Goal: Complete application form: Complete application form

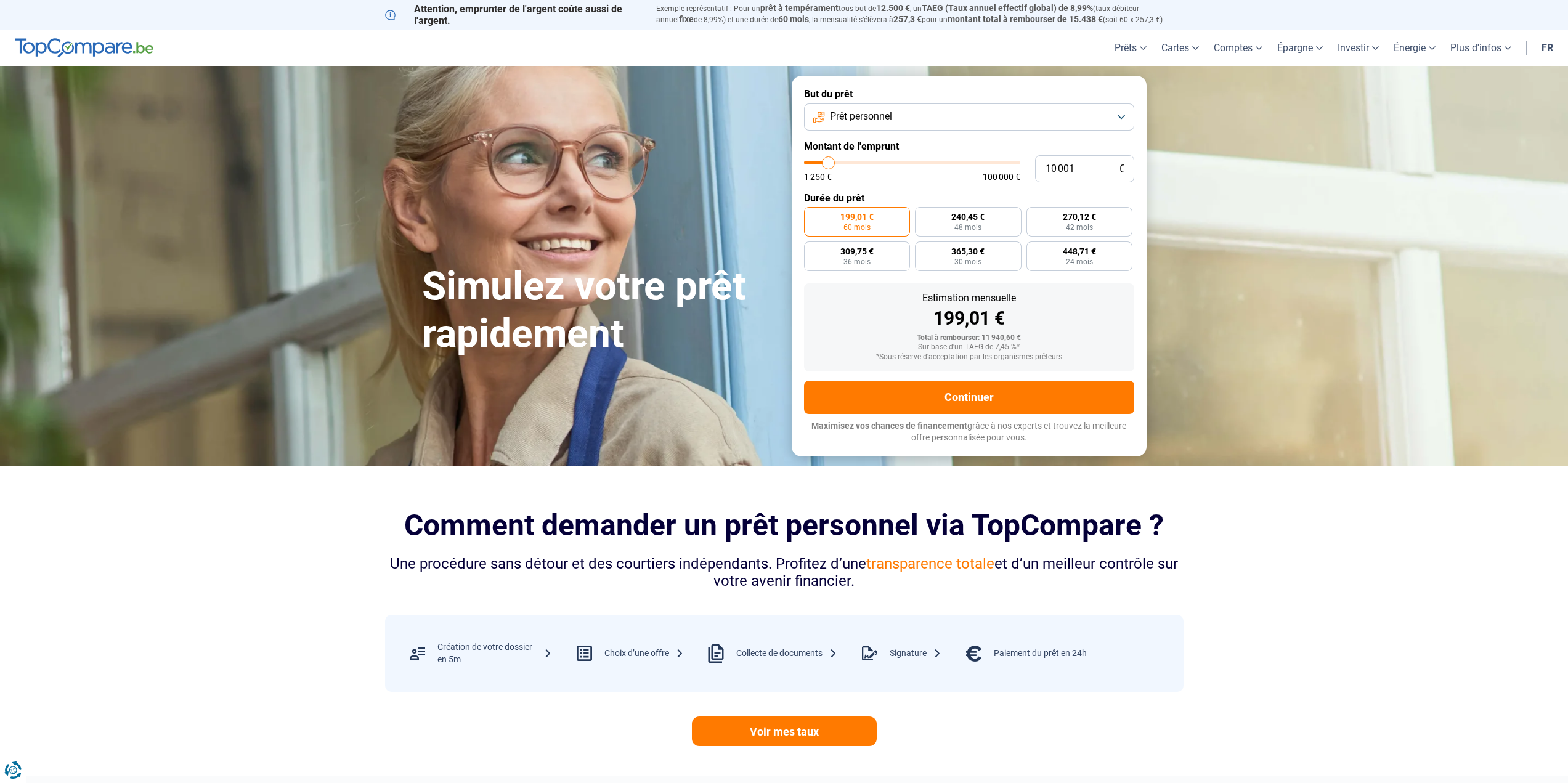
type input "10 250"
type input "10250"
type input "10 500"
type input "10500"
type input "11 000"
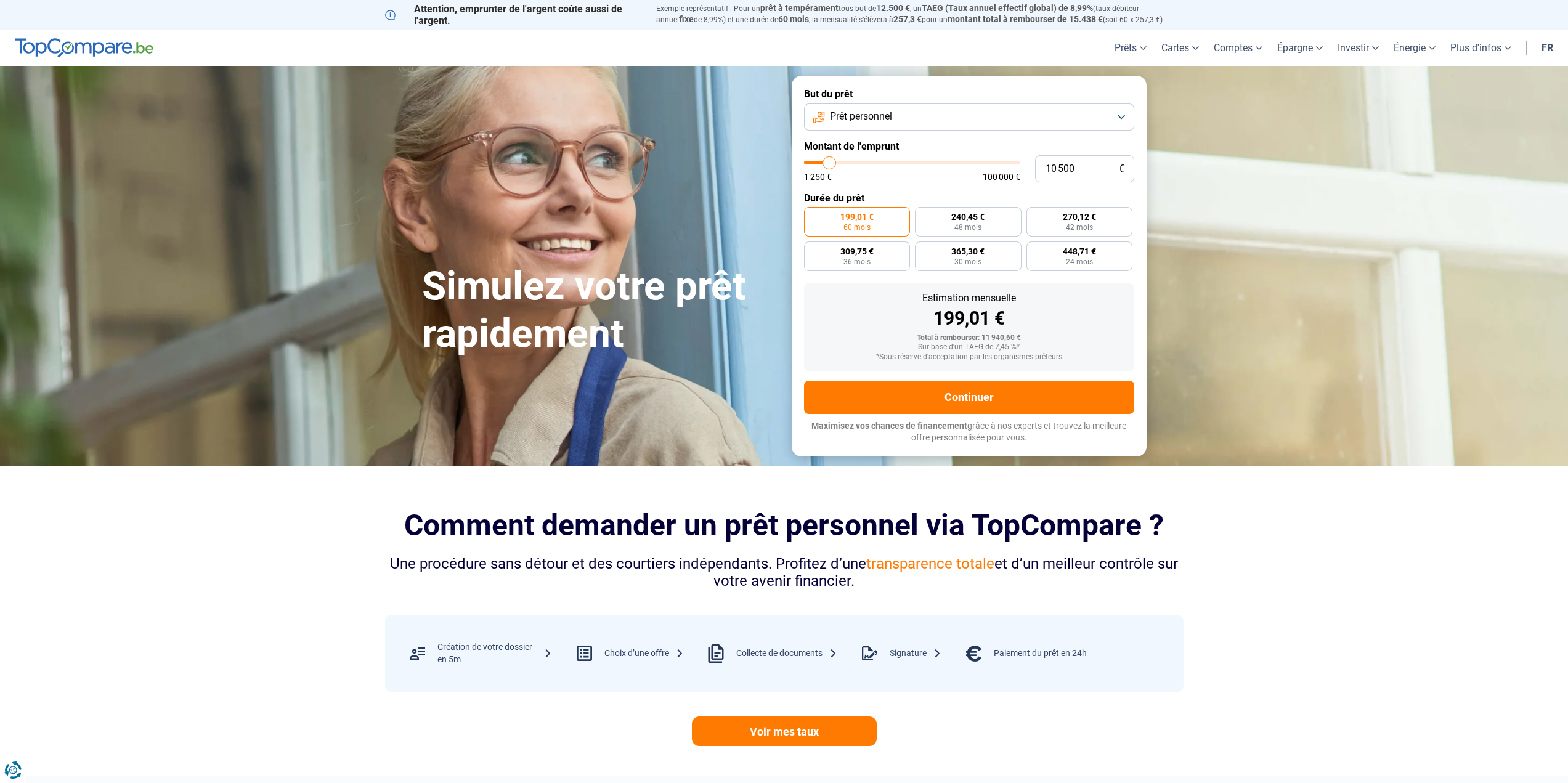
type input "11000"
type input "11 500"
type input "11500"
type input "11 750"
type input "11750"
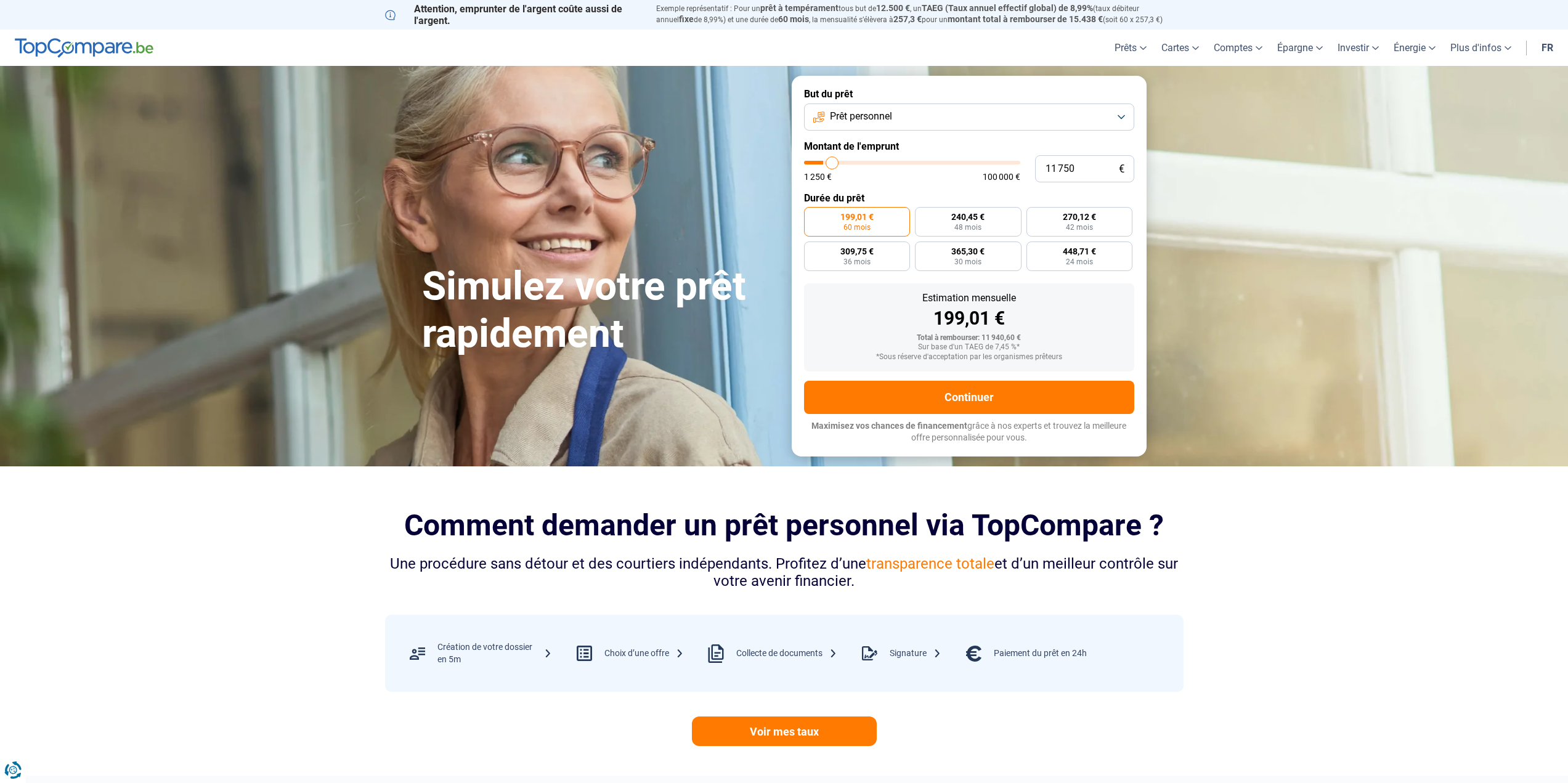
type input "12 500"
type input "12500"
type input "12 750"
type input "12750"
type input "13 000"
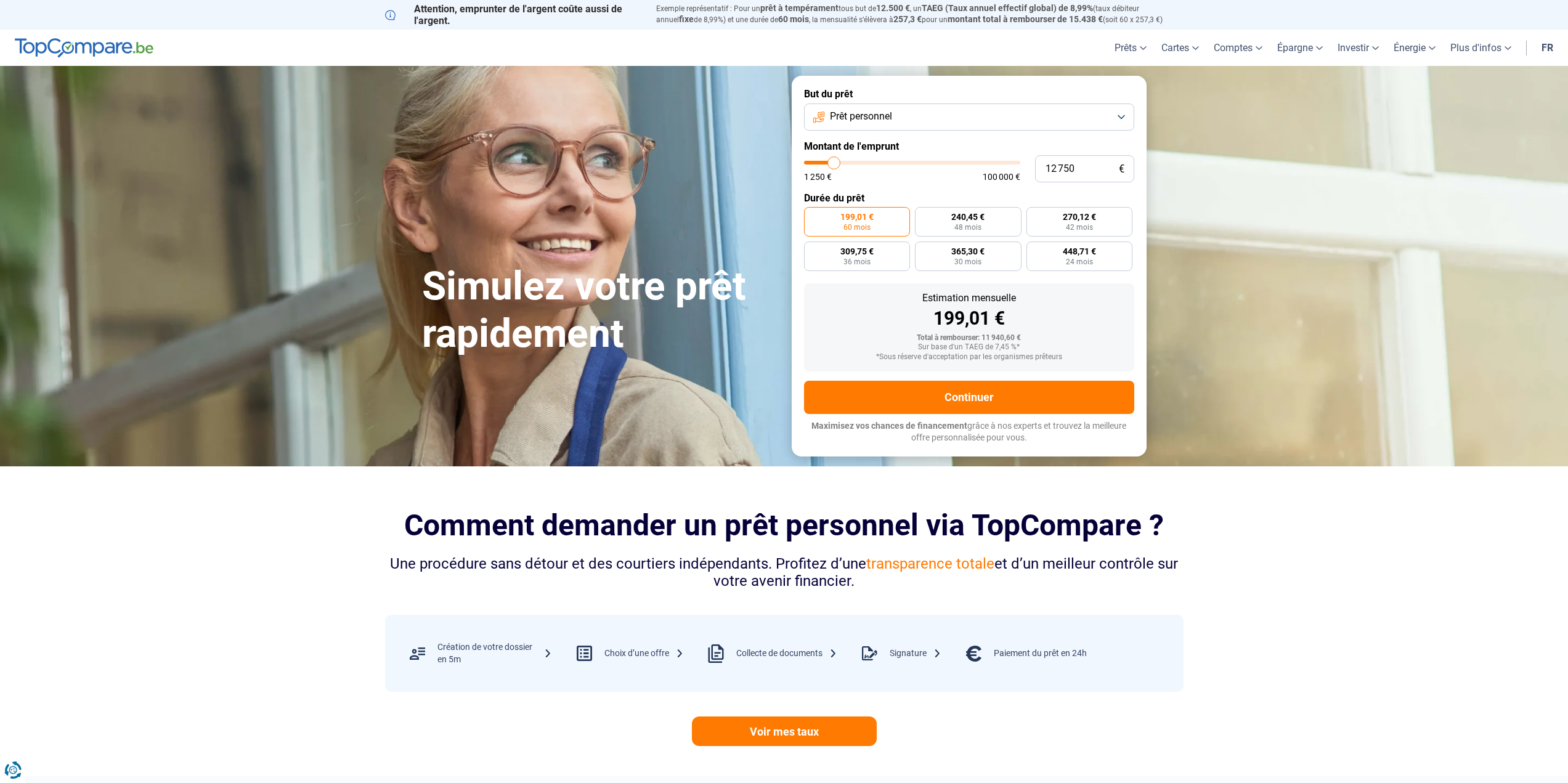
type input "13000"
type input "13 250"
type input "13250"
type input "13 500"
type input "13500"
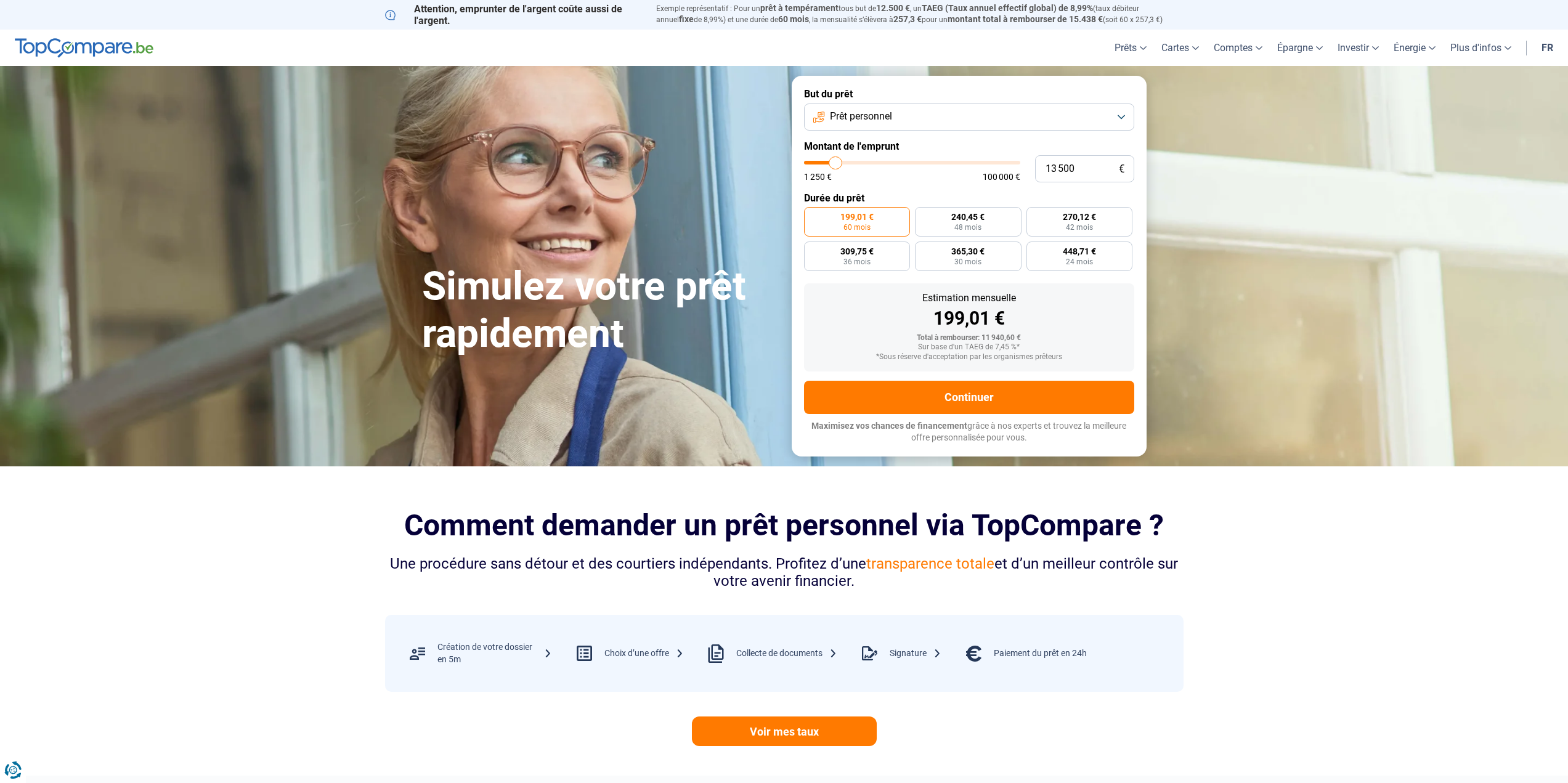
type input "14 000"
type input "14000"
type input "14 250"
type input "14250"
type input "14 500"
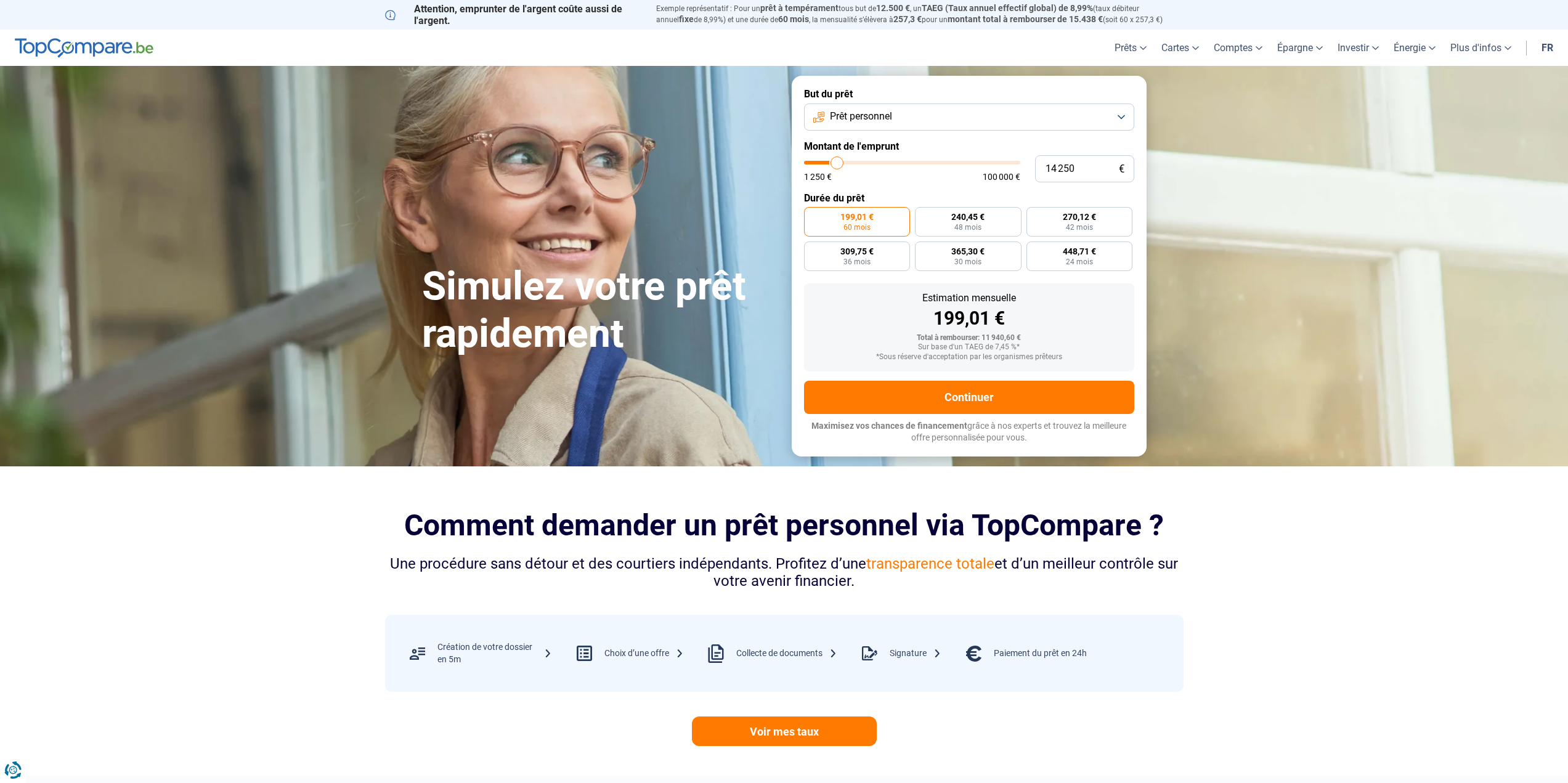
type input "14500"
type input "14 750"
type input "14750"
type input "15 750"
type input "15750"
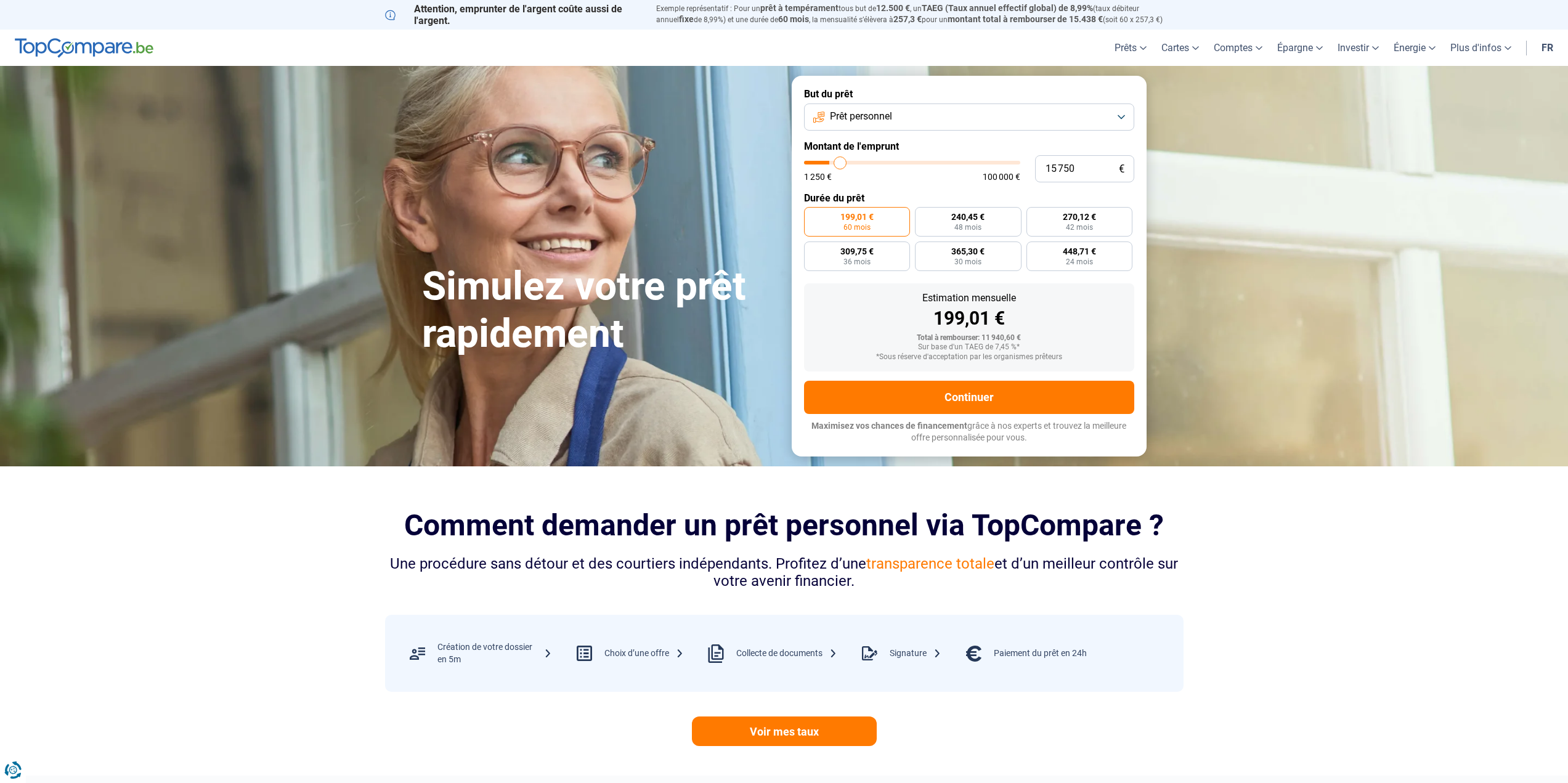
type input "16 000"
type input "16000"
type input "16 250"
type input "16250"
type input "16 500"
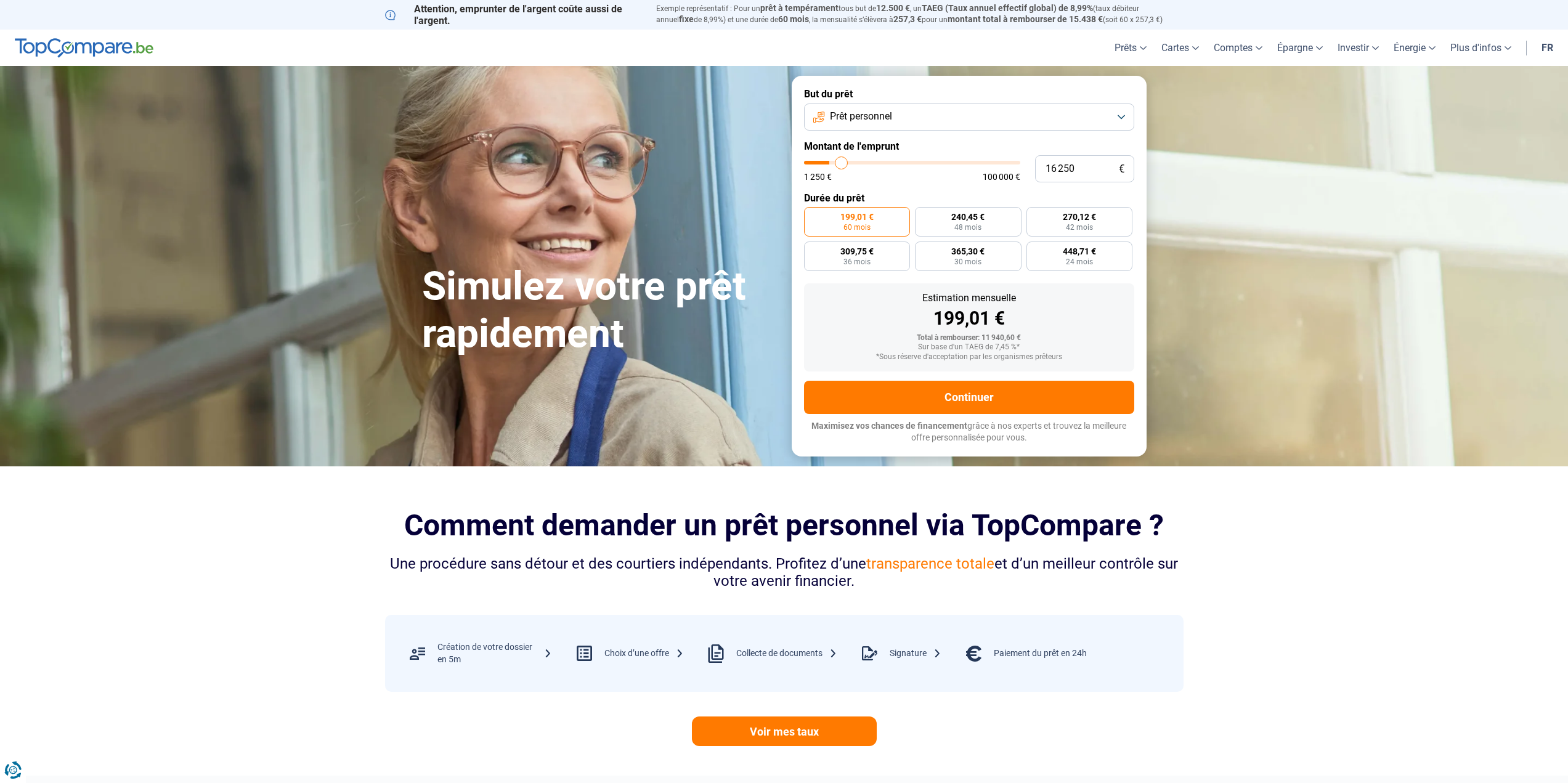
type input "16500"
type input "16 250"
type input "16250"
type input "16 000"
type input "16000"
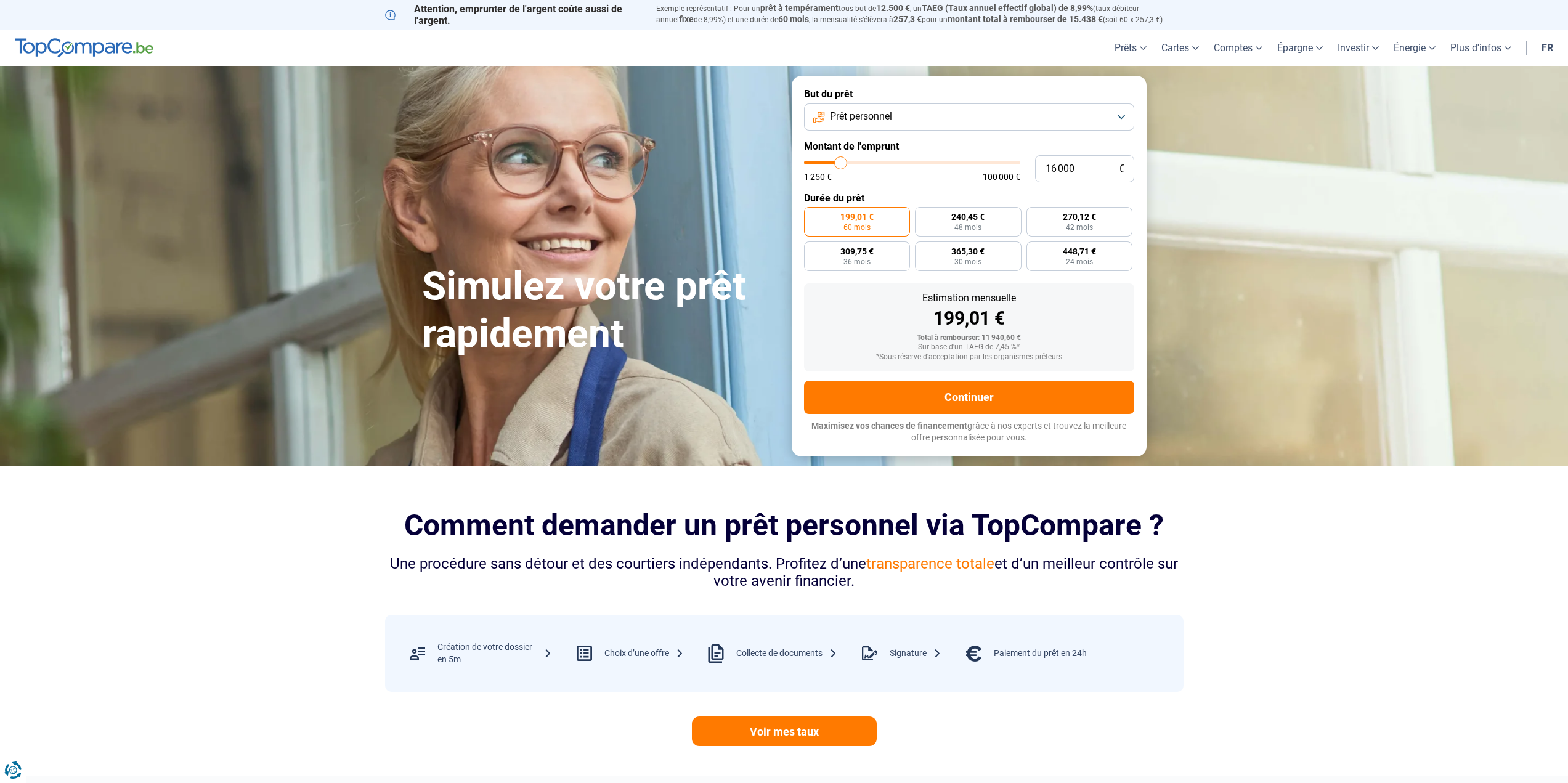
type input "15 750"
type input "15750"
type input "14 750"
type input "14750"
type input "14 250"
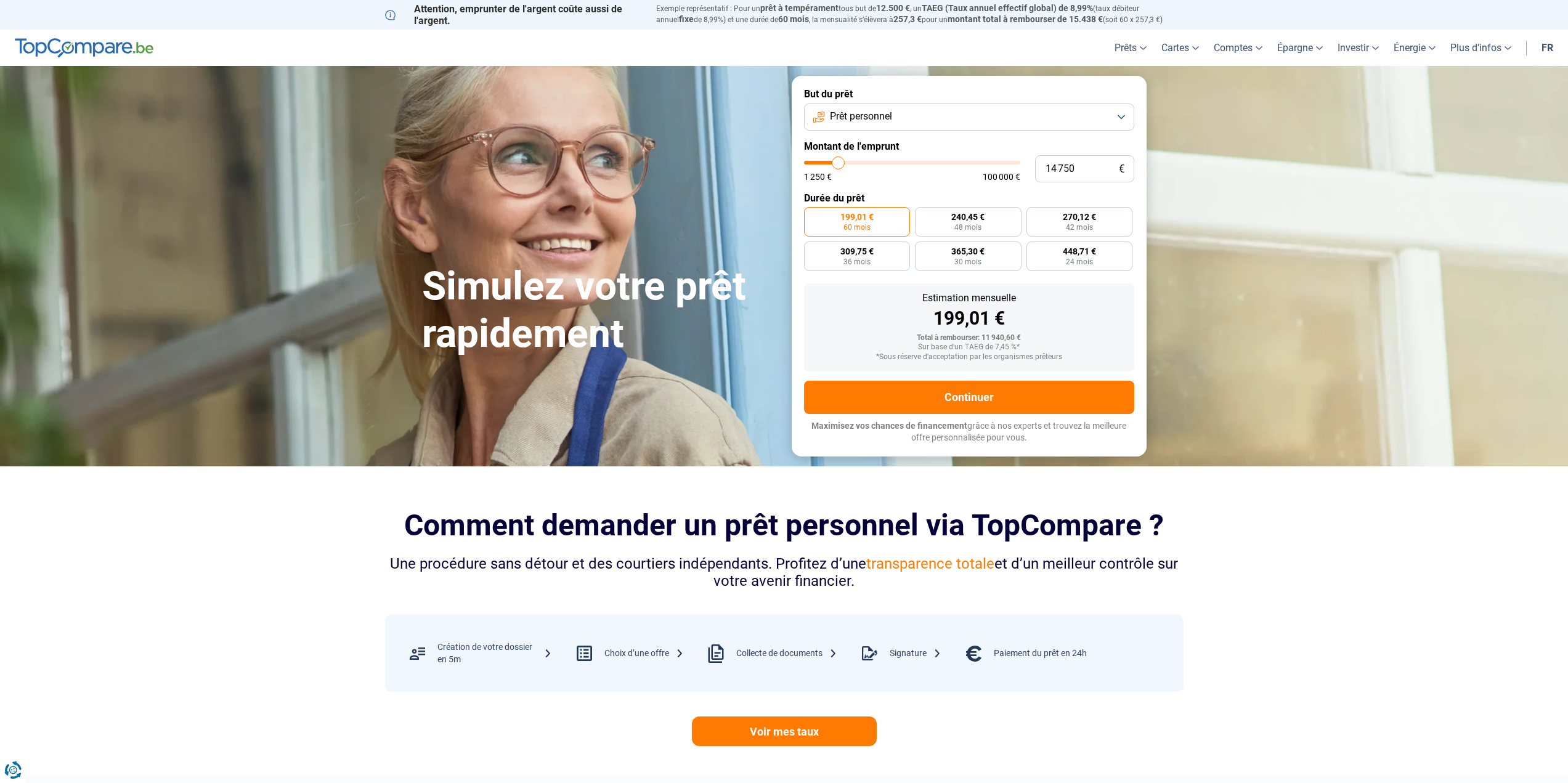
type input "14250"
type input "13 500"
type input "13500"
type input "13 000"
type input "13000"
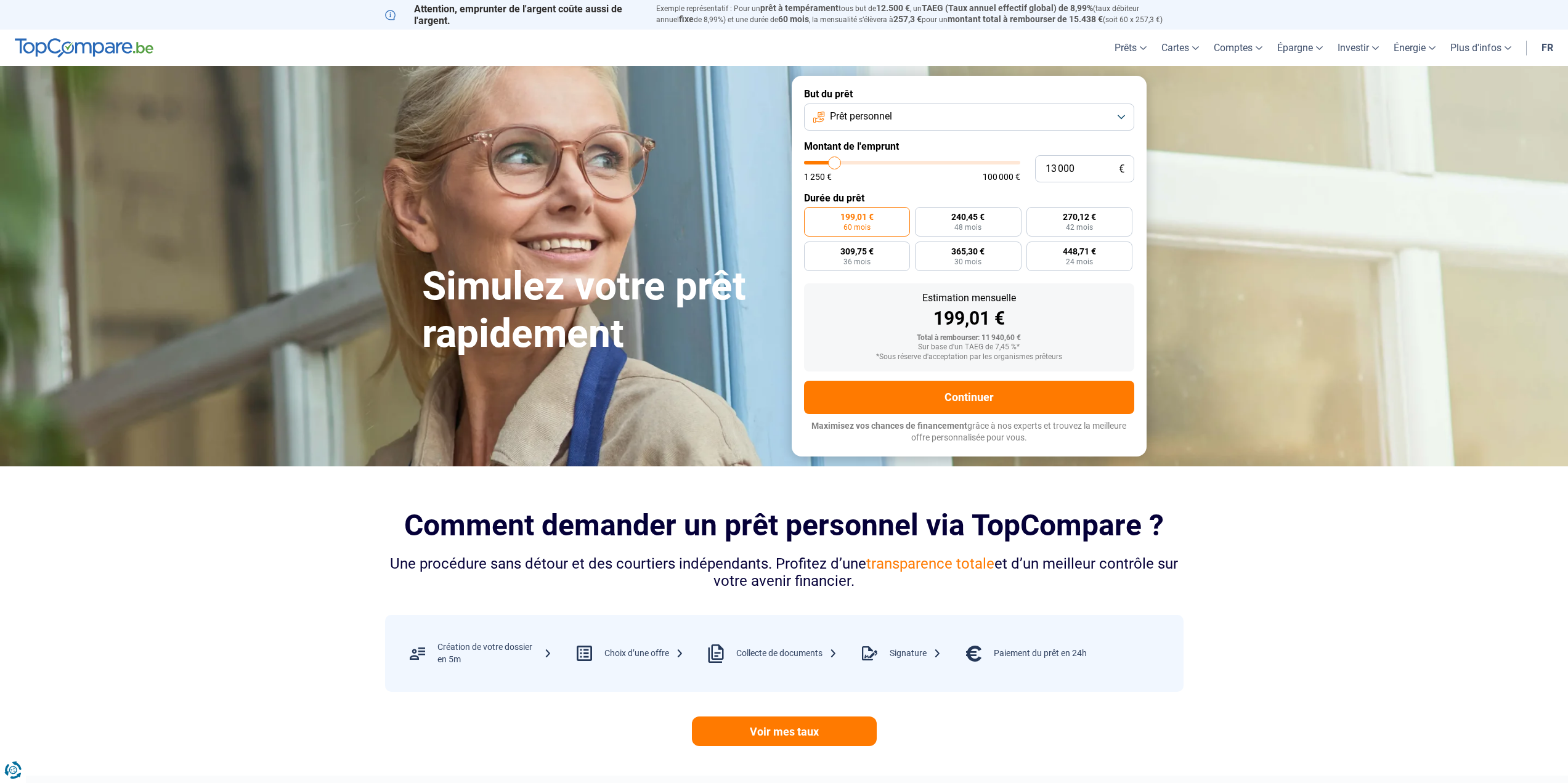
type input "12 750"
type input "12750"
type input "12 500"
type input "12500"
type input "12 000"
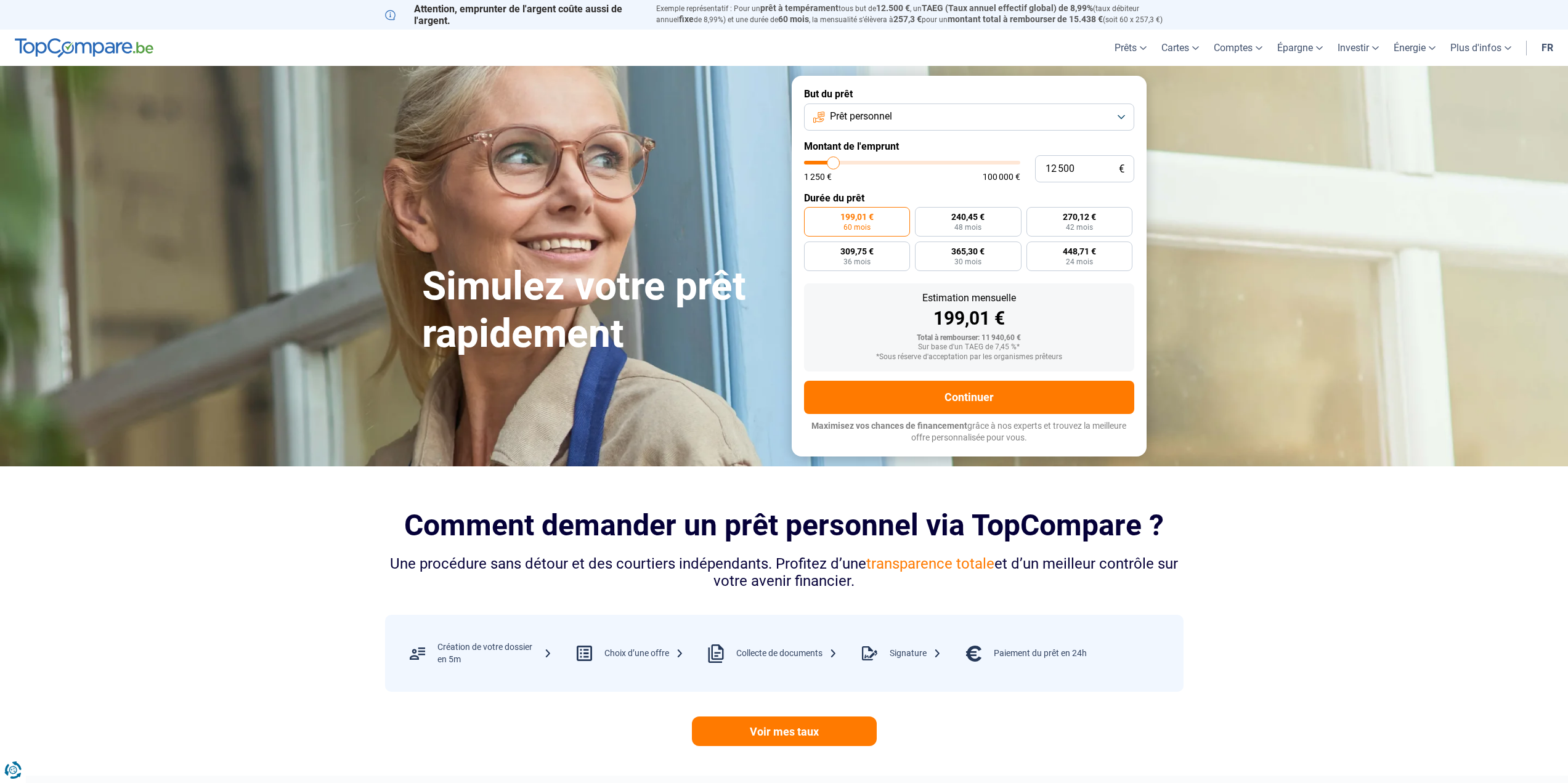
type input "12000"
type input "11 750"
type input "11750"
type input "11 500"
type input "11500"
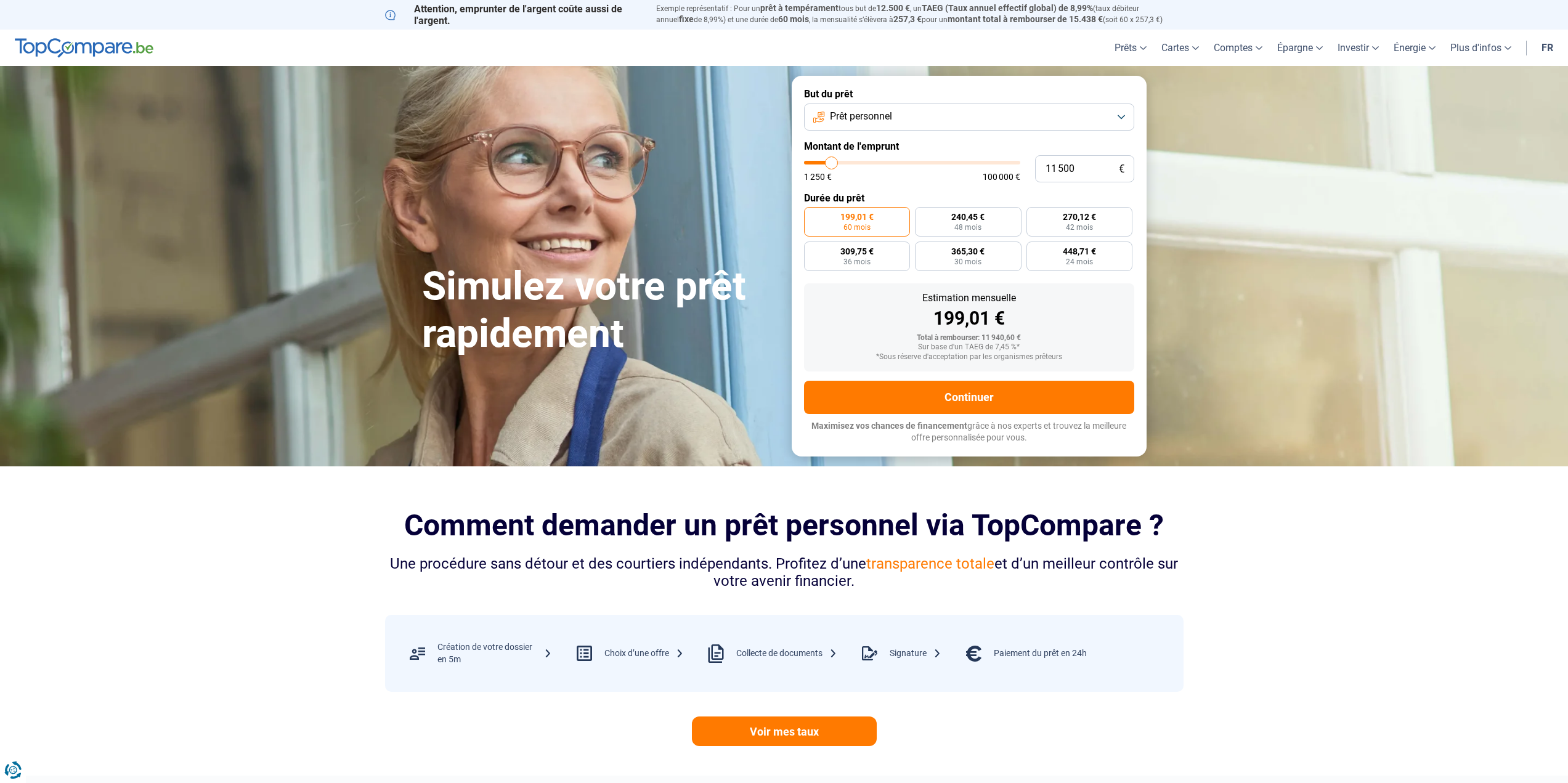
type input "11 250"
type input "11250"
click at [831, 163] on input "range" at bounding box center [912, 162] width 216 height 4
click at [1067, 168] on input "11 250" at bounding box center [1085, 169] width 99 height 27
drag, startPoint x: 1072, startPoint y: 166, endPoint x: 1042, endPoint y: 167, distance: 30.0
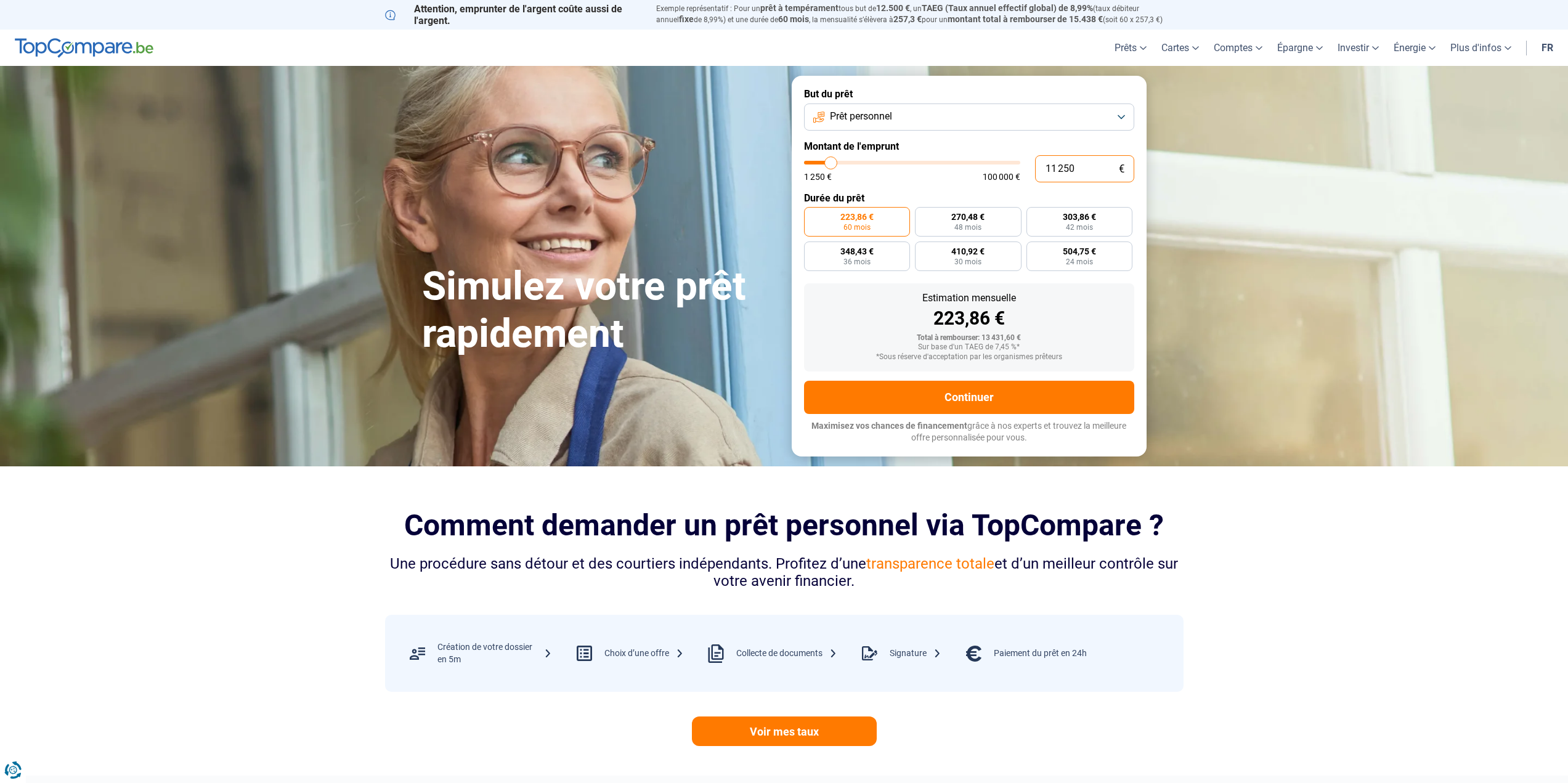
click at [1044, 168] on input "11 250" at bounding box center [1085, 169] width 99 height 27
type input "2"
type input "1250"
type input "27"
type input "1250"
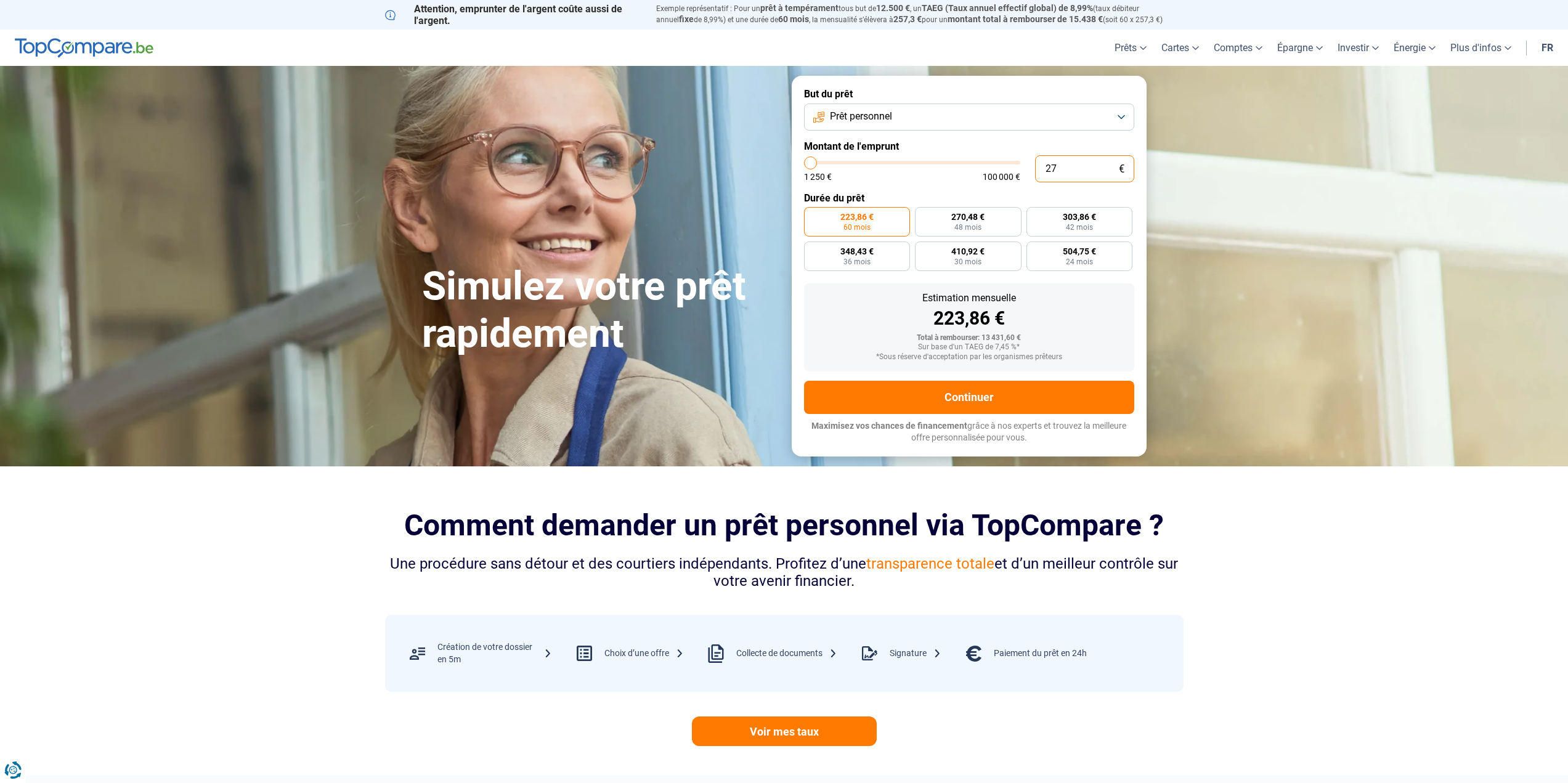
type input "270"
type input "1250"
type input "2 700"
type input "2750"
type input "27 000"
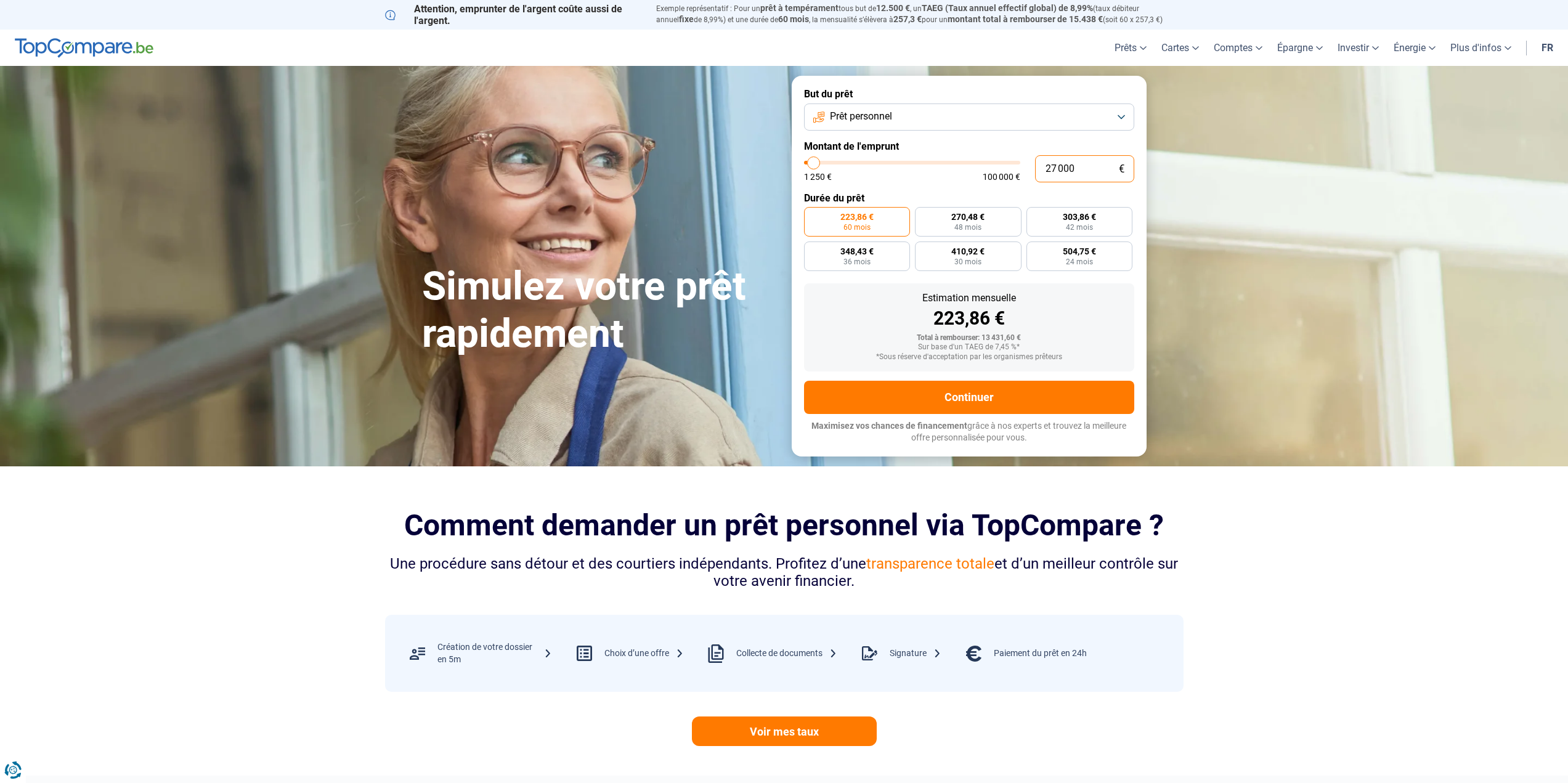
type input "27000"
radio input "false"
type input "27 000"
click at [911, 232] on label "370,90 € 96 mois" at bounding box center [901, 221] width 62 height 29
click at [878, 215] on input "370,90 € 96 mois" at bounding box center [874, 211] width 8 height 8
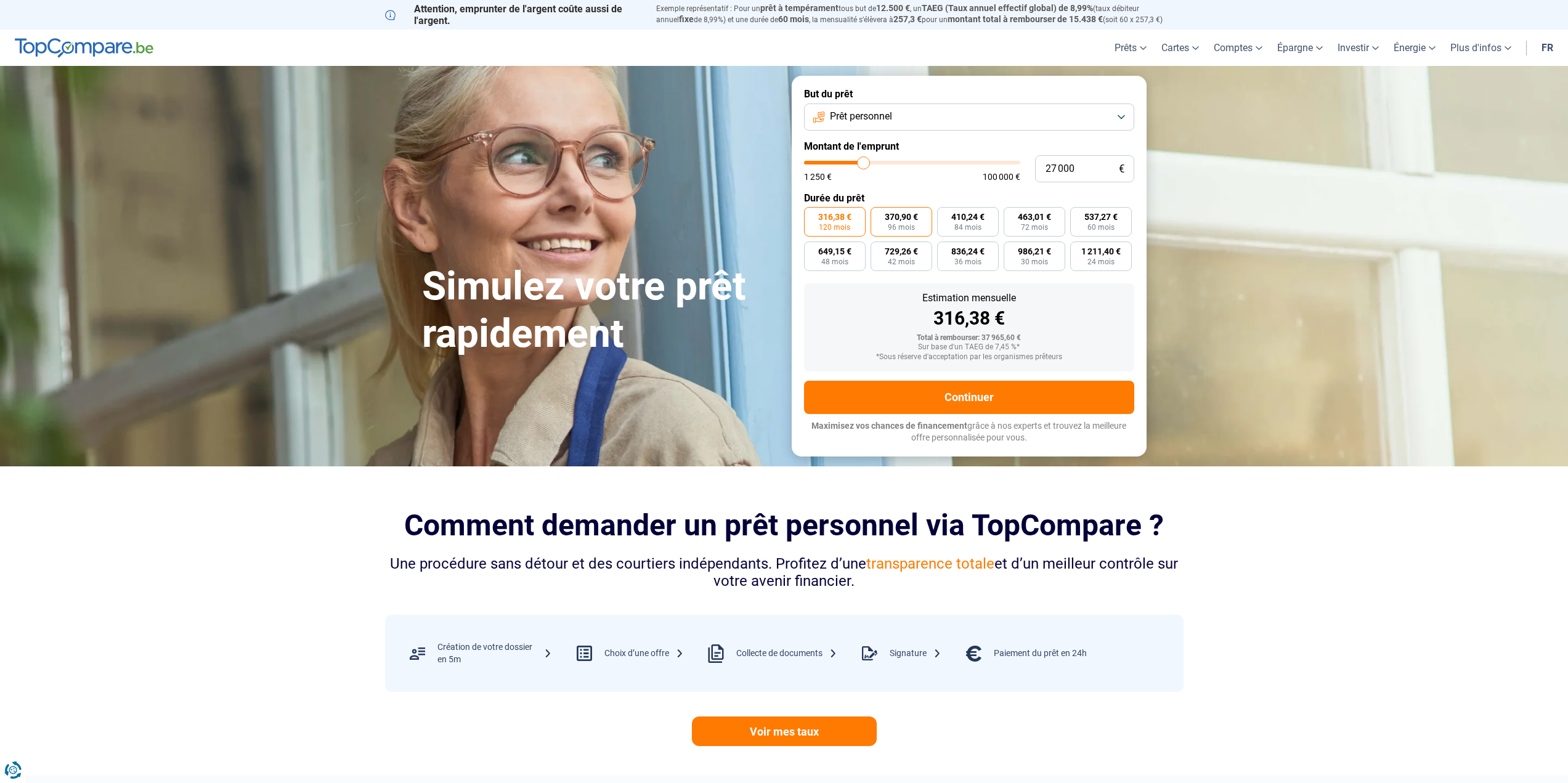
radio input "true"
click at [839, 217] on span "316,38 €" at bounding box center [834, 216] width 33 height 9
click at [812, 215] on input "316,38 € 120 mois" at bounding box center [808, 211] width 8 height 8
radio input "true"
click at [1122, 116] on button "Prêt personnel" at bounding box center [969, 117] width 330 height 27
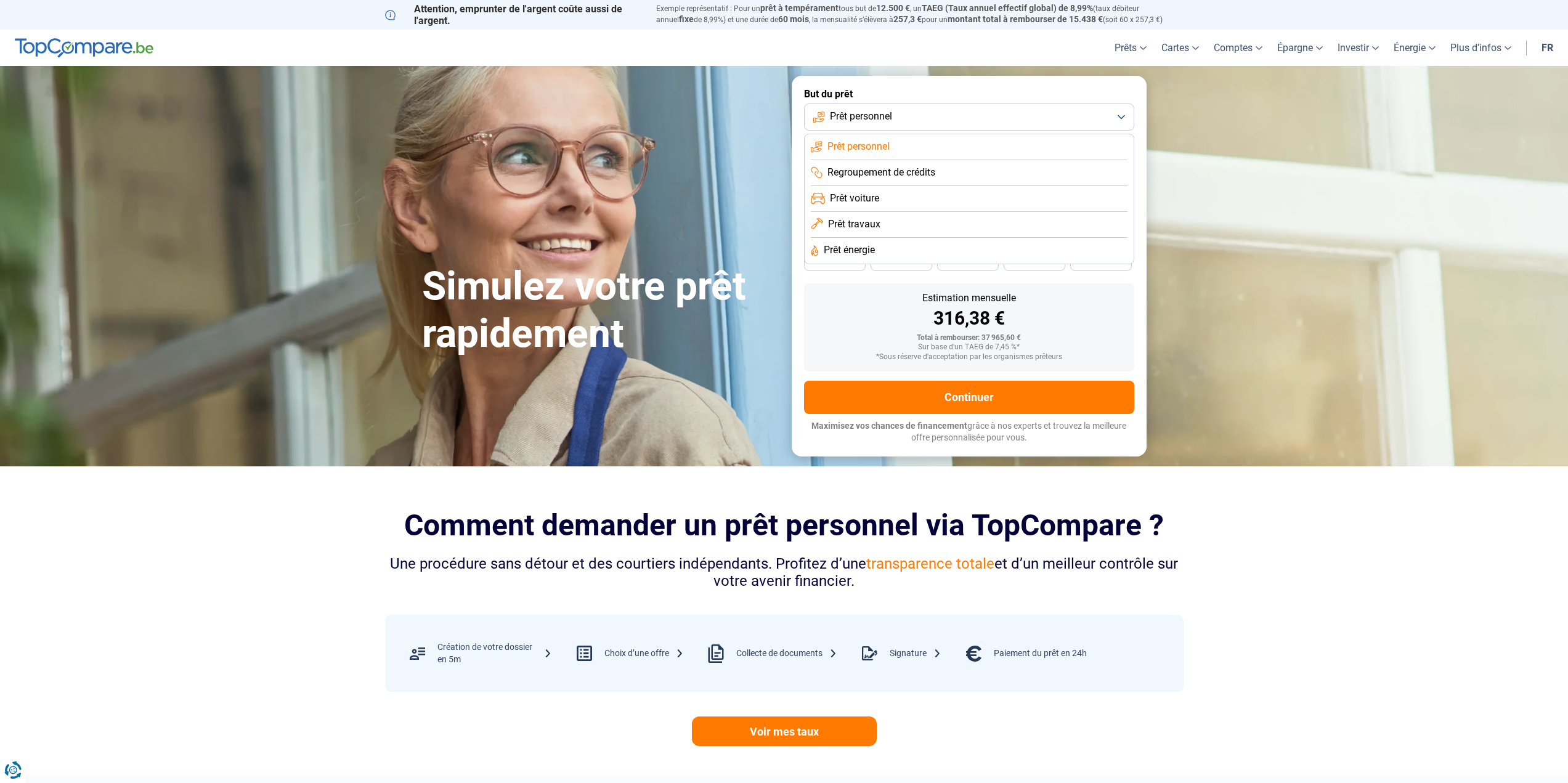
click at [872, 196] on span "Prêt voiture" at bounding box center [854, 198] width 50 height 14
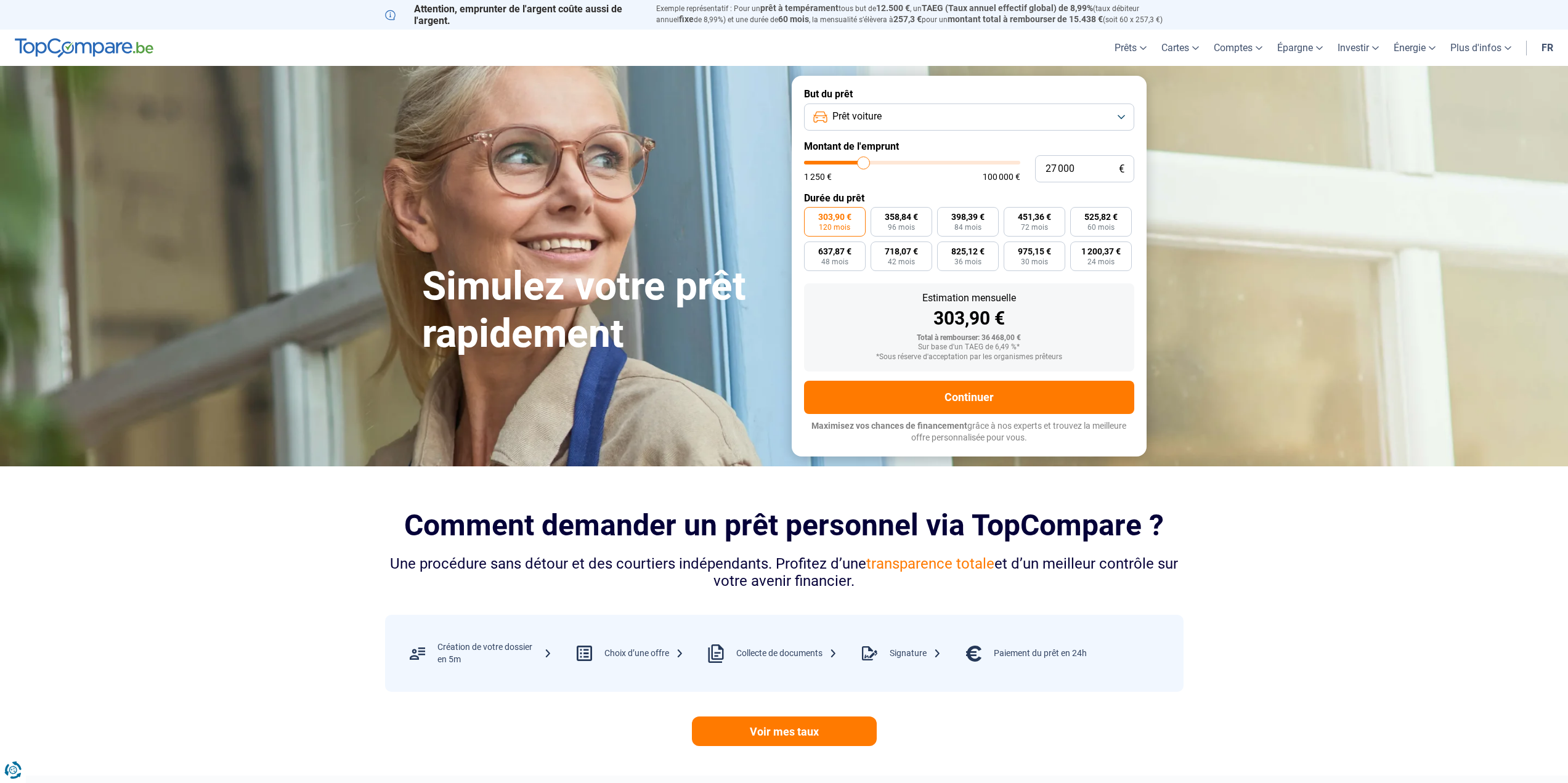
click at [1062, 114] on button "Prêt voiture" at bounding box center [969, 117] width 330 height 27
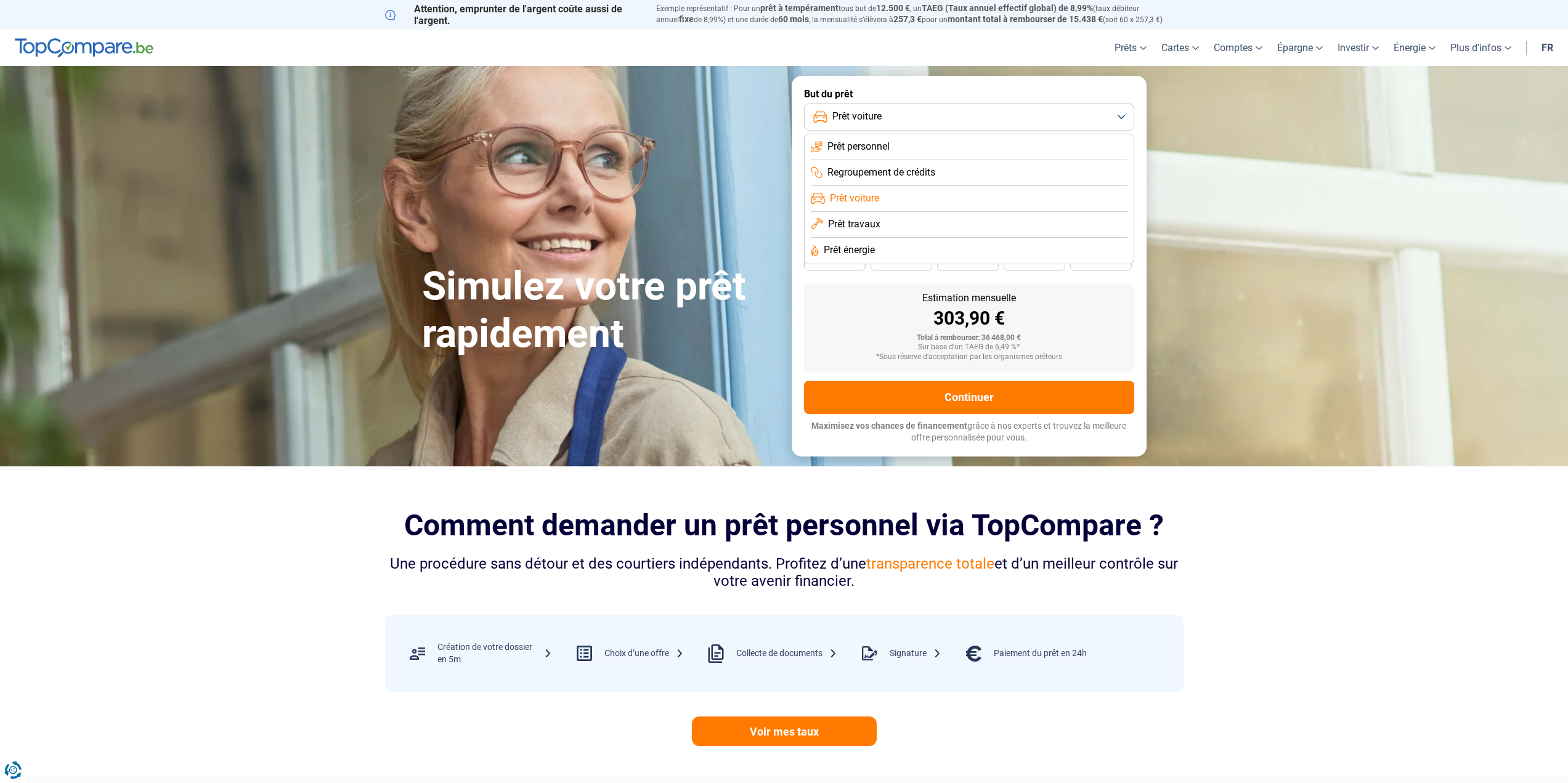
click at [865, 143] on span "Prêt personnel" at bounding box center [858, 146] width 62 height 14
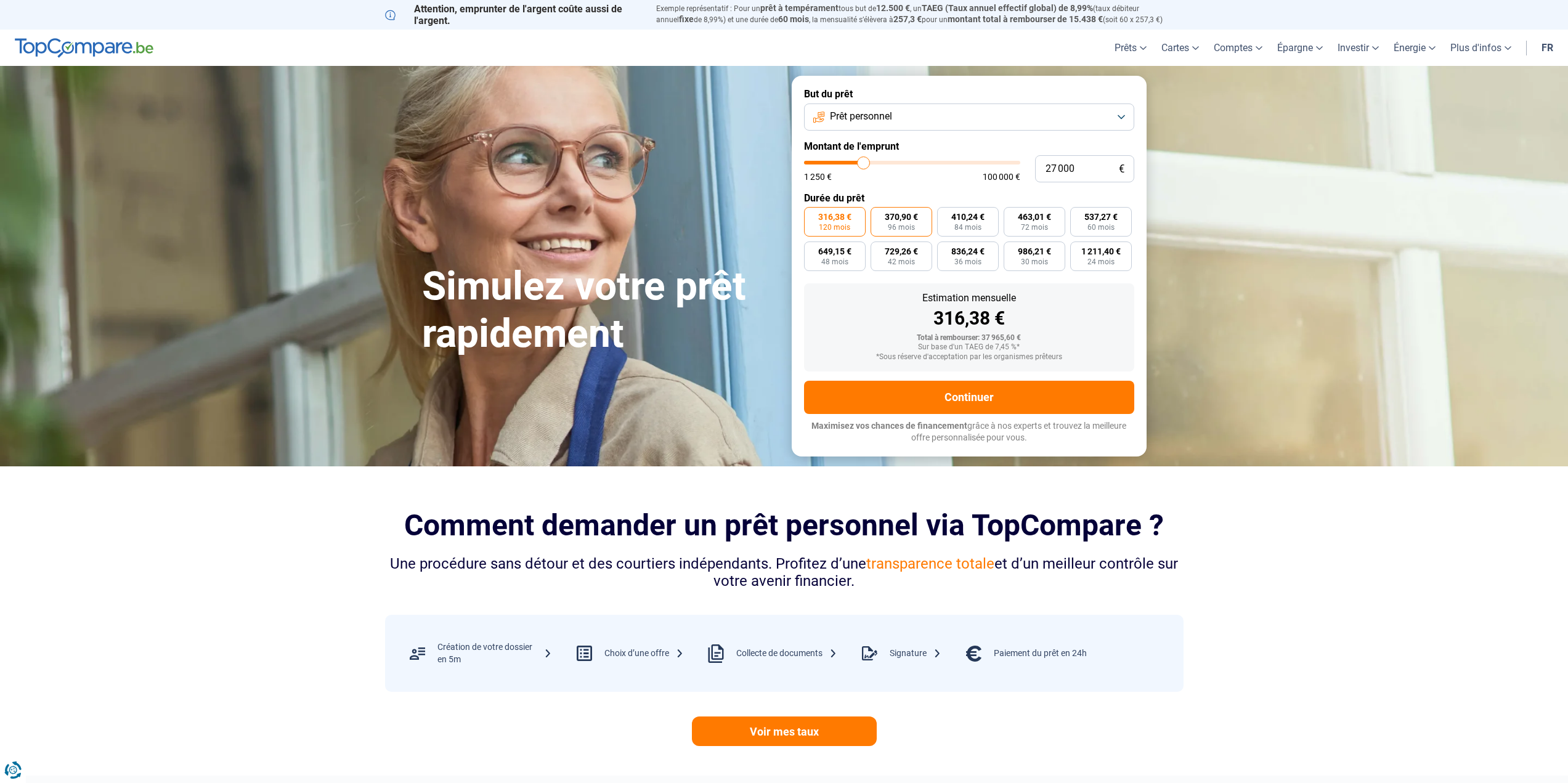
click at [903, 215] on span "370,90 €" at bounding box center [901, 216] width 33 height 9
click at [878, 215] on input "370,90 € 96 mois" at bounding box center [874, 211] width 8 height 8
radio input "true"
click at [841, 219] on span "316,38 €" at bounding box center [834, 216] width 33 height 9
click at [812, 215] on input "316,38 € 120 mois" at bounding box center [808, 211] width 8 height 8
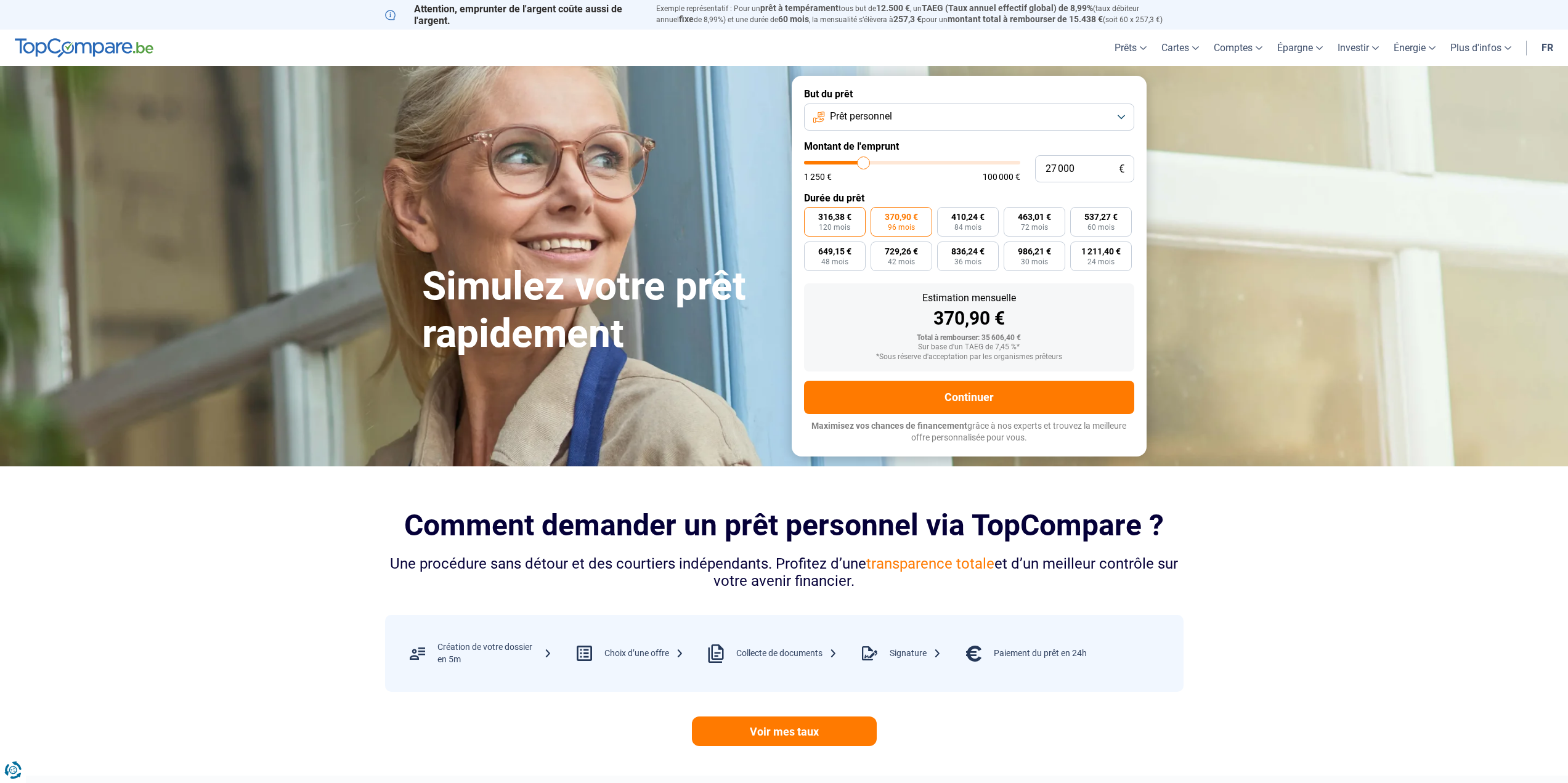
radio input "true"
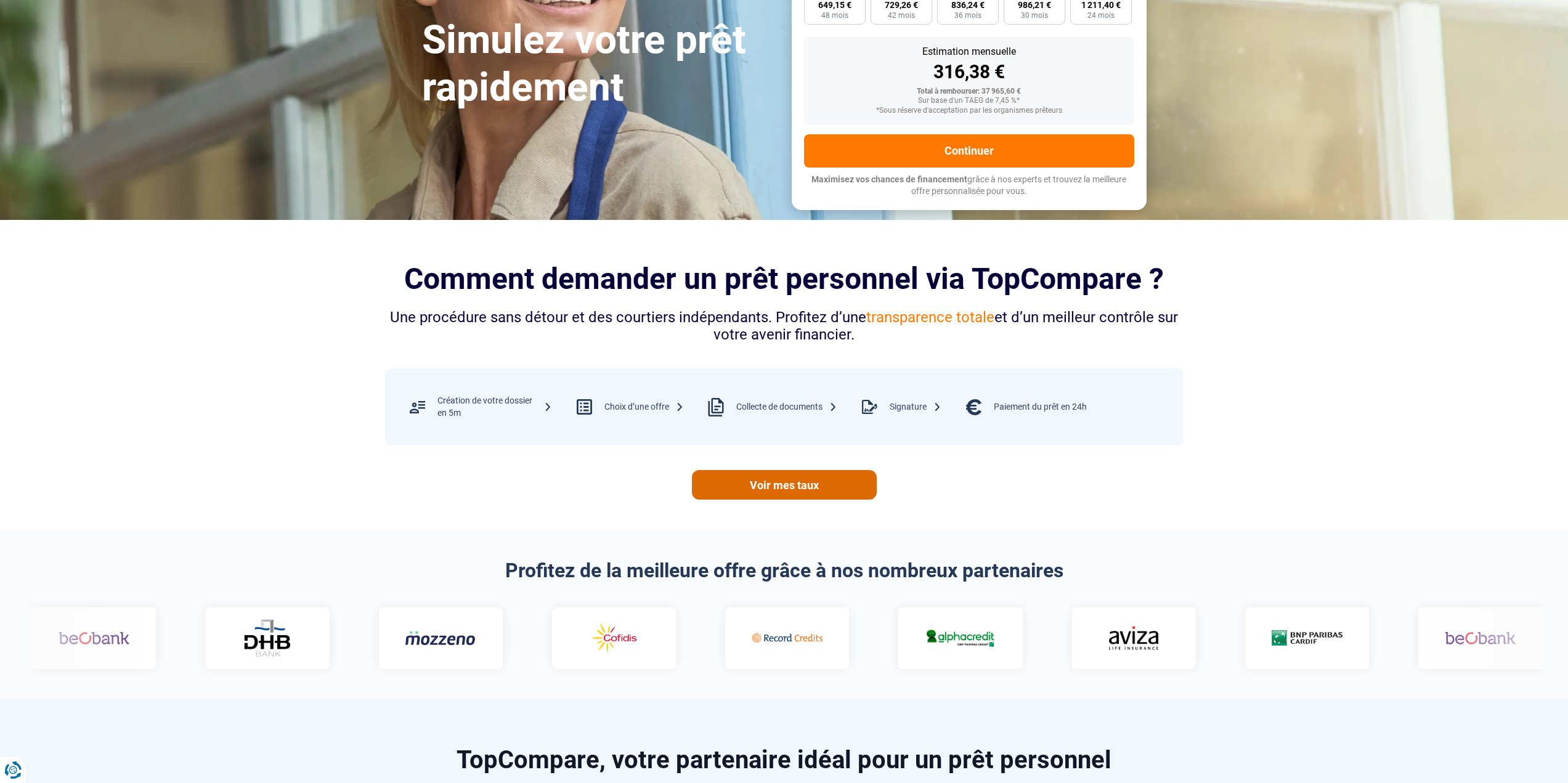
click at [783, 482] on link "Voir mes taux" at bounding box center [784, 484] width 185 height 29
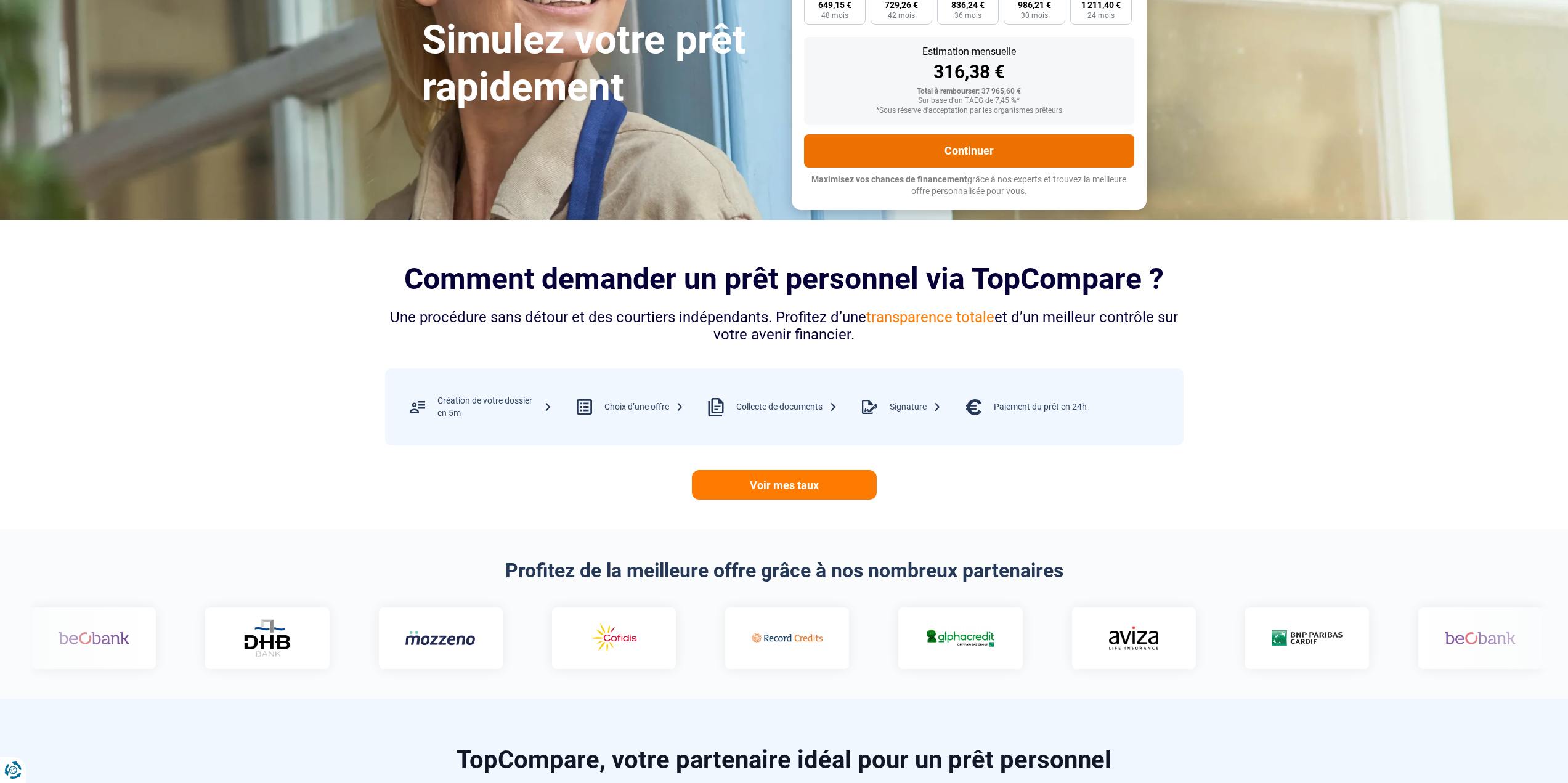
click at [976, 148] on button "Continuer" at bounding box center [969, 151] width 330 height 33
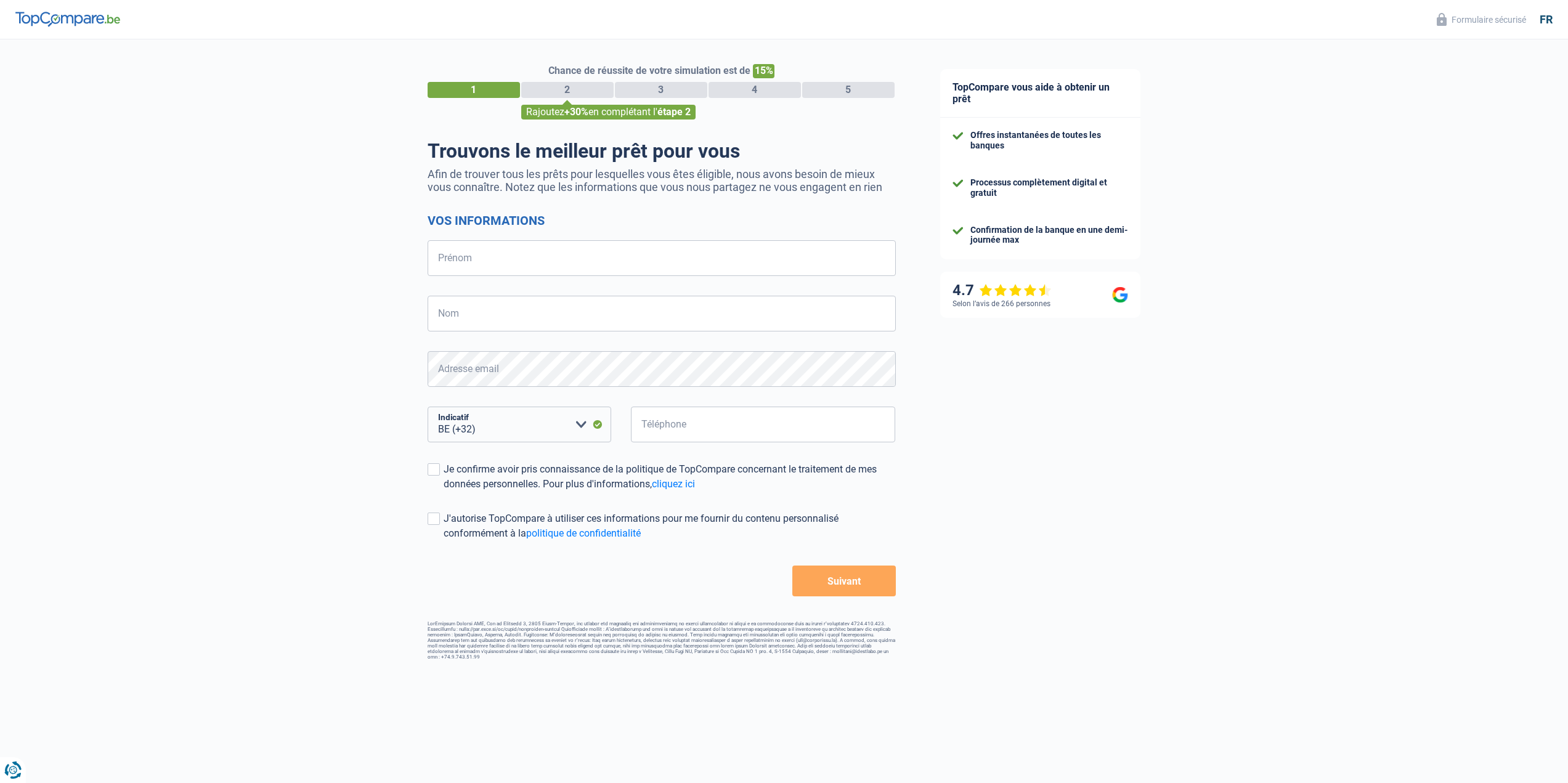
select select "32"
click at [493, 258] on input "Prénom" at bounding box center [661, 258] width 468 height 36
type input "[PERSON_NAME]"
type input "485672935"
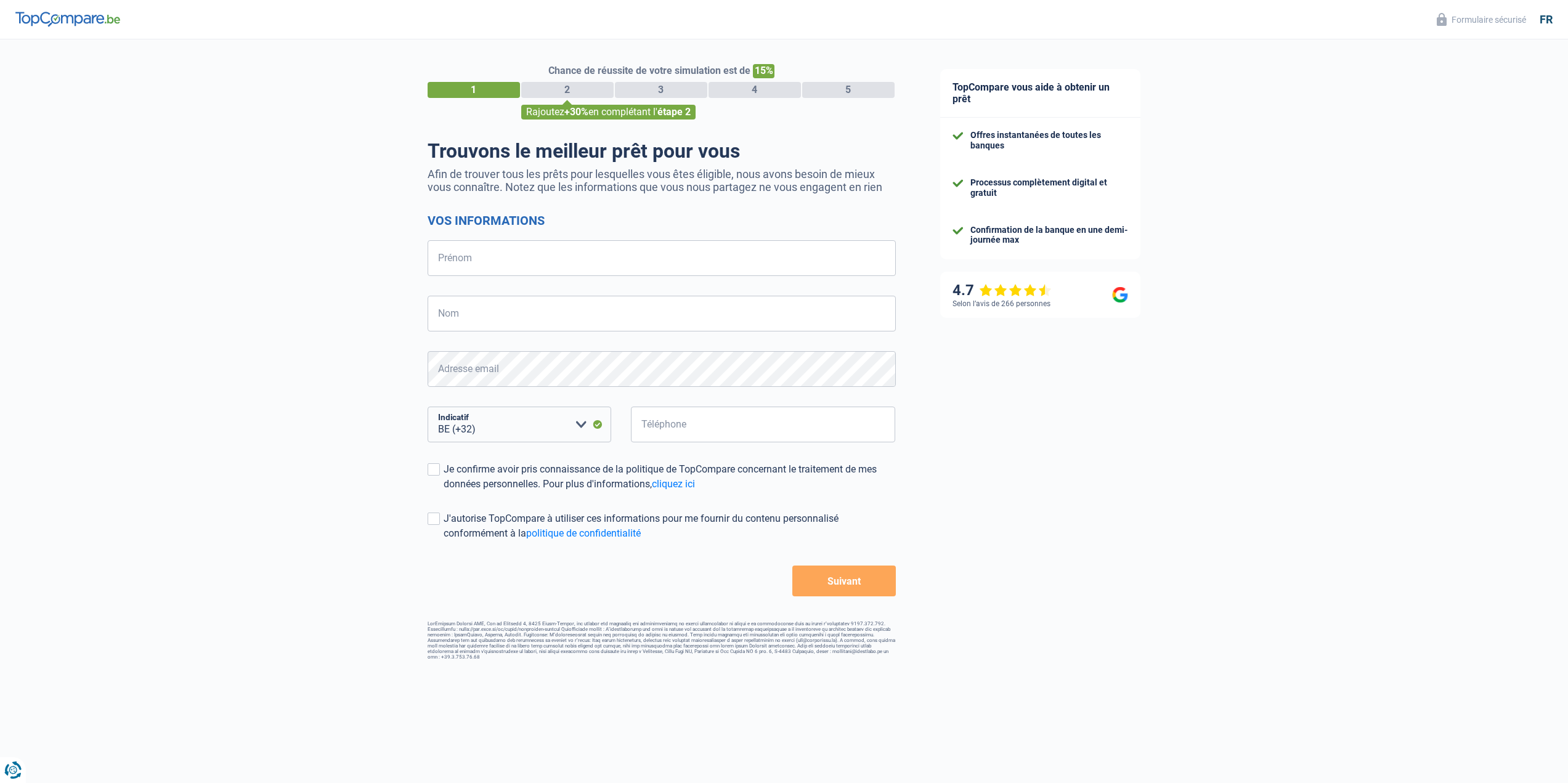
select select "32"
click at [550, 257] on input "Prénom" at bounding box center [661, 258] width 468 height 36
type input "[PERSON_NAME]"
type input "485672935"
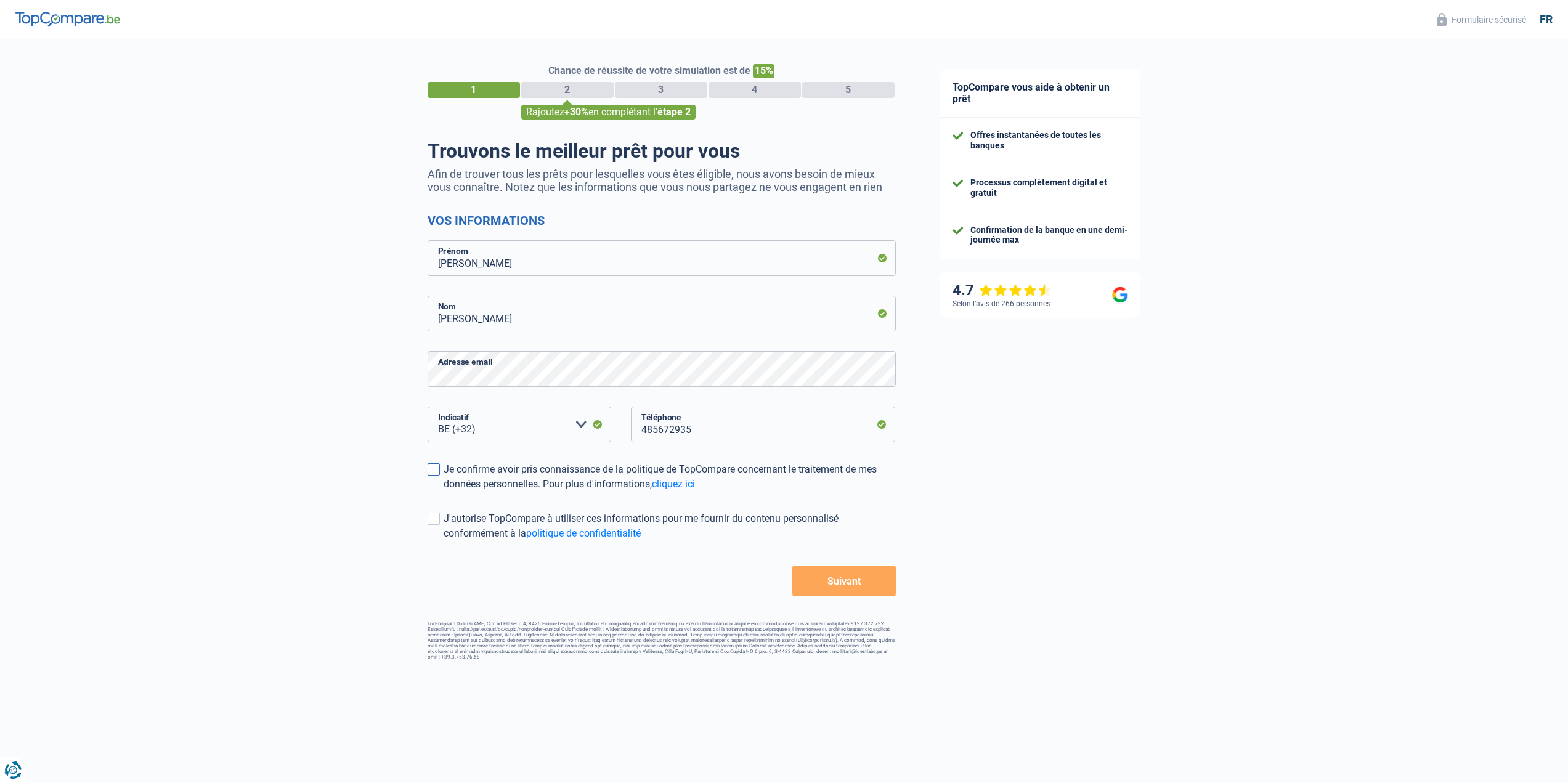
click at [437, 469] on span at bounding box center [433, 469] width 12 height 12
click at [444, 491] on input "Je confirme avoir pris connaissance de la politique de TopCompare concernant le…" at bounding box center [444, 491] width 0 height 0
click at [854, 583] on button "Suivant" at bounding box center [843, 580] width 103 height 31
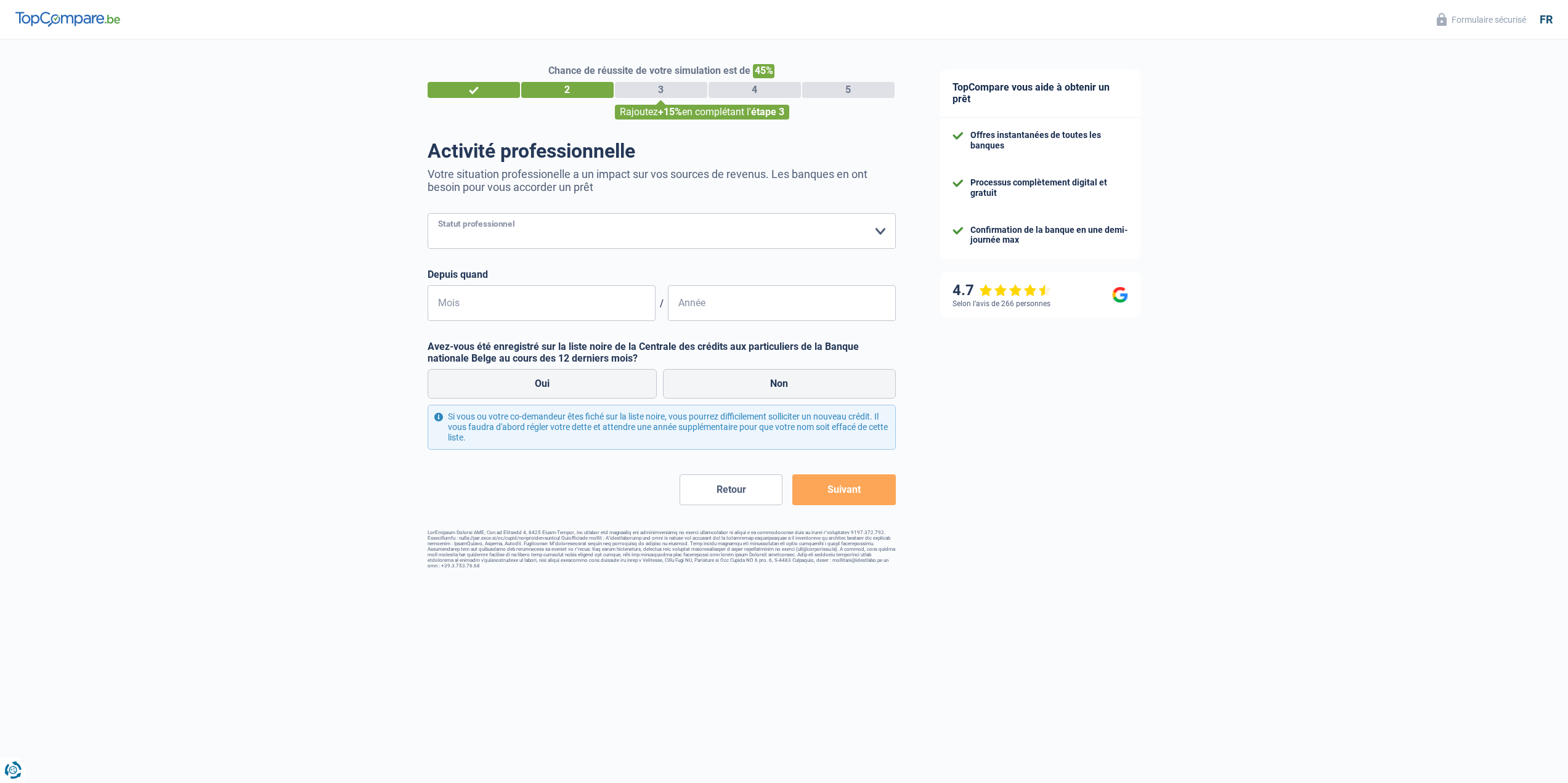
click at [511, 230] on select "Ouvrier Employé privé Employé public Invalide Indépendant Pensionné Chômeur Mut…" at bounding box center [661, 231] width 468 height 36
select select "privateEmployee"
click at [427, 214] on select "Ouvrier Employé privé Employé public Invalide Indépendant Pensionné Chômeur Mut…" at bounding box center [661, 231] width 468 height 36
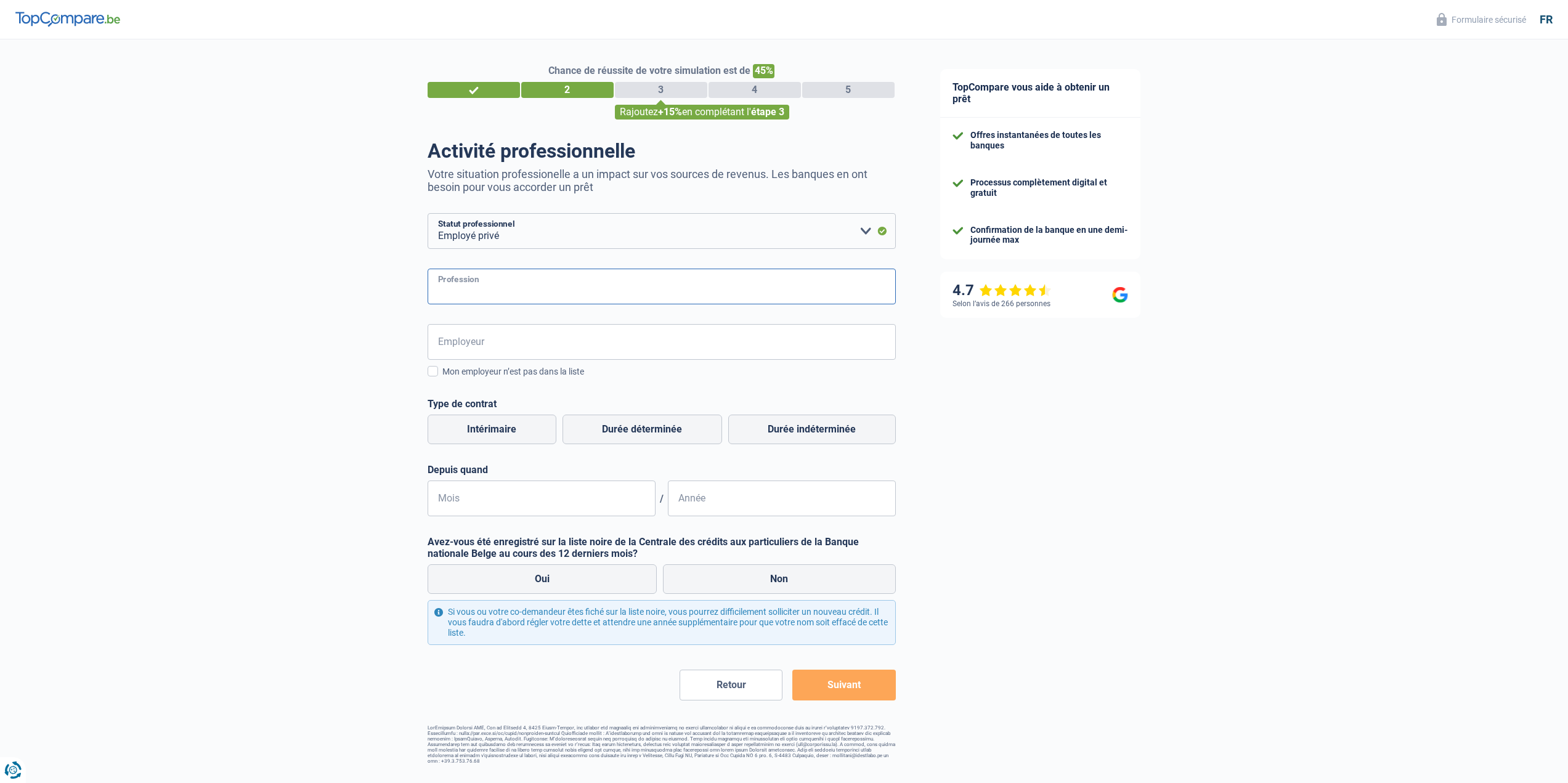
click at [483, 283] on input "Profession" at bounding box center [661, 286] width 468 height 36
type input "Technical specialist ingeneer"
click at [496, 345] on input "Employeur" at bounding box center [661, 342] width 468 height 36
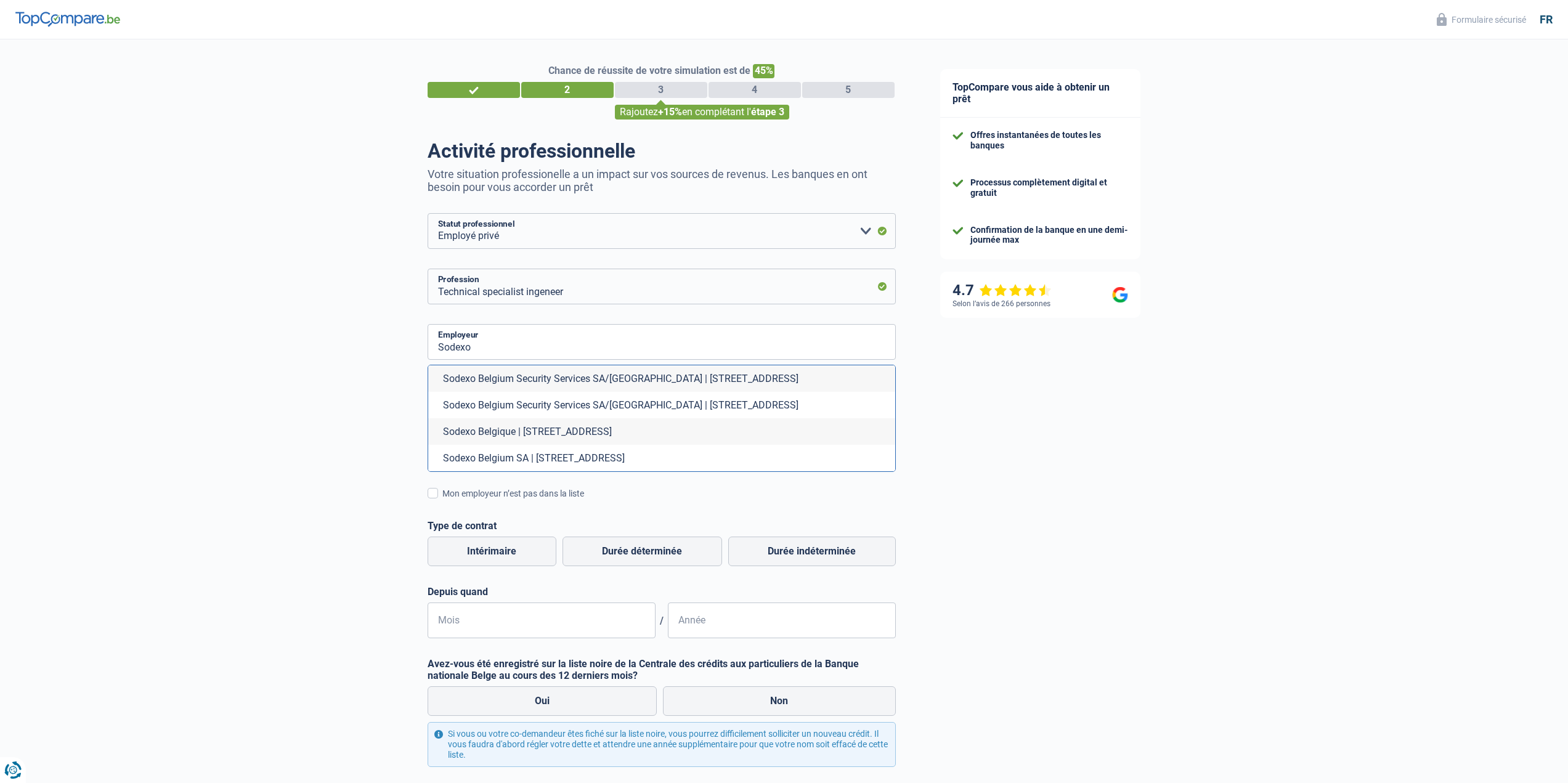
click at [560, 381] on li "Sodexo Belgium Security Services SA/[GEOGRAPHIC_DATA] | [STREET_ADDRESS]" at bounding box center [661, 378] width 467 height 27
type input "Sodexo Belgium Security Services SA/[GEOGRAPHIC_DATA] | [STREET_ADDRESS]"
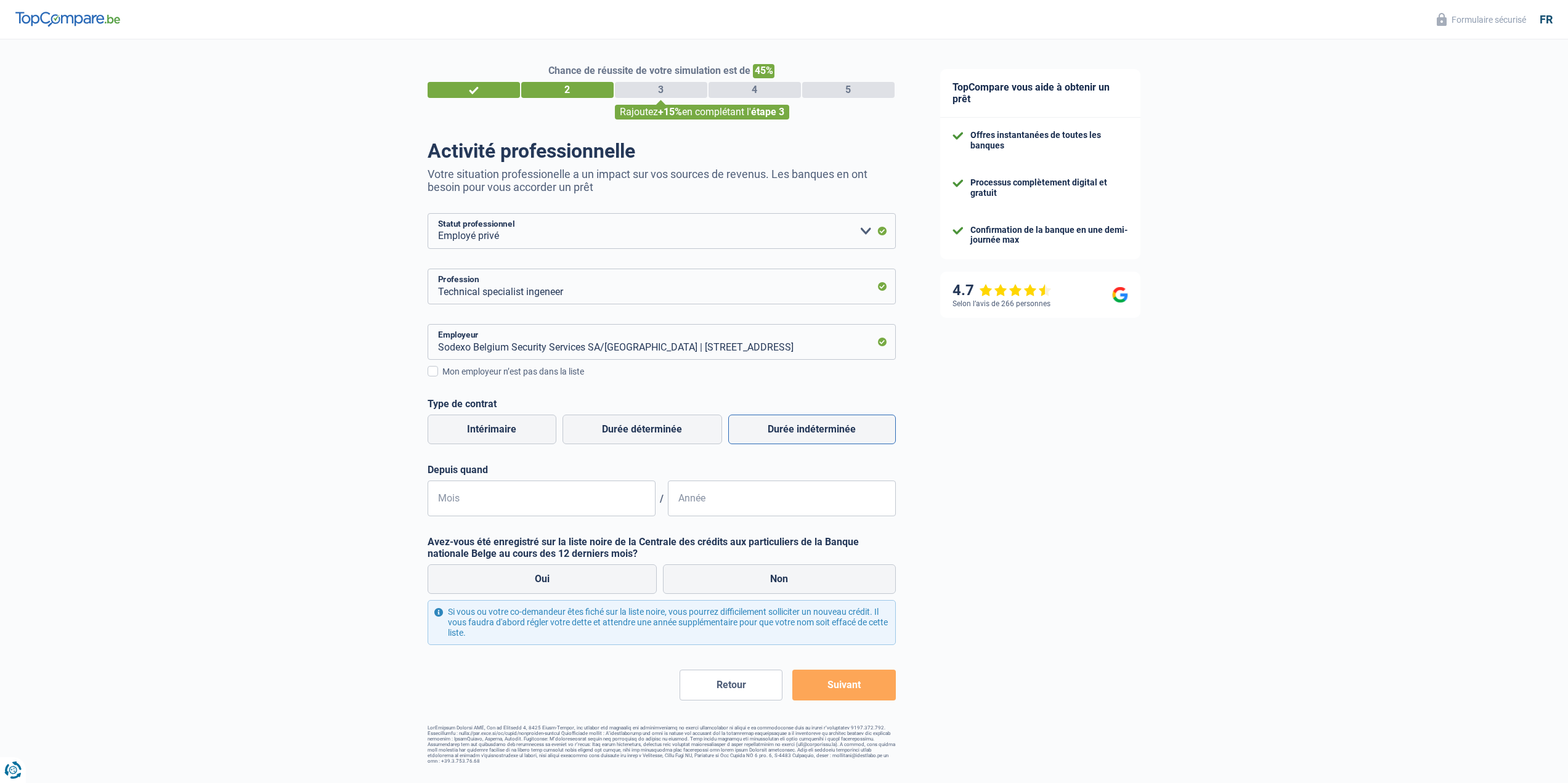
click at [816, 431] on label "Durée indéterminée" at bounding box center [811, 429] width 168 height 29
click at [816, 431] on input "Durée indéterminée" at bounding box center [811, 429] width 168 height 29
radio input "true"
click at [504, 501] on input "Mois" at bounding box center [541, 498] width 228 height 36
type input "08"
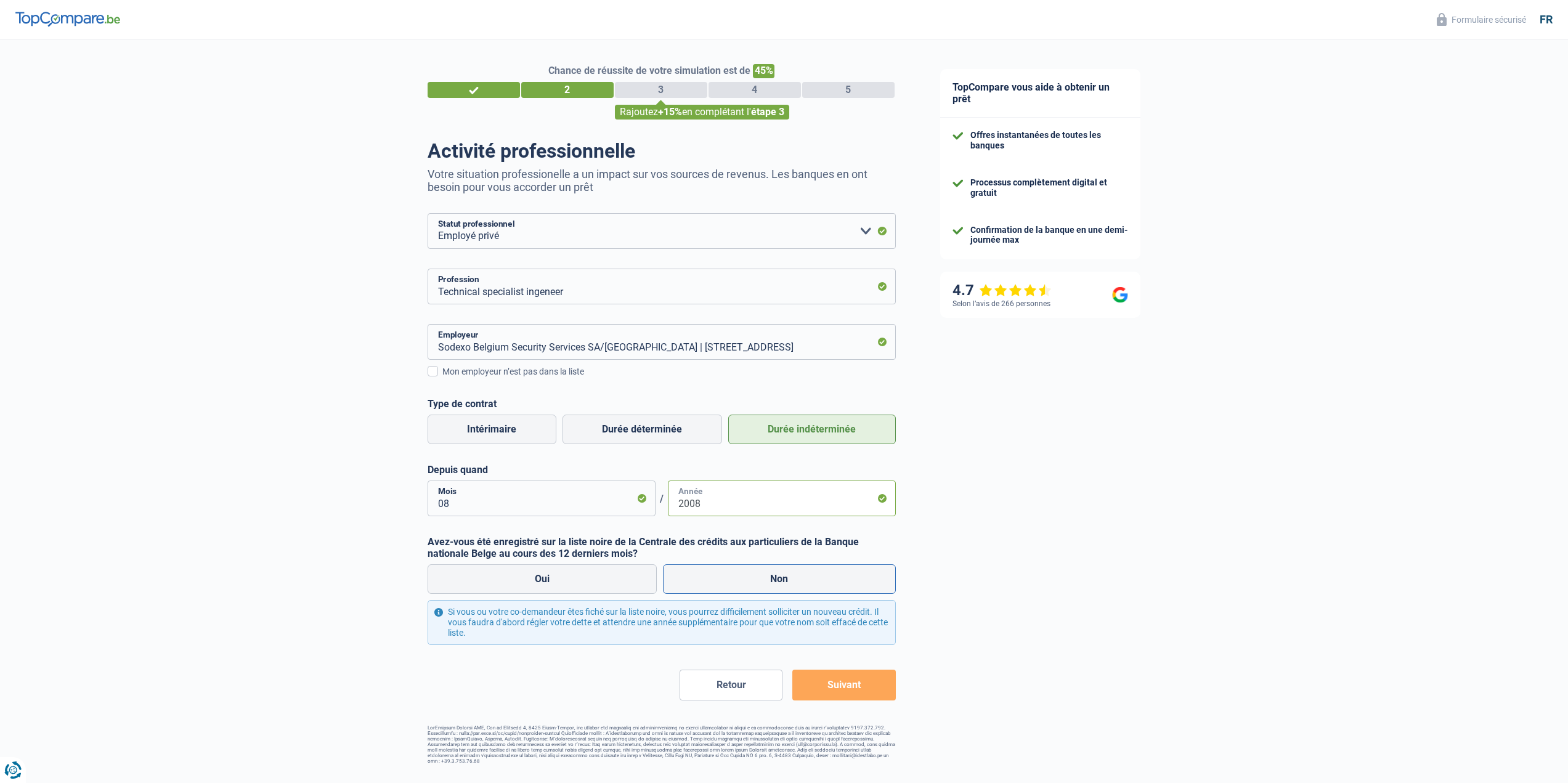
type input "2008"
click at [789, 577] on label "Non" at bounding box center [780, 578] width 233 height 29
click at [789, 577] on input "Non" at bounding box center [780, 578] width 233 height 29
radio input "true"
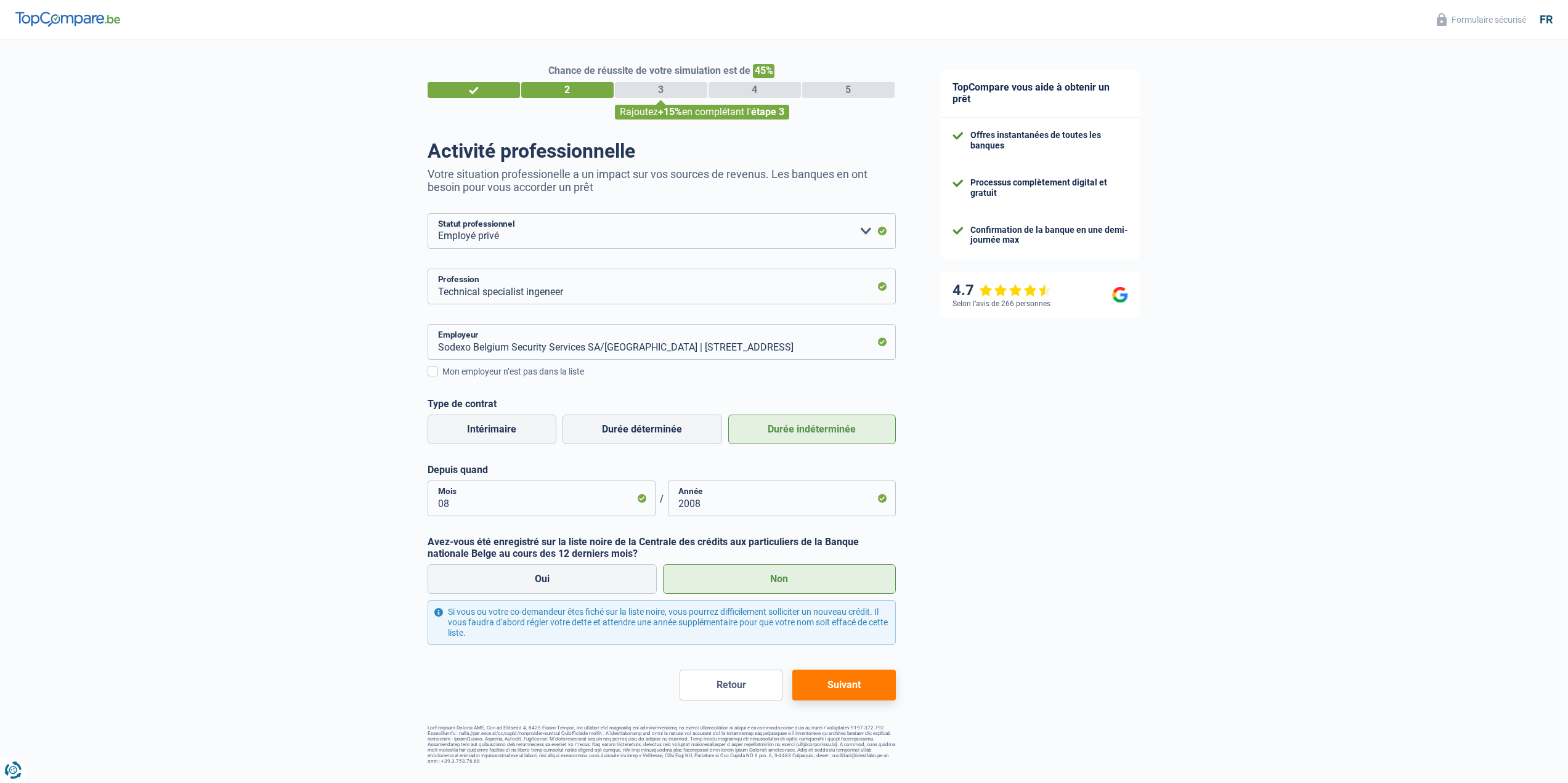
click at [852, 683] on button "Suivant" at bounding box center [843, 684] width 103 height 31
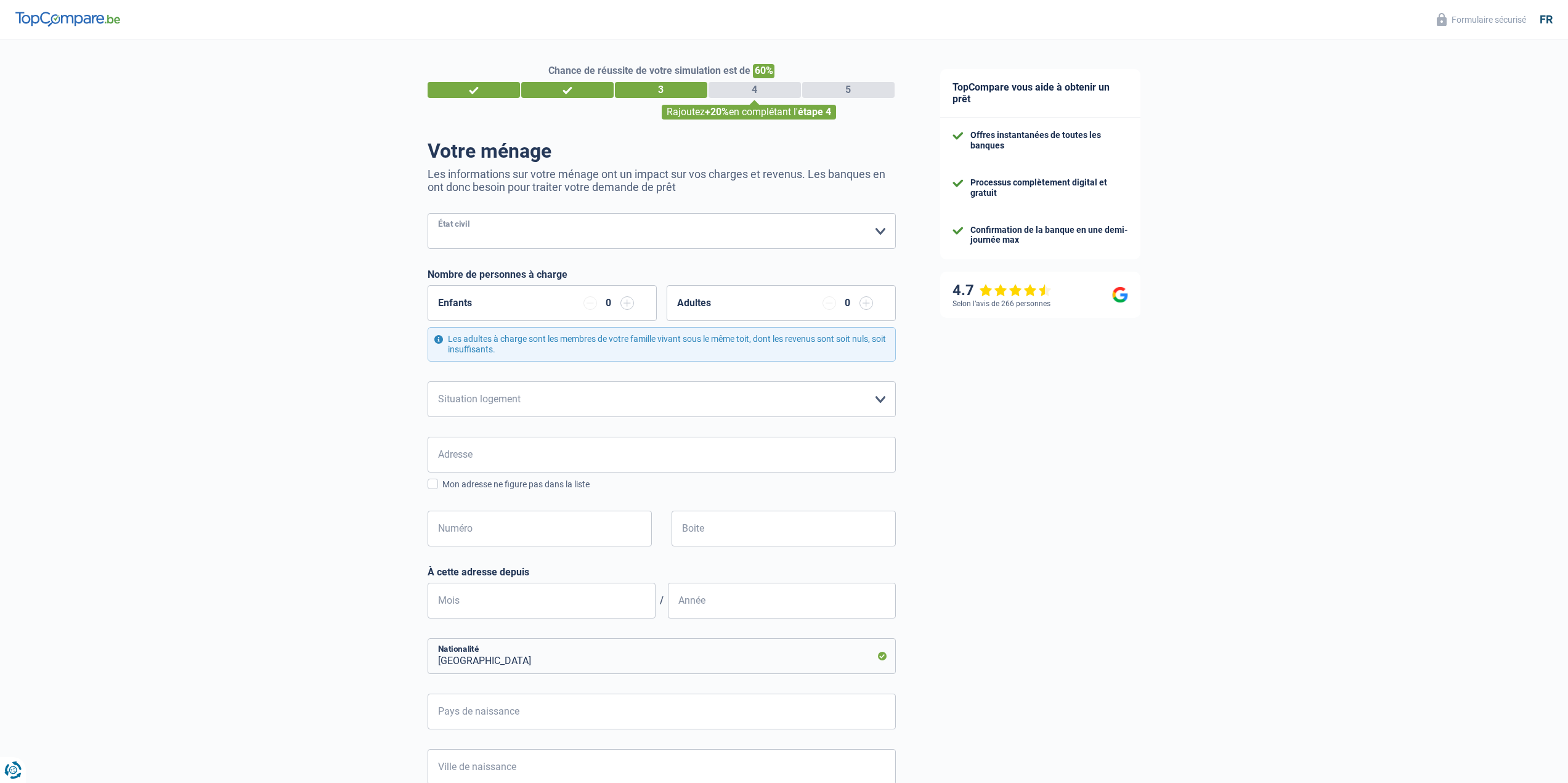
click at [658, 234] on select "[PERSON_NAME](e) Cohabitant(e) légal(e) Divorcé(e) Veuf(ve) Séparé (de fait) Ve…" at bounding box center [661, 231] width 468 height 36
select select "married"
click at [427, 214] on select "[PERSON_NAME](e) Cohabitant(e) légal(e) Divorcé(e) Veuf(ve) Séparé (de fait) Ve…" at bounding box center [661, 231] width 468 height 36
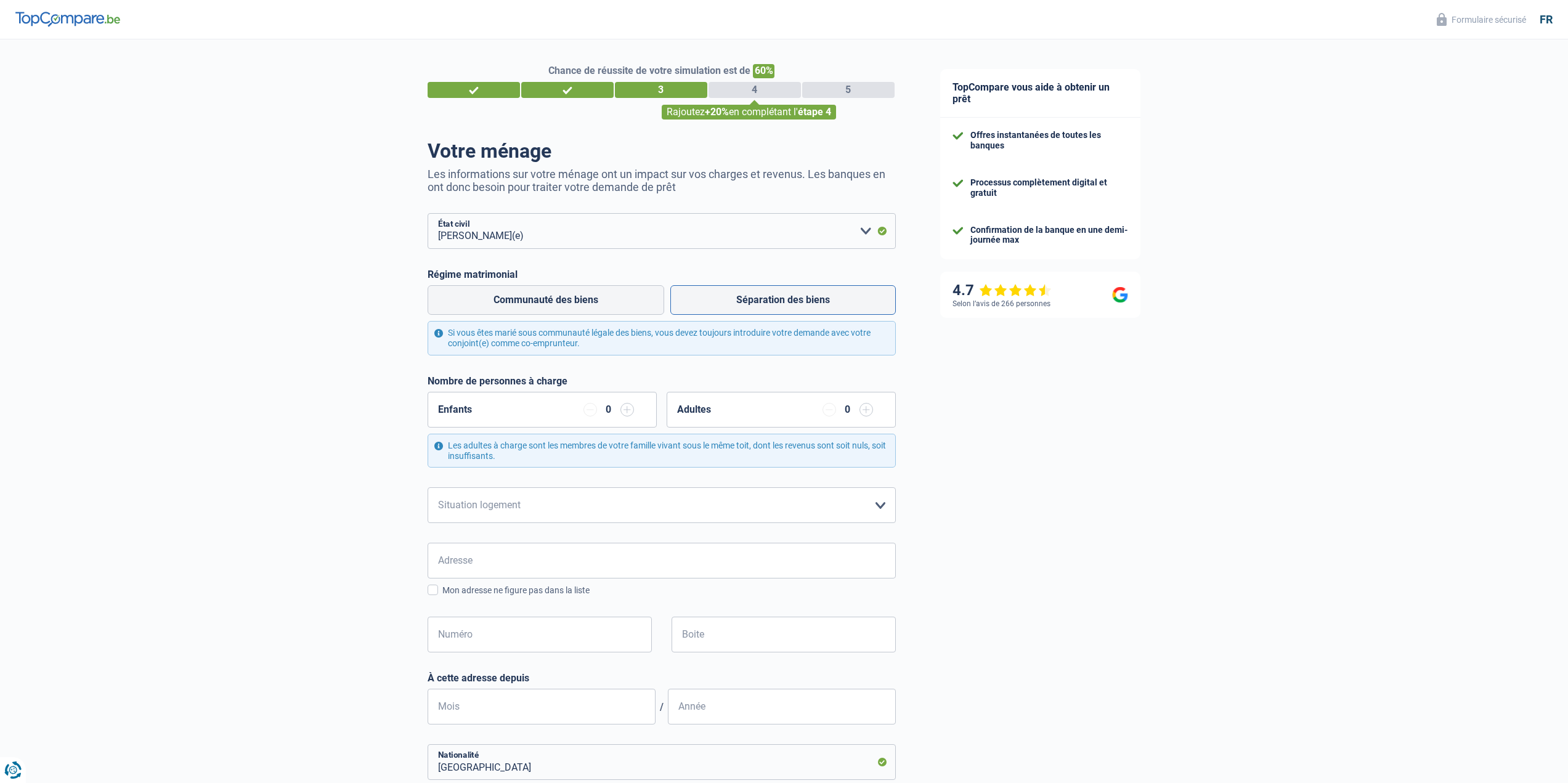
click at [783, 298] on label "Séparation des biens" at bounding box center [783, 300] width 225 height 29
click at [783, 298] on input "Séparation des biens" at bounding box center [783, 300] width 225 height 29
radio input "true"
click at [629, 411] on input "button" at bounding box center [626, 409] width 14 height 14
click at [544, 508] on select "Locataire Propriétaire avec prêt hypothécaire Propriétaire sans prêt hypothécai…" at bounding box center [661, 505] width 468 height 36
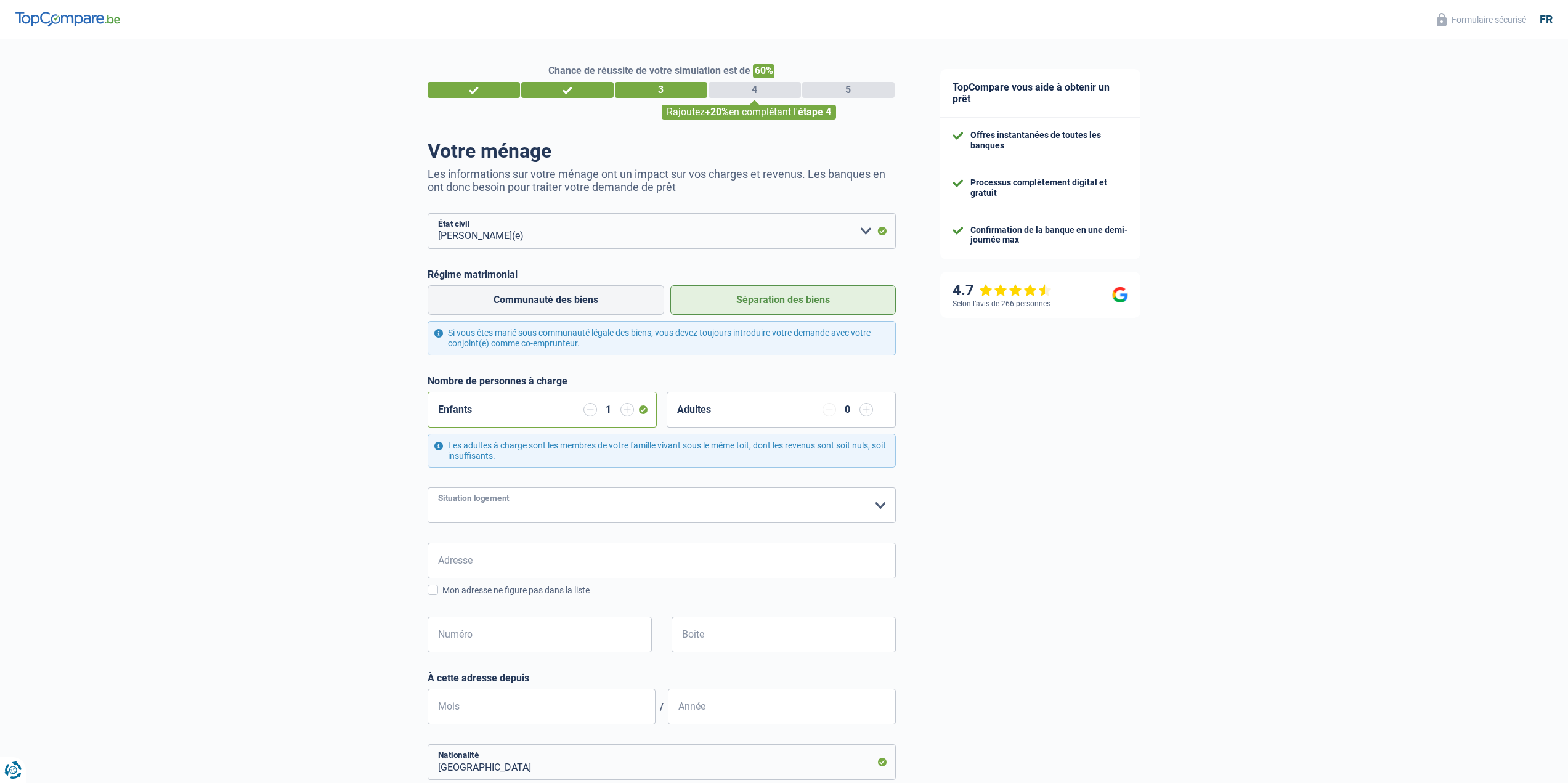
select select "ownerWithMortgage"
click at [427, 488] on select "Locataire Propriétaire avec prêt hypothécaire Propriétaire sans prêt hypothécai…" at bounding box center [661, 505] width 468 height 36
click at [495, 566] on input "Adresse" at bounding box center [661, 561] width 468 height 36
type input "[STREET_ADDRESS][PERSON_NAME]"
type input "[GEOGRAPHIC_DATA]"
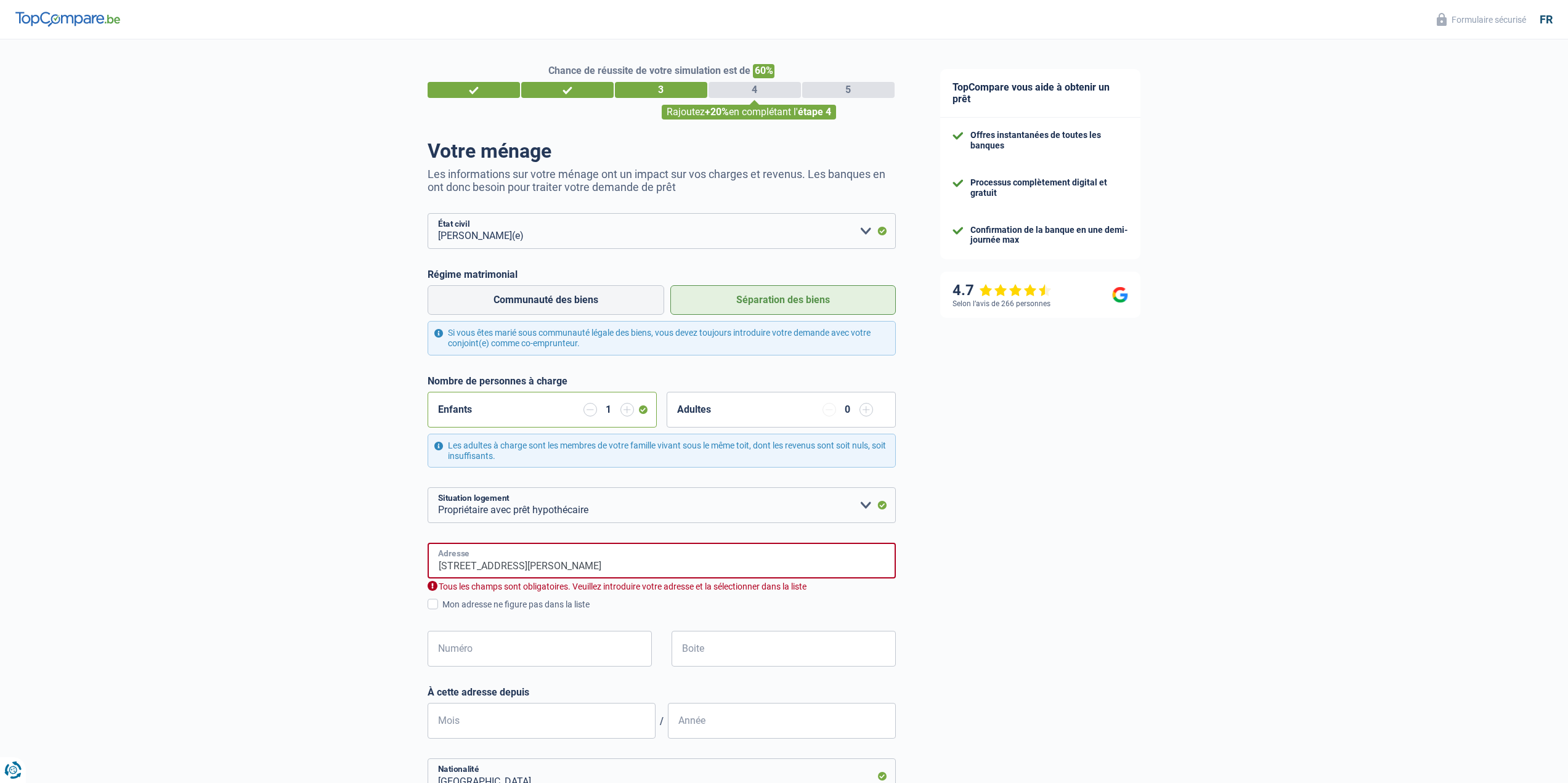
type input "[GEOGRAPHIC_DATA]"
click at [509, 649] on input "Numéro" at bounding box center [539, 649] width 224 height 36
type input "27"
type input "Ottignies"
click at [734, 652] on input "Boite" at bounding box center [783, 649] width 224 height 36
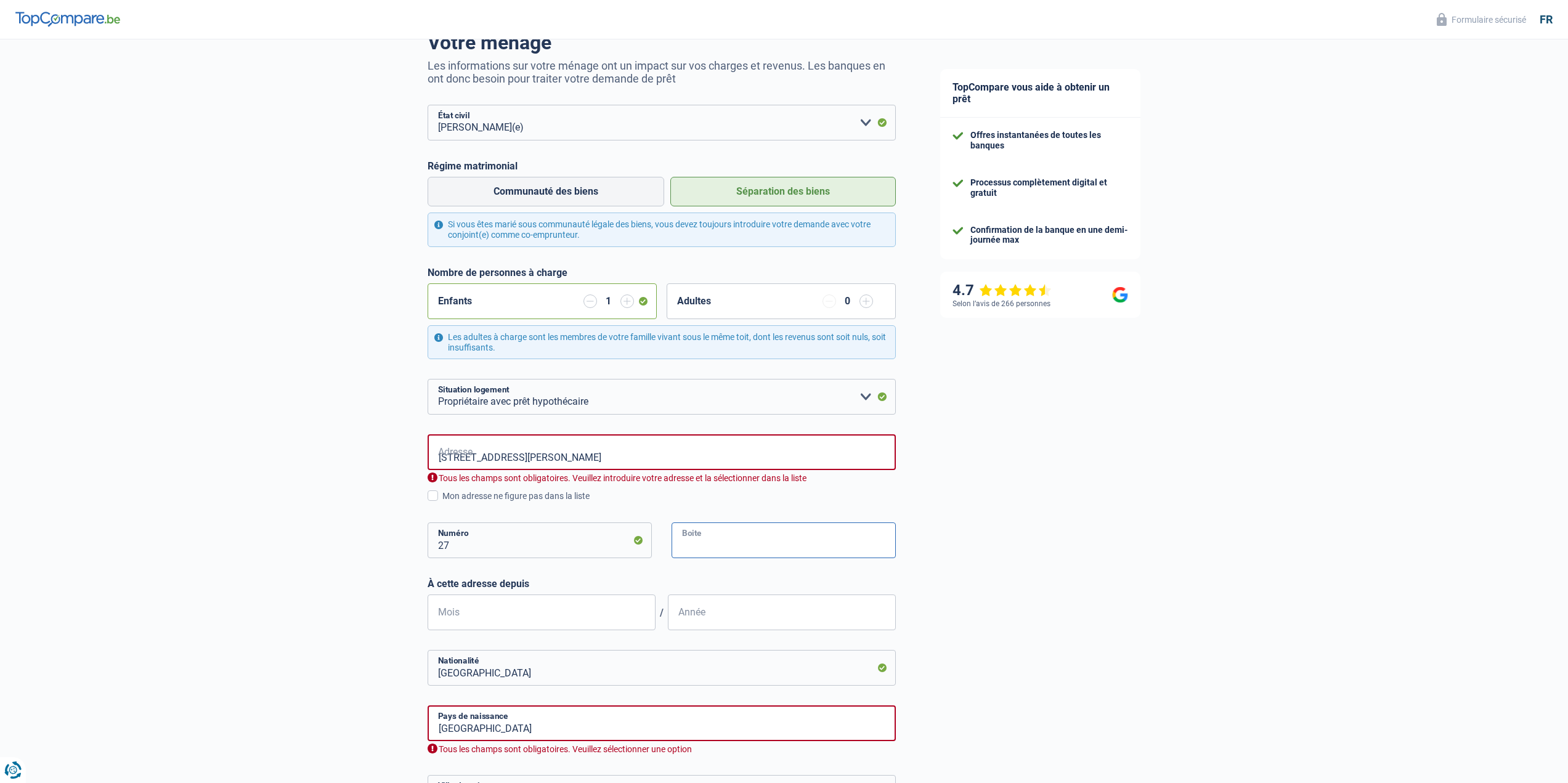
scroll to position [123, 0]
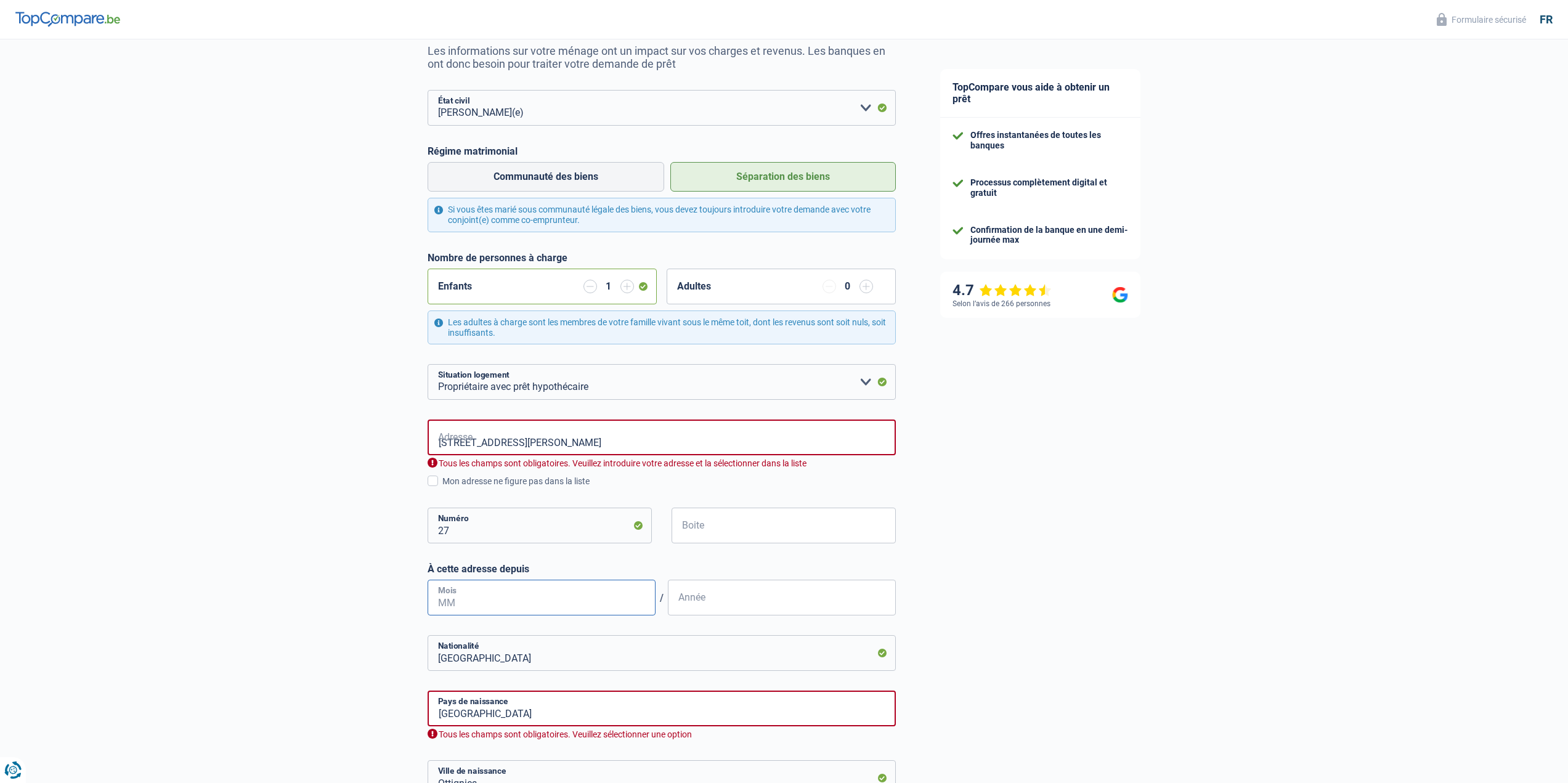
click at [478, 600] on input "Mois" at bounding box center [541, 597] width 228 height 36
type input "09"
type input "2022"
click at [990, 596] on div "TopCompare vous aide à obtenir un prêt Offres instantanées de toutes les banque…" at bounding box center [1243, 448] width 650 height 1063
drag, startPoint x: 452, startPoint y: 440, endPoint x: 427, endPoint y: 440, distance: 25.0
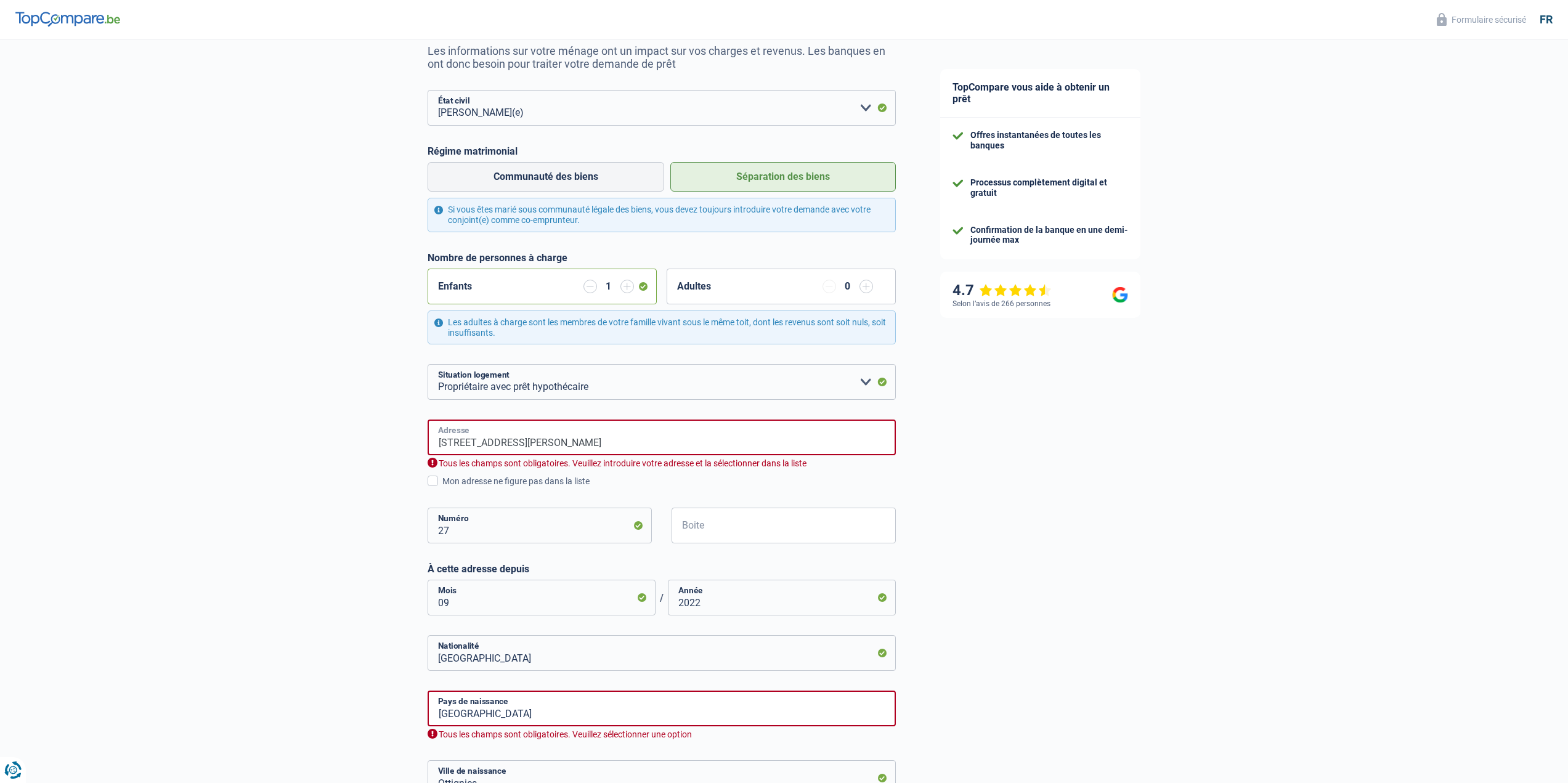
click at [427, 440] on div "Chance de réussite de votre simulation est de 60% 1 2 3 4 5 Rajoutez +20% en co…" at bounding box center [459, 443] width 918 height 1063
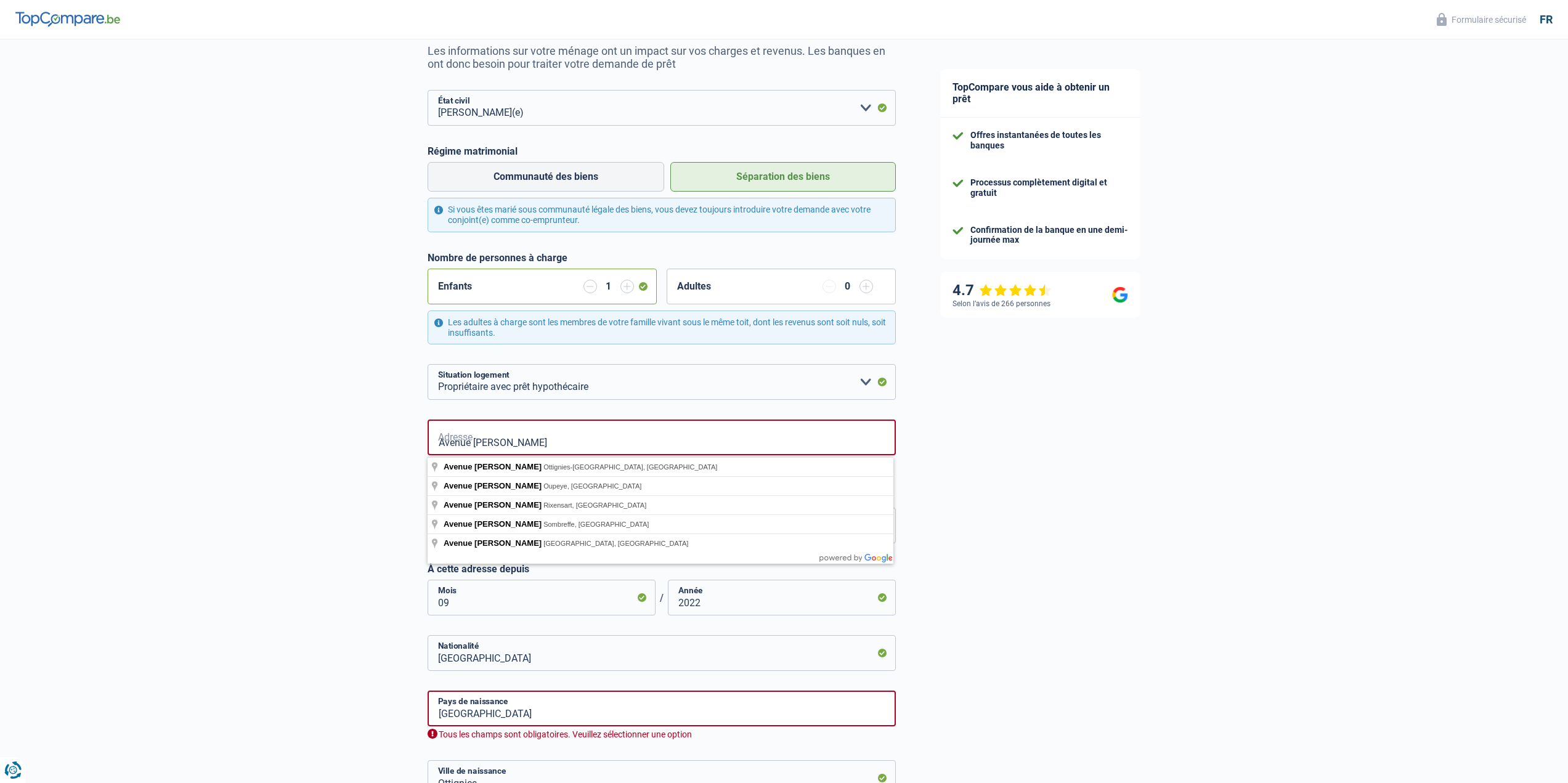
click at [1242, 503] on div "TopCompare vous aide à obtenir un prêt Offres instantanées de toutes les banque…" at bounding box center [1243, 448] width 650 height 1063
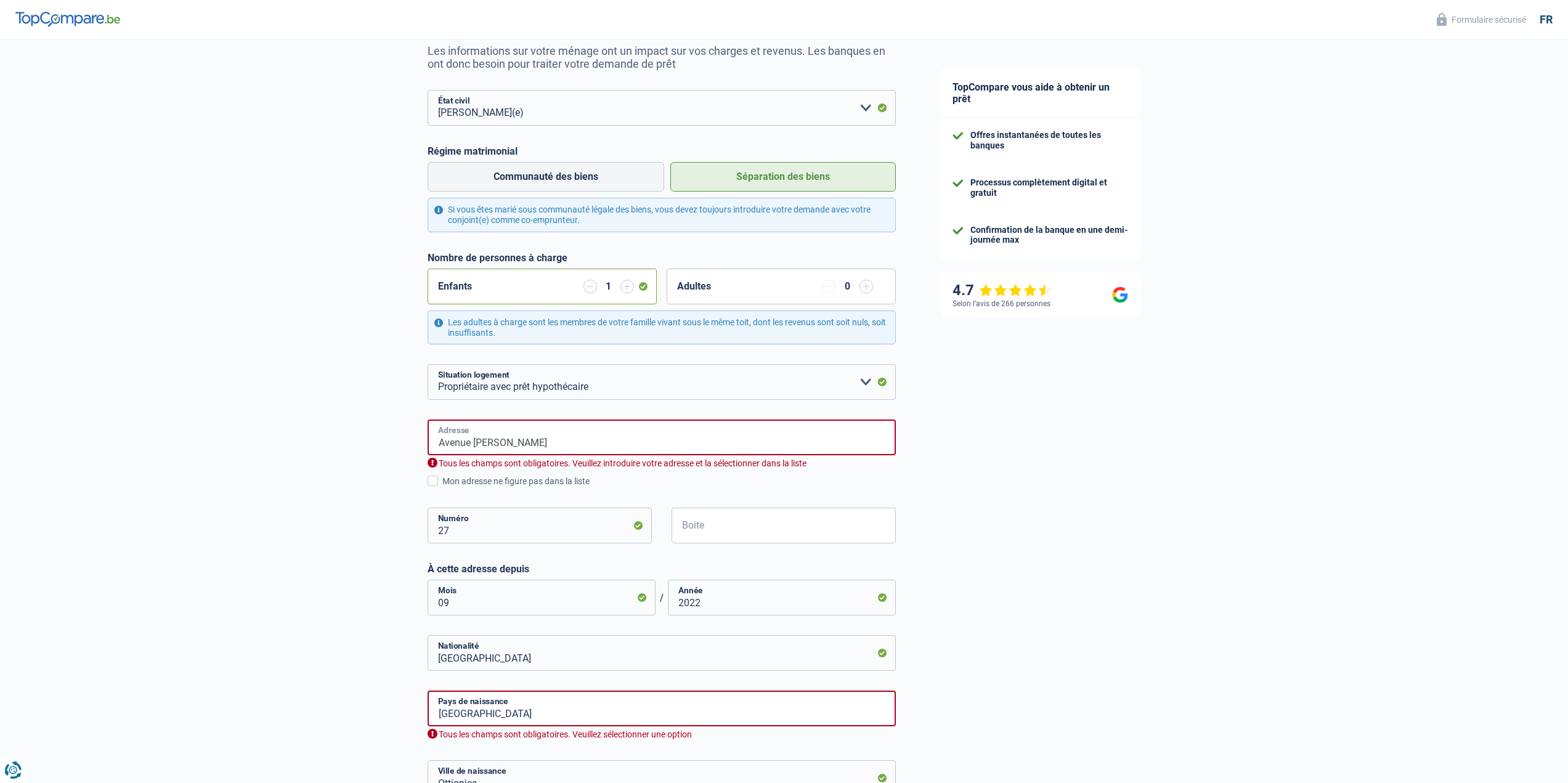
click at [555, 426] on input "Avenue [PERSON_NAME]" at bounding box center [661, 437] width 468 height 36
type input "Avenue [PERSON_NAME], 1340, Ottignies-[GEOGRAPHIC_DATA], [GEOGRAPHIC_DATA]"
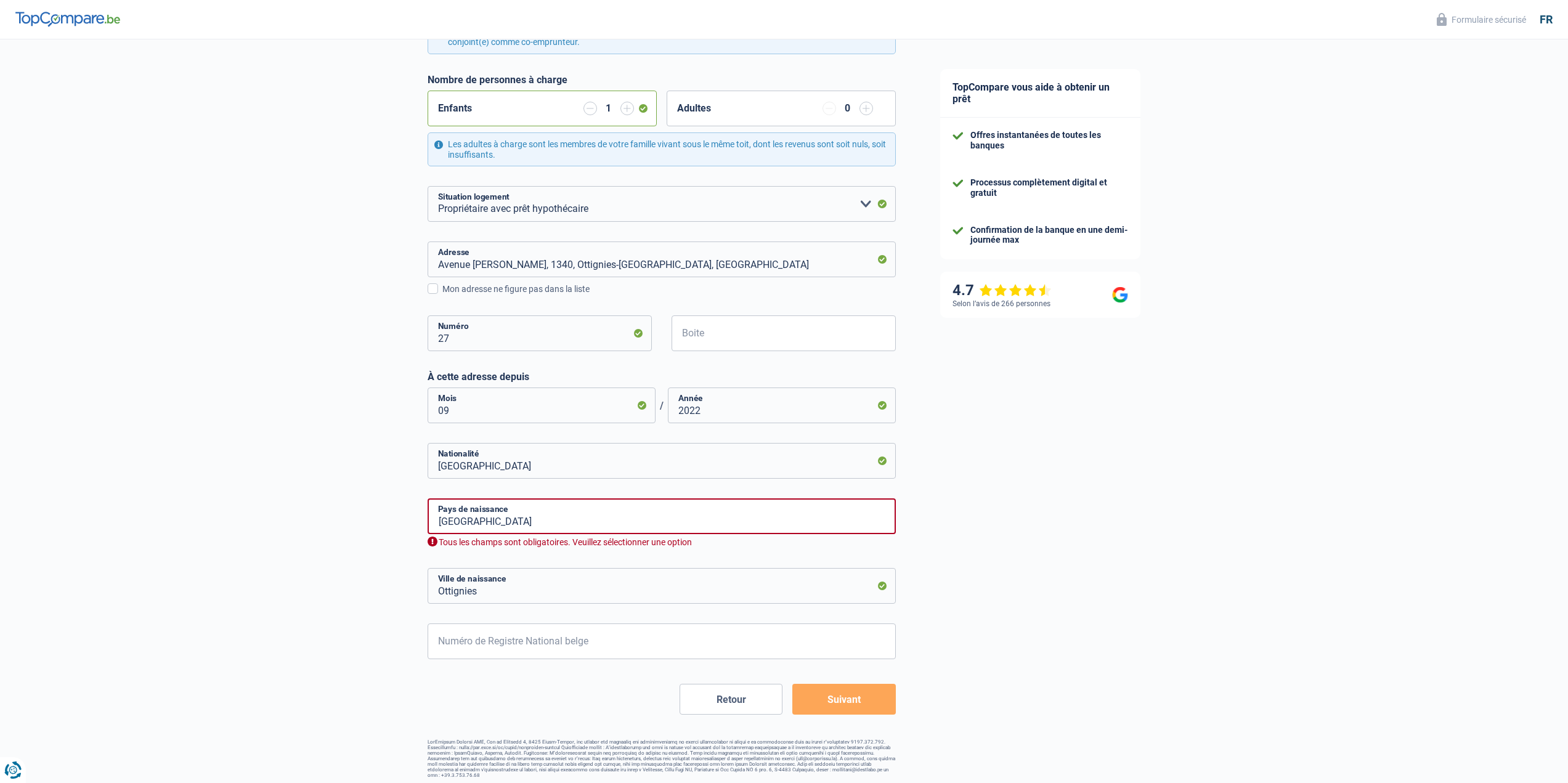
scroll to position [306, 0]
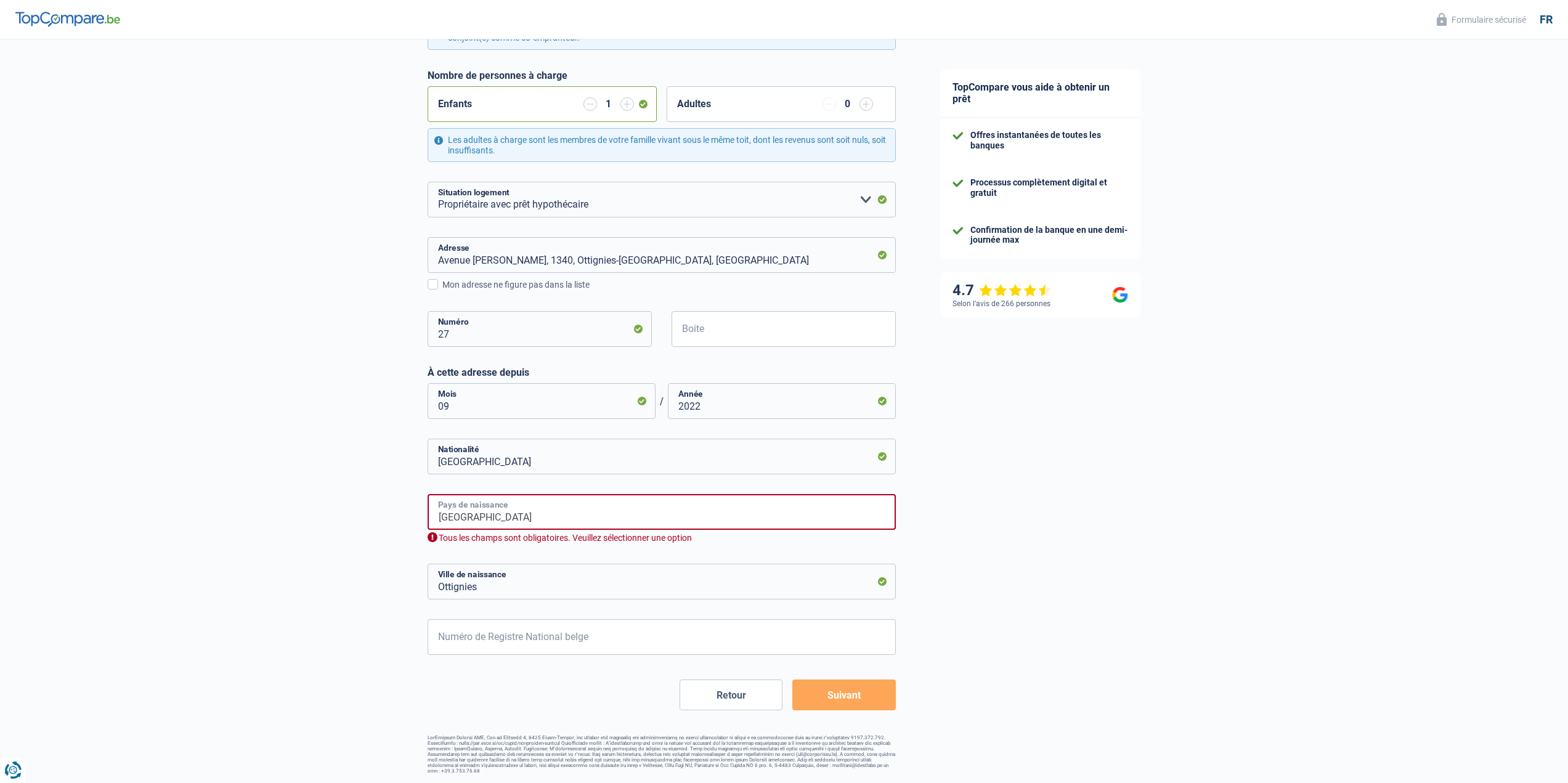
click at [506, 513] on input "[GEOGRAPHIC_DATA]" at bounding box center [661, 512] width 468 height 36
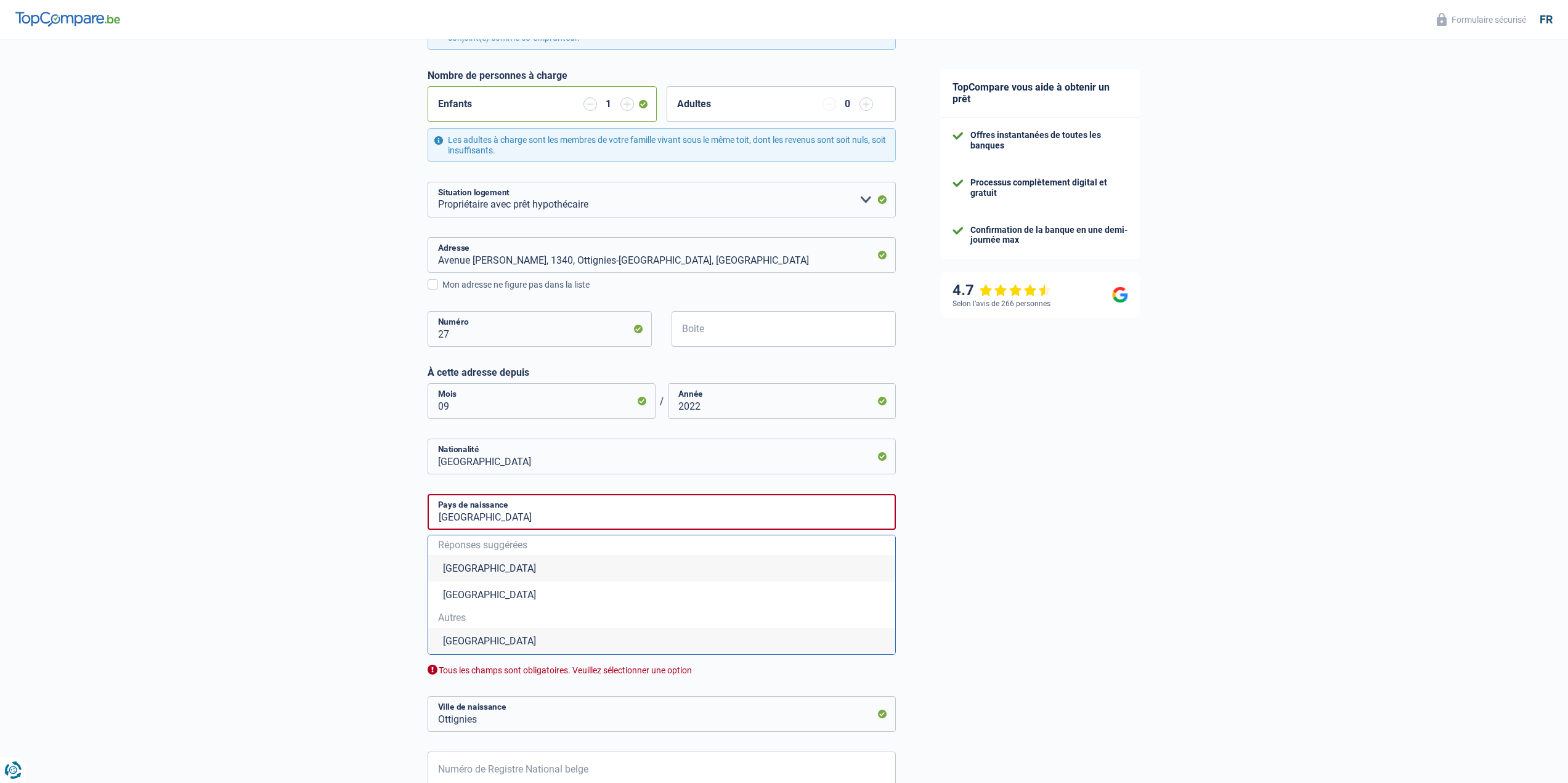
click at [1077, 538] on div "TopCompare vous aide à obtenir un prêt Offres instantanées de toutes les banque…" at bounding box center [1243, 324] width 650 height 1181
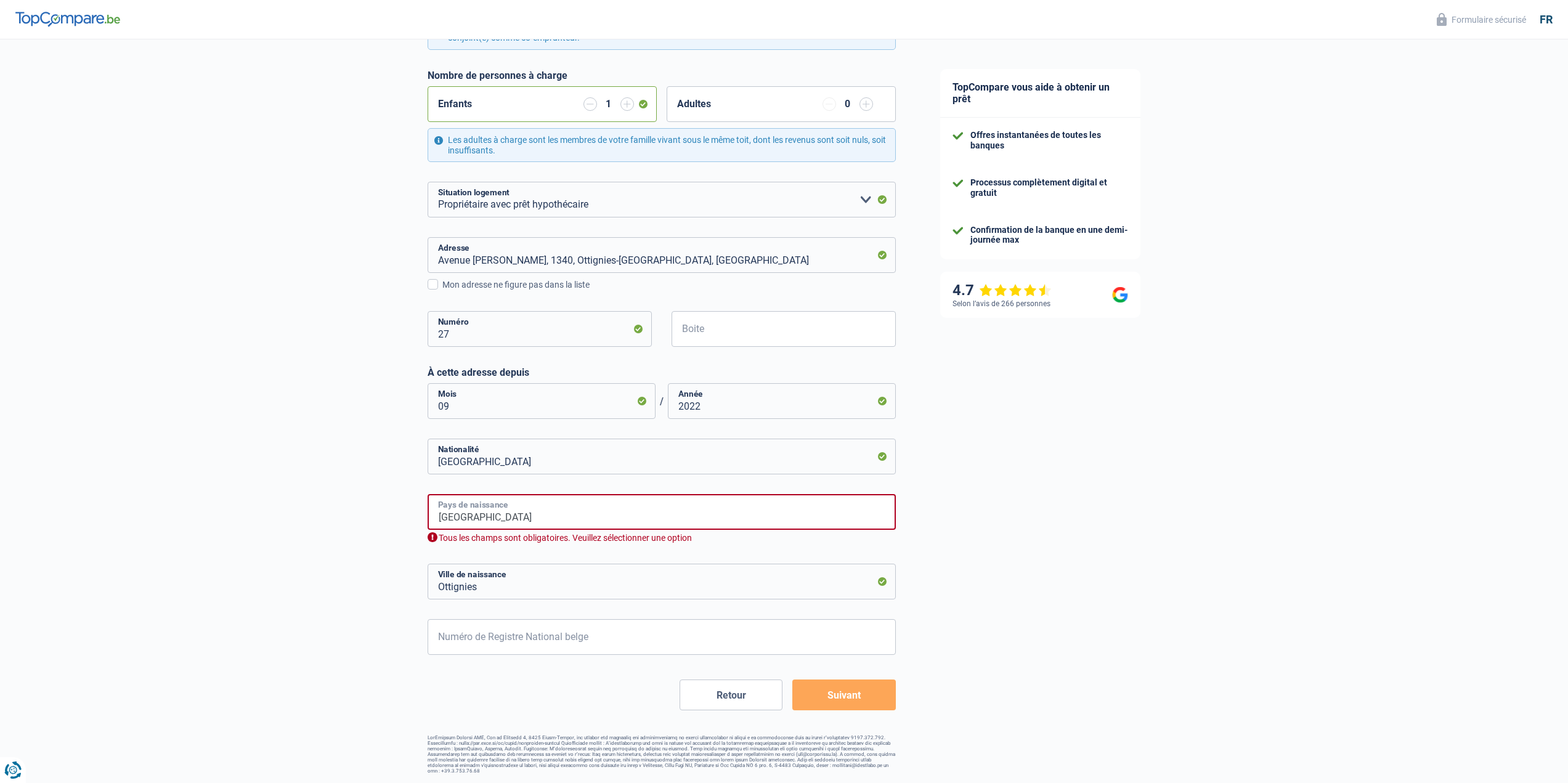
click at [475, 517] on input "[GEOGRAPHIC_DATA]" at bounding box center [661, 512] width 468 height 36
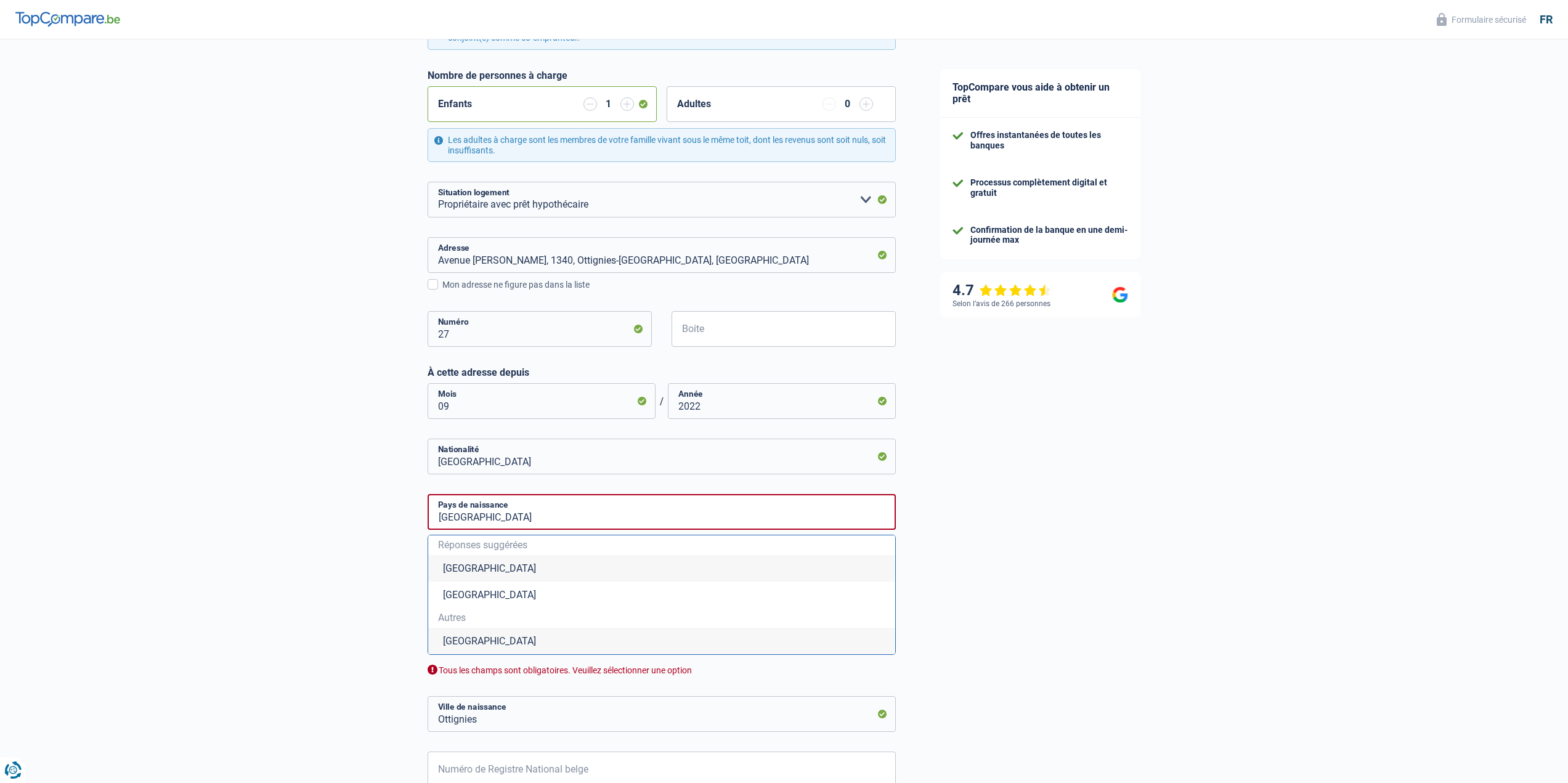
click at [463, 566] on li "[GEOGRAPHIC_DATA]" at bounding box center [661, 568] width 467 height 27
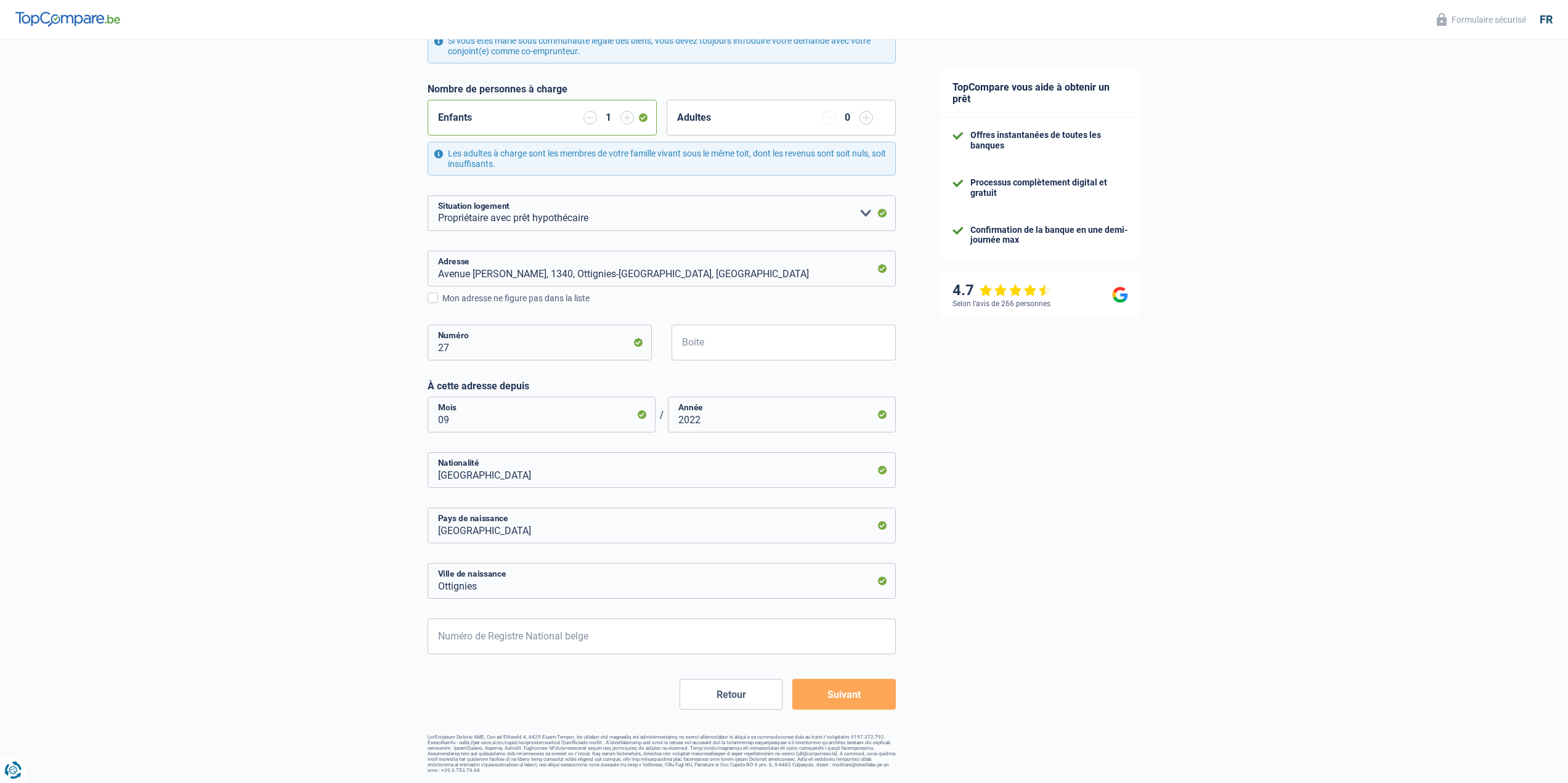
scroll to position [291, 0]
click at [349, 537] on div "Chance de réussite de votre simulation est de 60% 1 2 3 4 5 Rajoutez +20% en co…" at bounding box center [459, 261] width 918 height 1035
click at [539, 641] on input "Numéro de Registre National belge" at bounding box center [661, 637] width 468 height 36
type input "83.10.09-237.45"
click at [1015, 620] on div "TopCompare vous aide à obtenir un prêt Offres instantanées de toutes les banque…" at bounding box center [1243, 266] width 650 height 1035
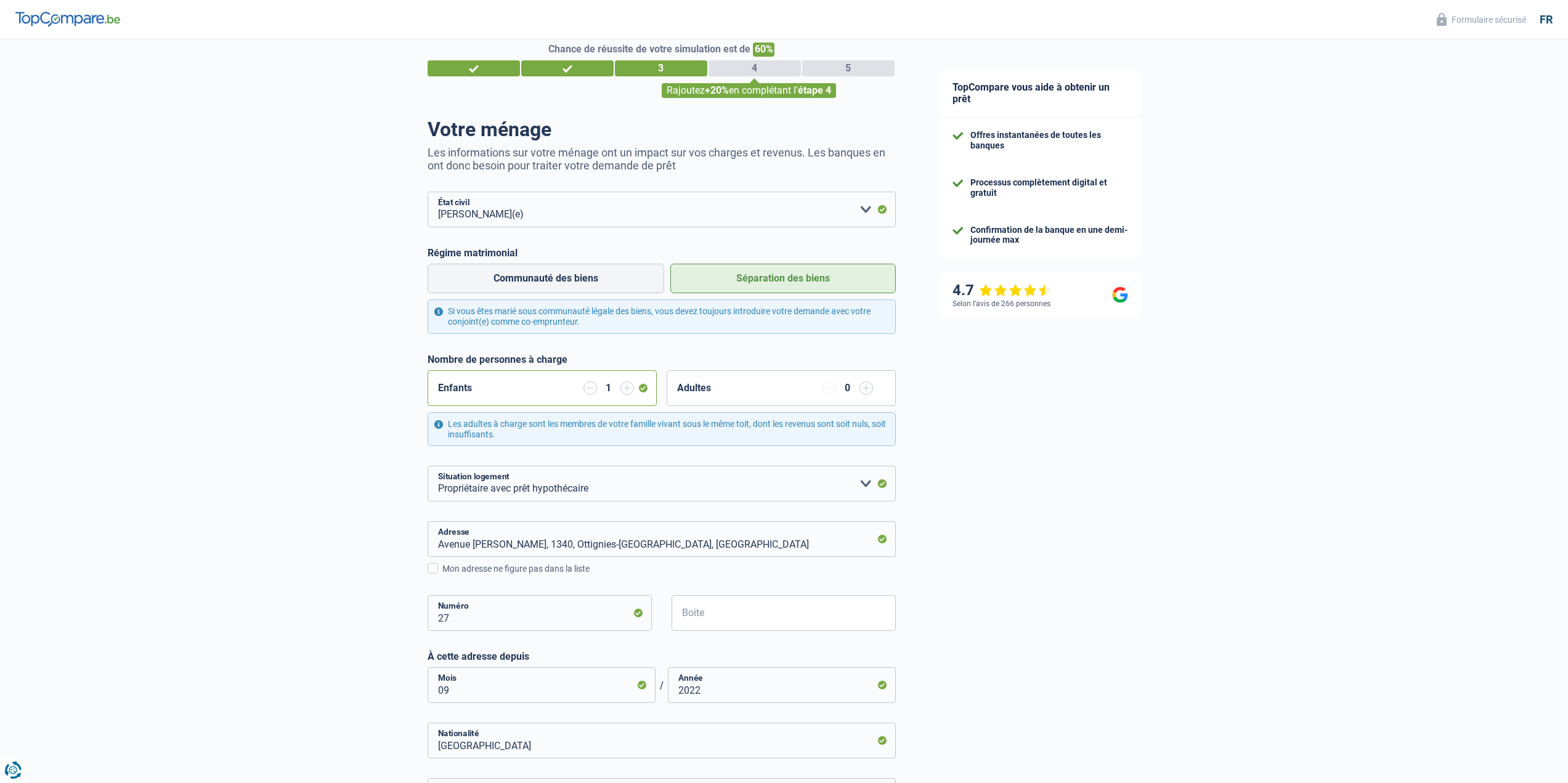
scroll to position [0, 0]
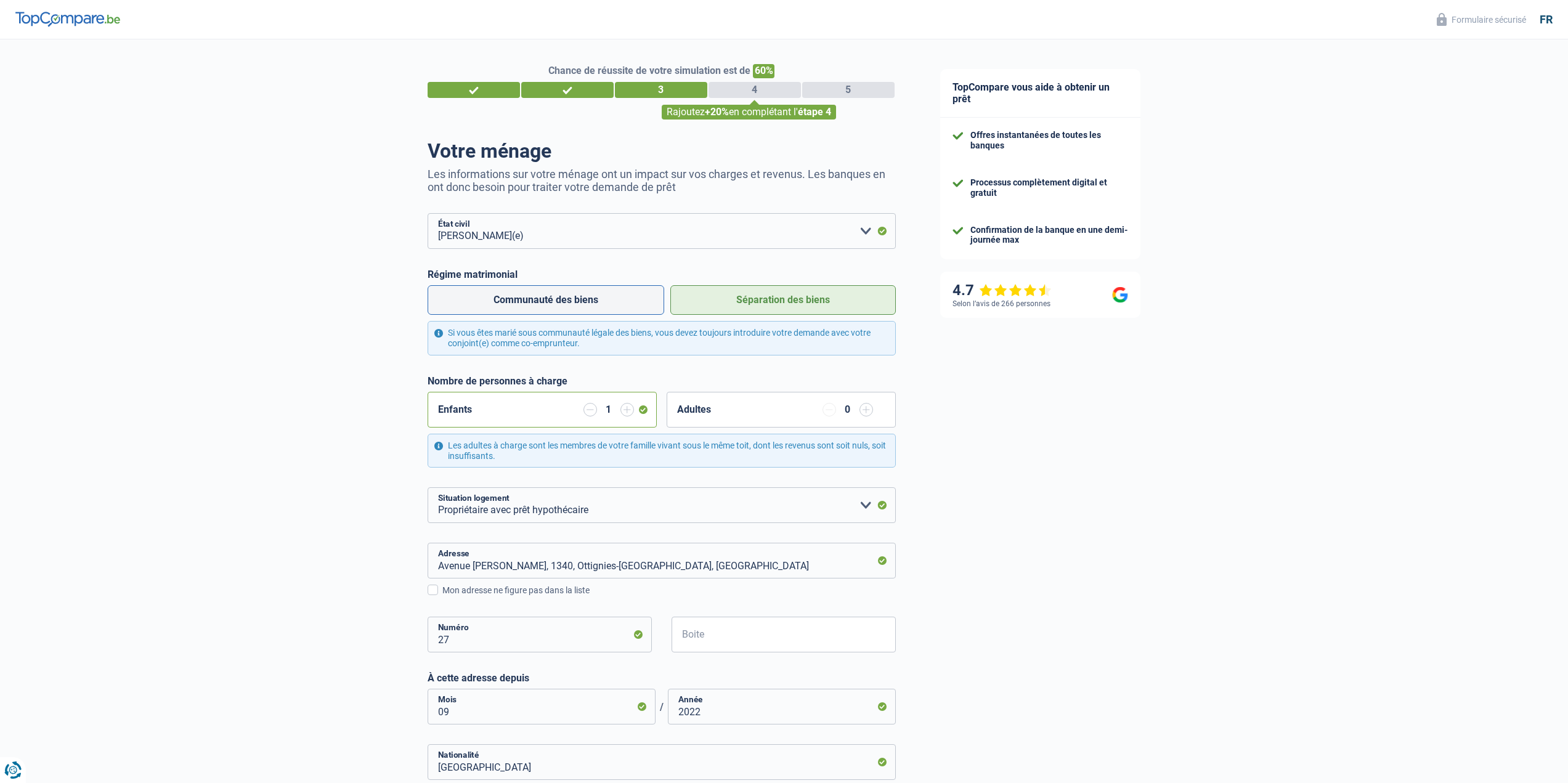
click at [547, 304] on label "Communauté des biens" at bounding box center [545, 300] width 237 height 29
click at [547, 304] on input "Communauté des biens" at bounding box center [545, 300] width 237 height 29
radio input "true"
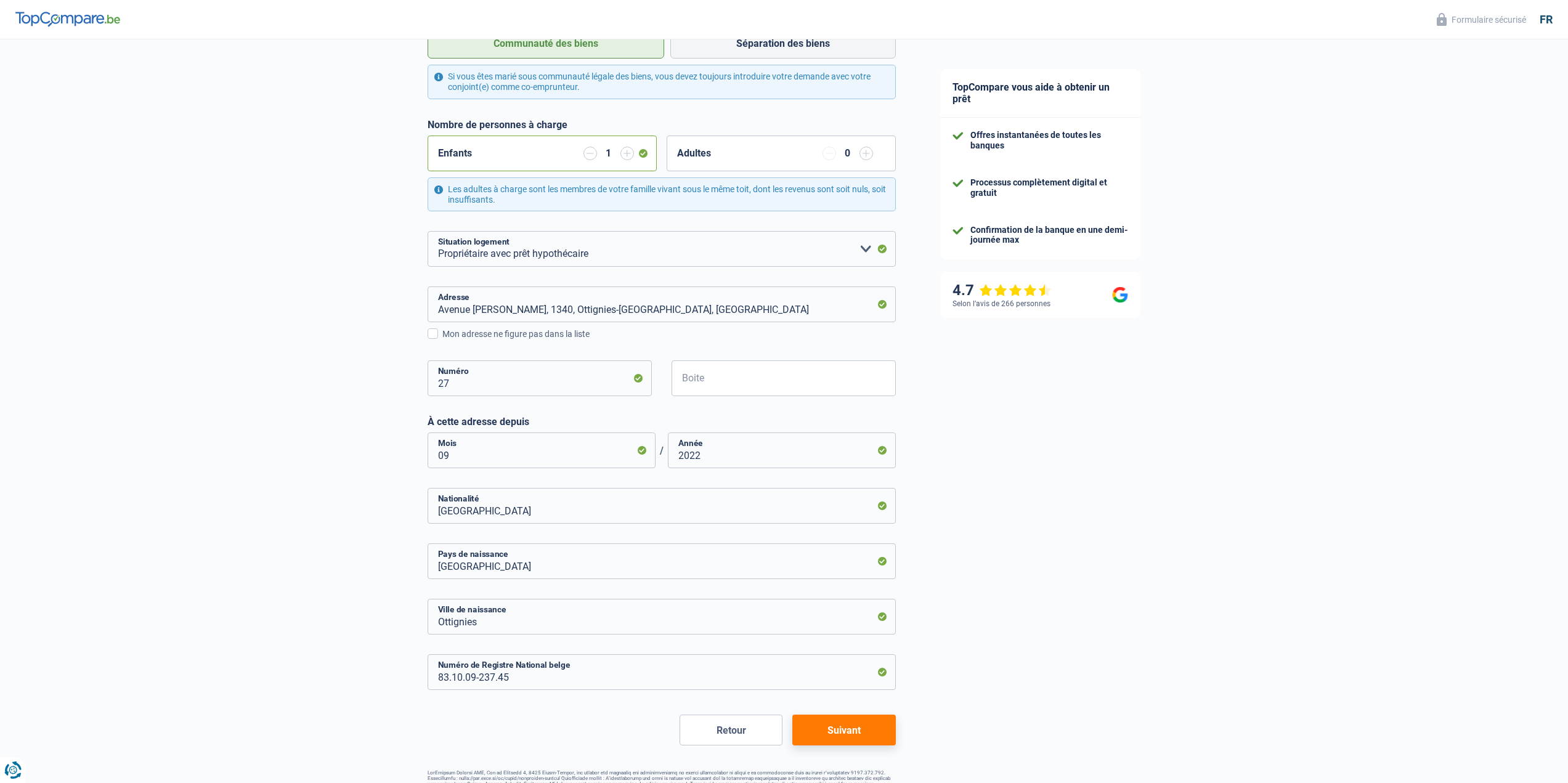
scroll to position [291, 0]
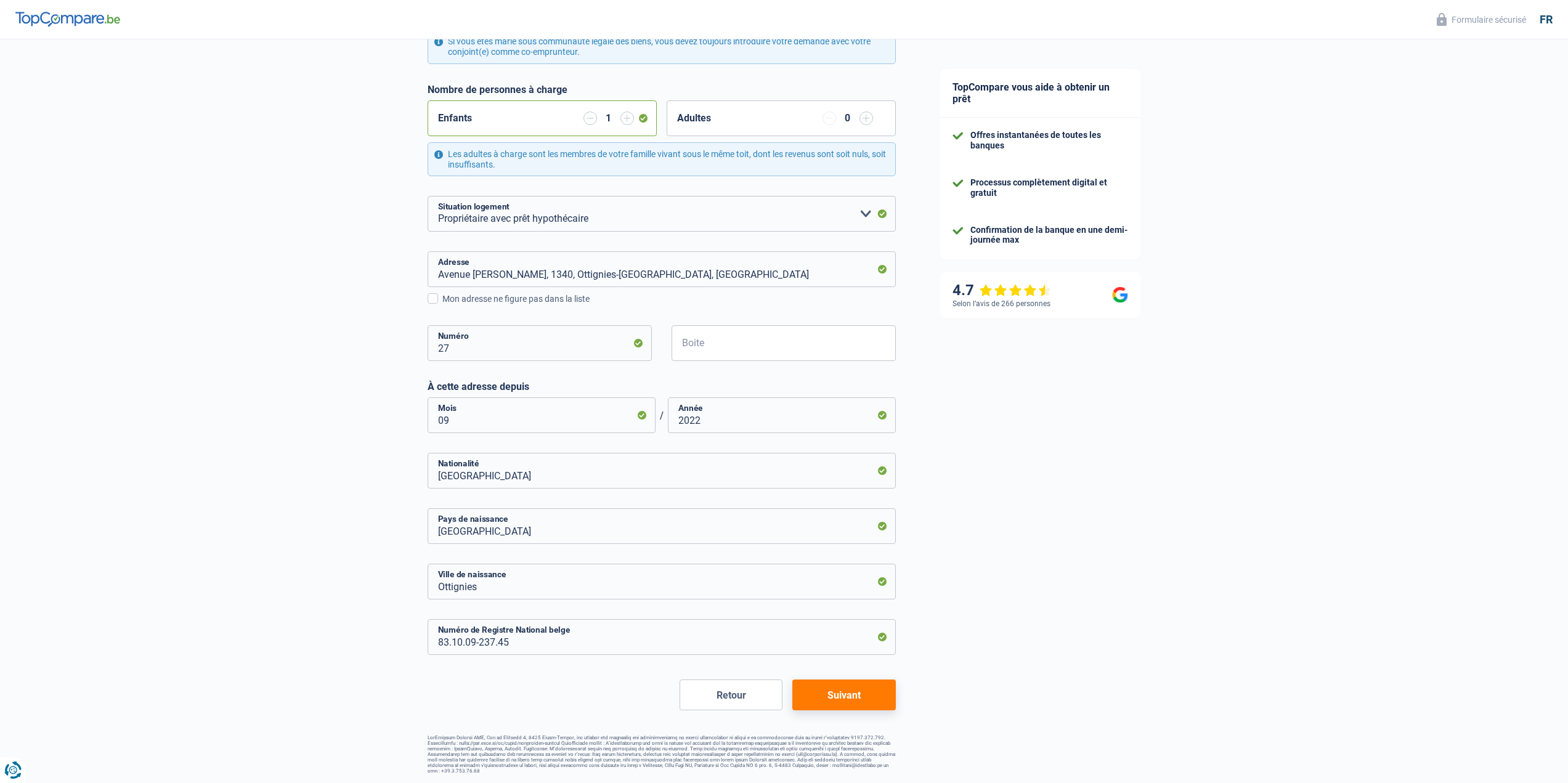
click at [847, 692] on button "Suivant" at bounding box center [843, 695] width 103 height 31
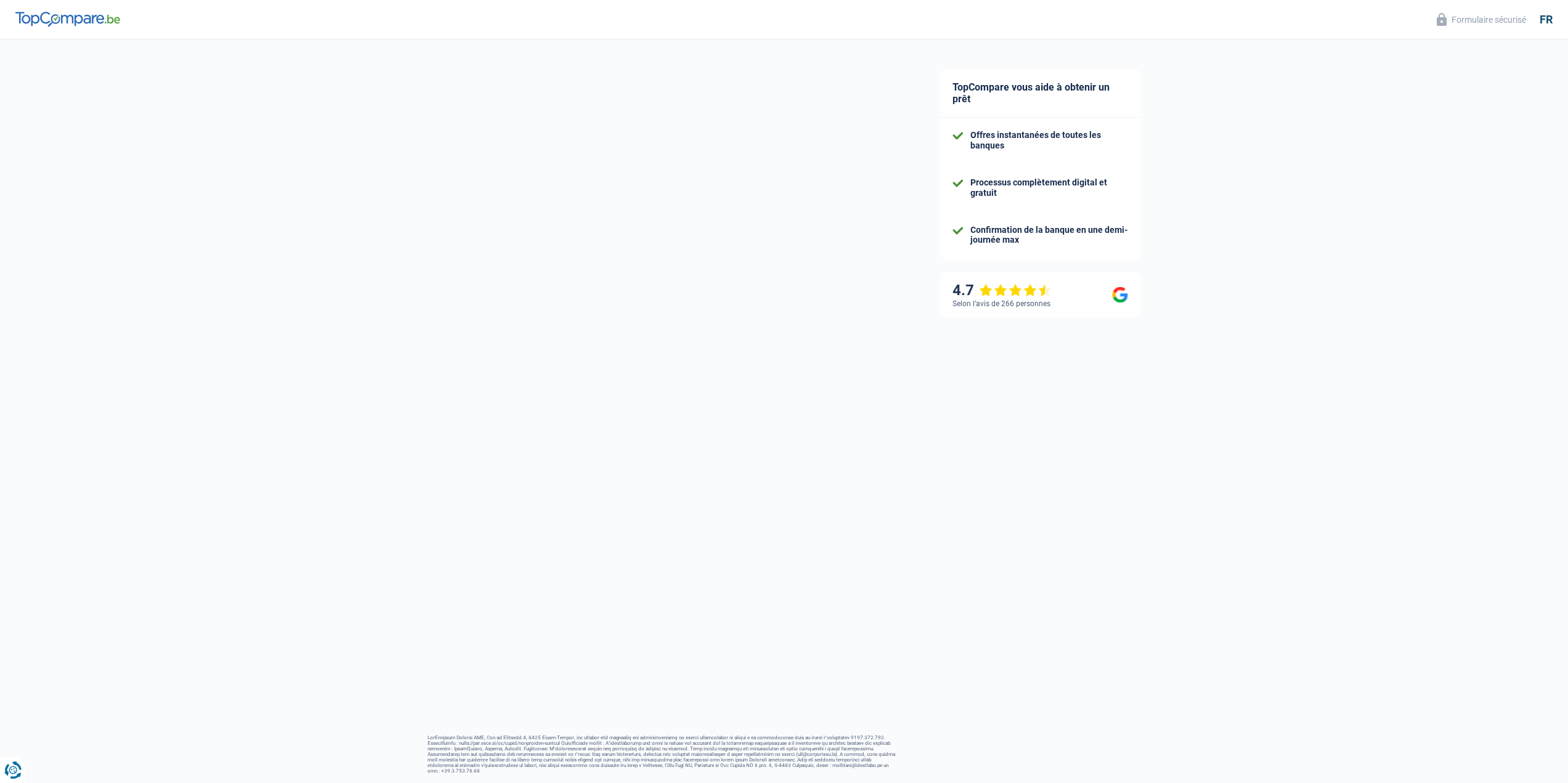
select select "familyAllowances"
select select "netSalary"
select select "mealVouchers"
select select "mortgage"
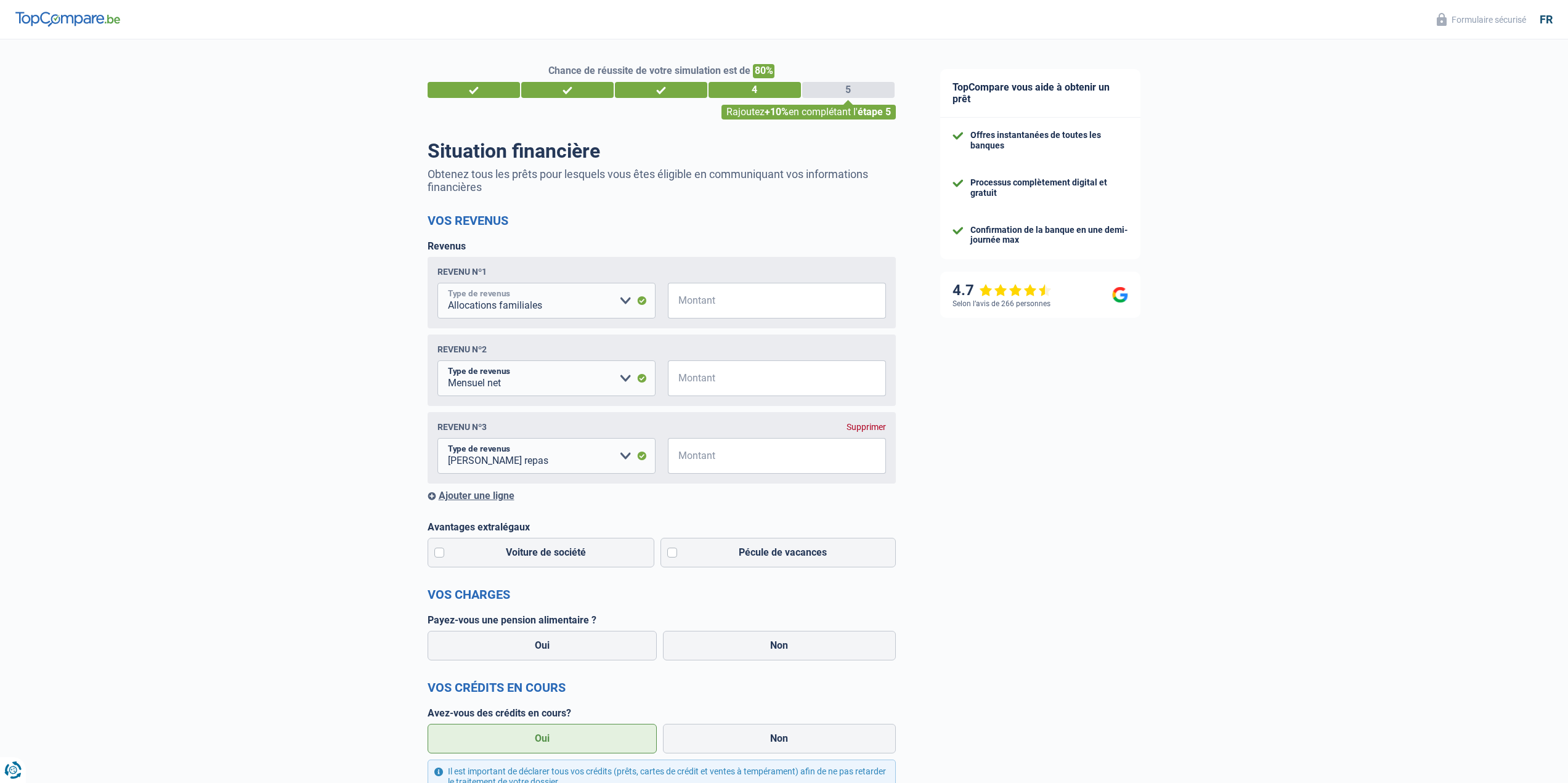
click at [629, 302] on select "Allocation d'handicap Allocations chômage Allocations familiales Chèques repas …" at bounding box center [546, 301] width 218 height 36
click at [627, 299] on select "Allocation d'handicap Allocations chômage Allocations familiales Chèques repas …" at bounding box center [546, 301] width 218 height 36
click at [729, 306] on input "Montant" at bounding box center [785, 301] width 203 height 36
click at [715, 302] on input "Montant" at bounding box center [785, 301] width 203 height 36
type input "140"
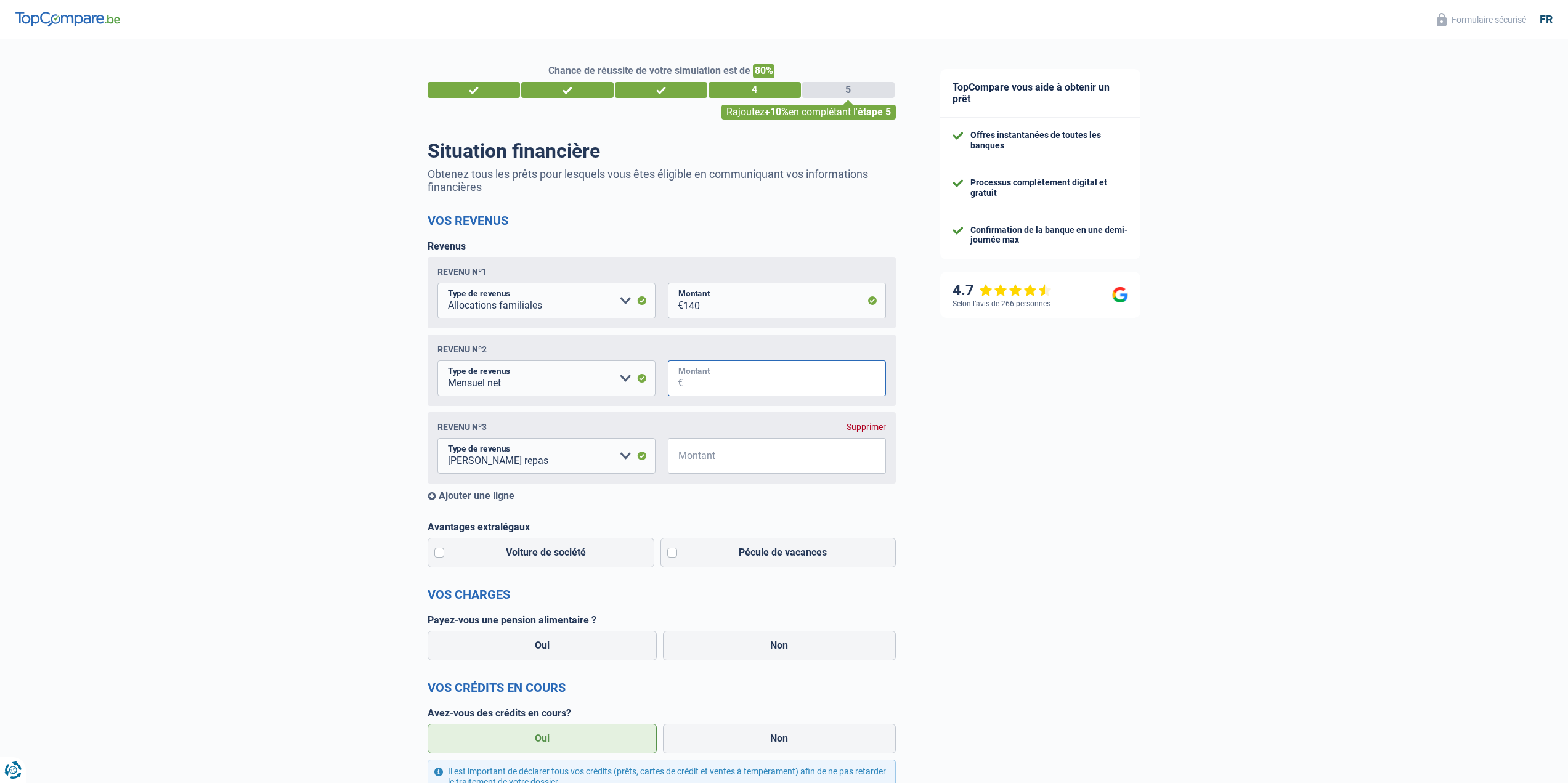
click at [708, 379] on input "Montant" at bounding box center [785, 378] width 203 height 36
click at [494, 499] on div "Ajouter une ligne" at bounding box center [661, 495] width 468 height 12
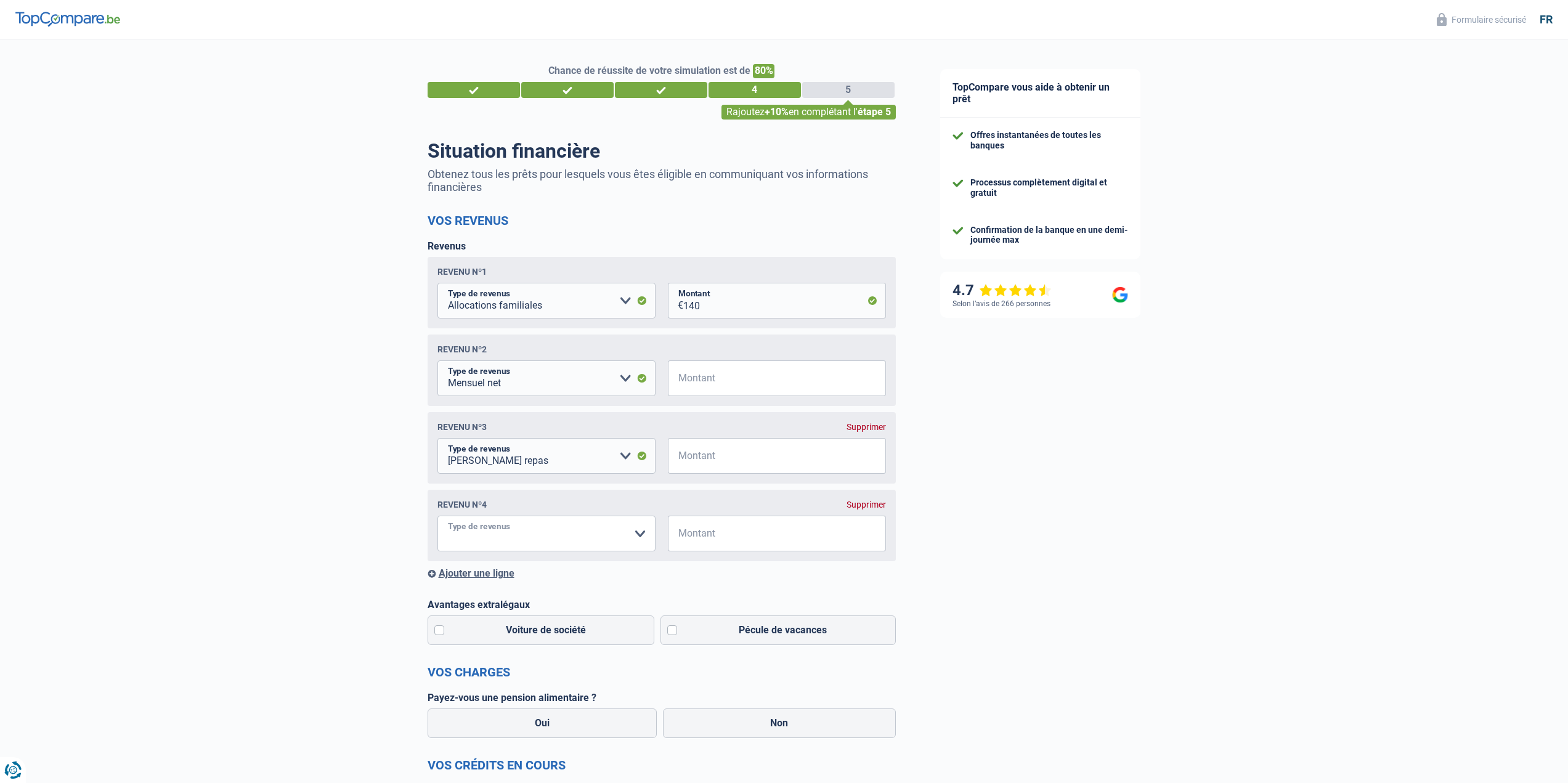
click at [642, 539] on select "Allocation d'handicap Allocations chômage Allocations familiales Chèques repas …" at bounding box center [546, 534] width 218 height 36
select select "netSalary"
click at [437, 519] on select "Allocation d'handicap Allocations chômage Allocations familiales Chèques repas …" at bounding box center [546, 534] width 218 height 36
click at [722, 385] on input "Montant" at bounding box center [785, 378] width 203 height 36
type input "2.690"
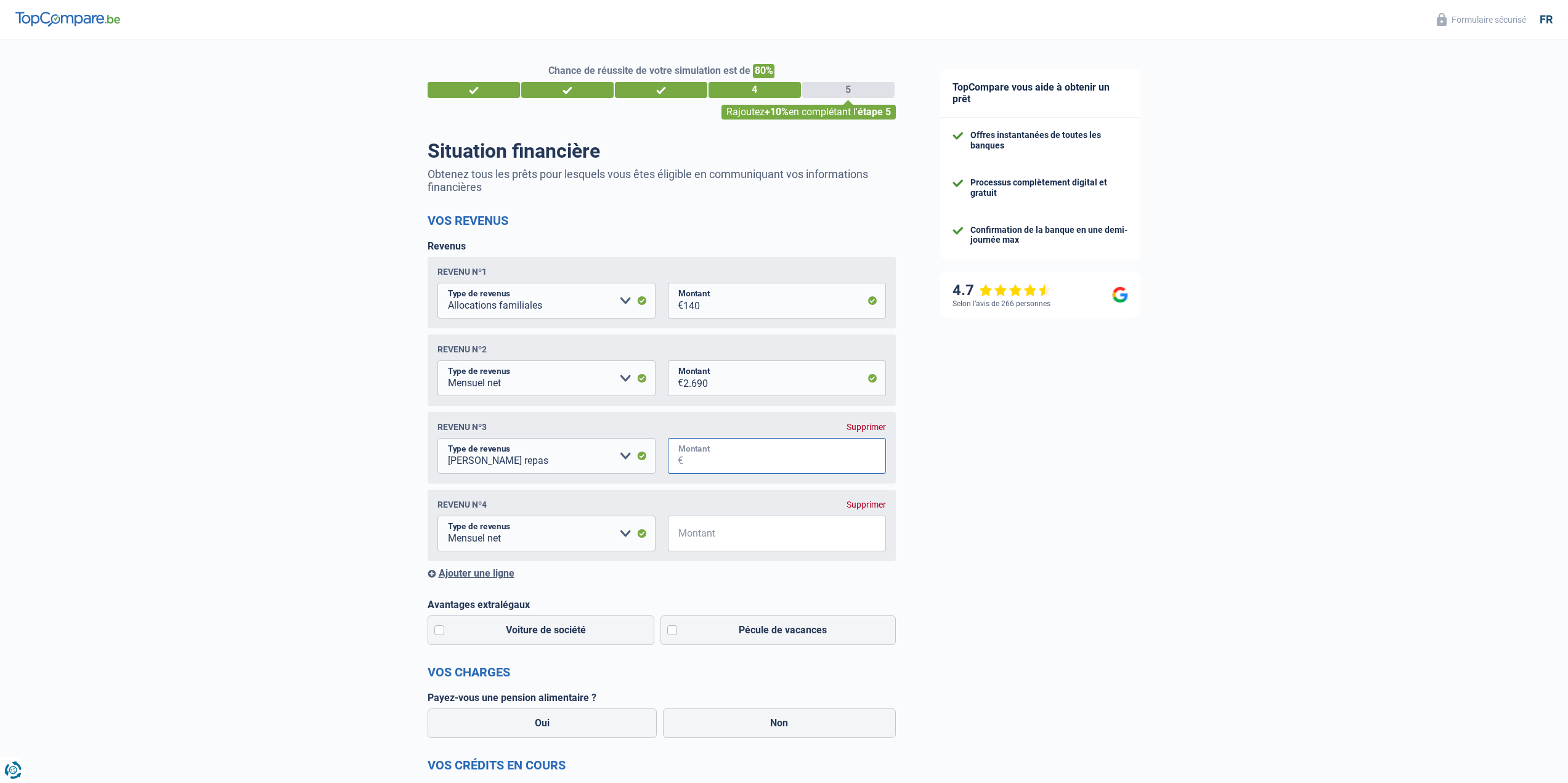
click at [707, 457] on input "Montant" at bounding box center [785, 456] width 203 height 36
type input "160"
click at [703, 535] on input "Montant" at bounding box center [785, 534] width 203 height 36
click at [708, 384] on input "2.690" at bounding box center [785, 378] width 203 height 36
type input "2.650"
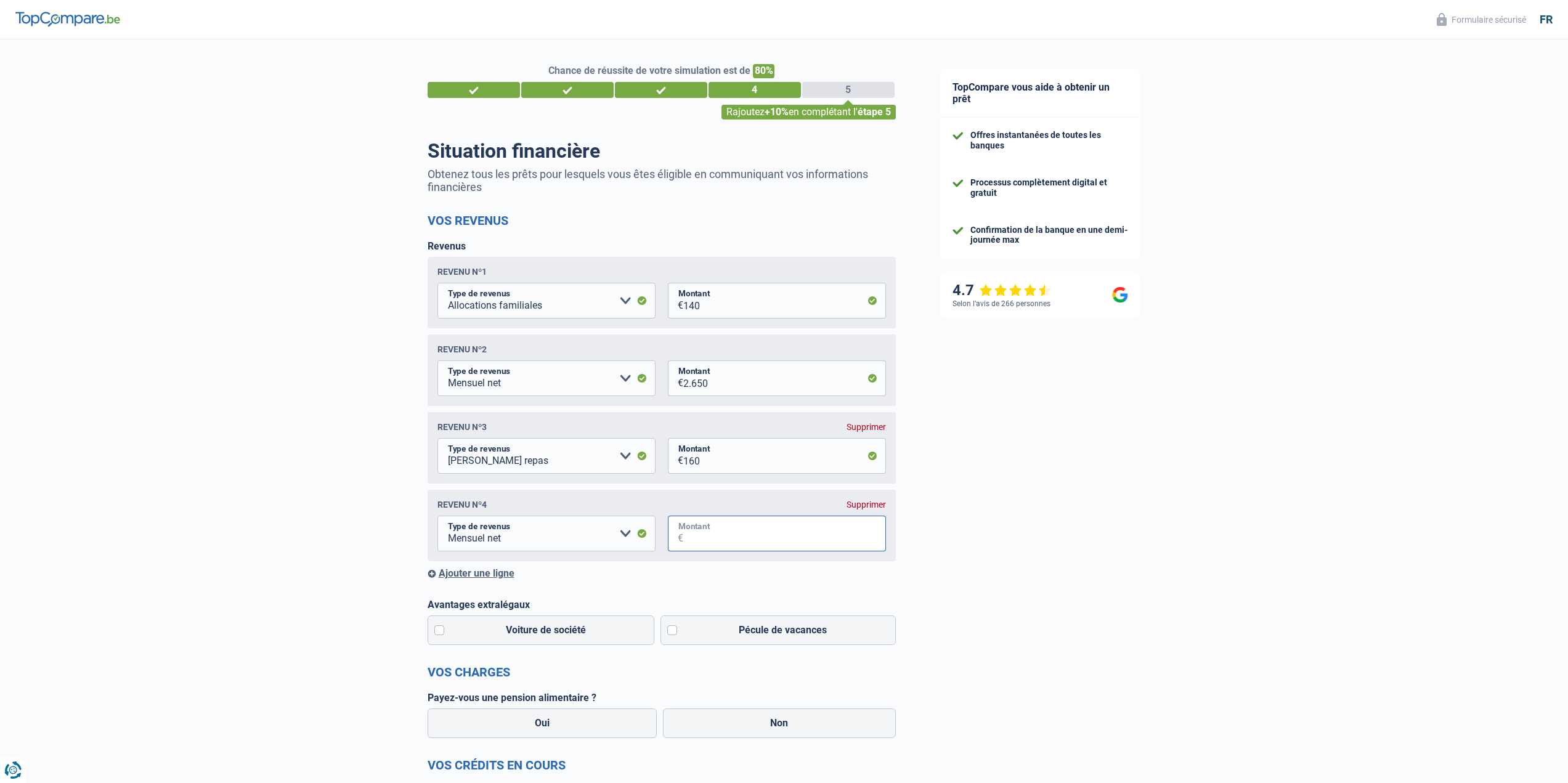
click at [723, 533] on input "Montant" at bounding box center [785, 534] width 203 height 36
type input "2.690"
click at [1133, 565] on div "TopCompare vous aide à obtenir un prêt Offres instantanées de toutes les banque…" at bounding box center [1243, 669] width 650 height 1259
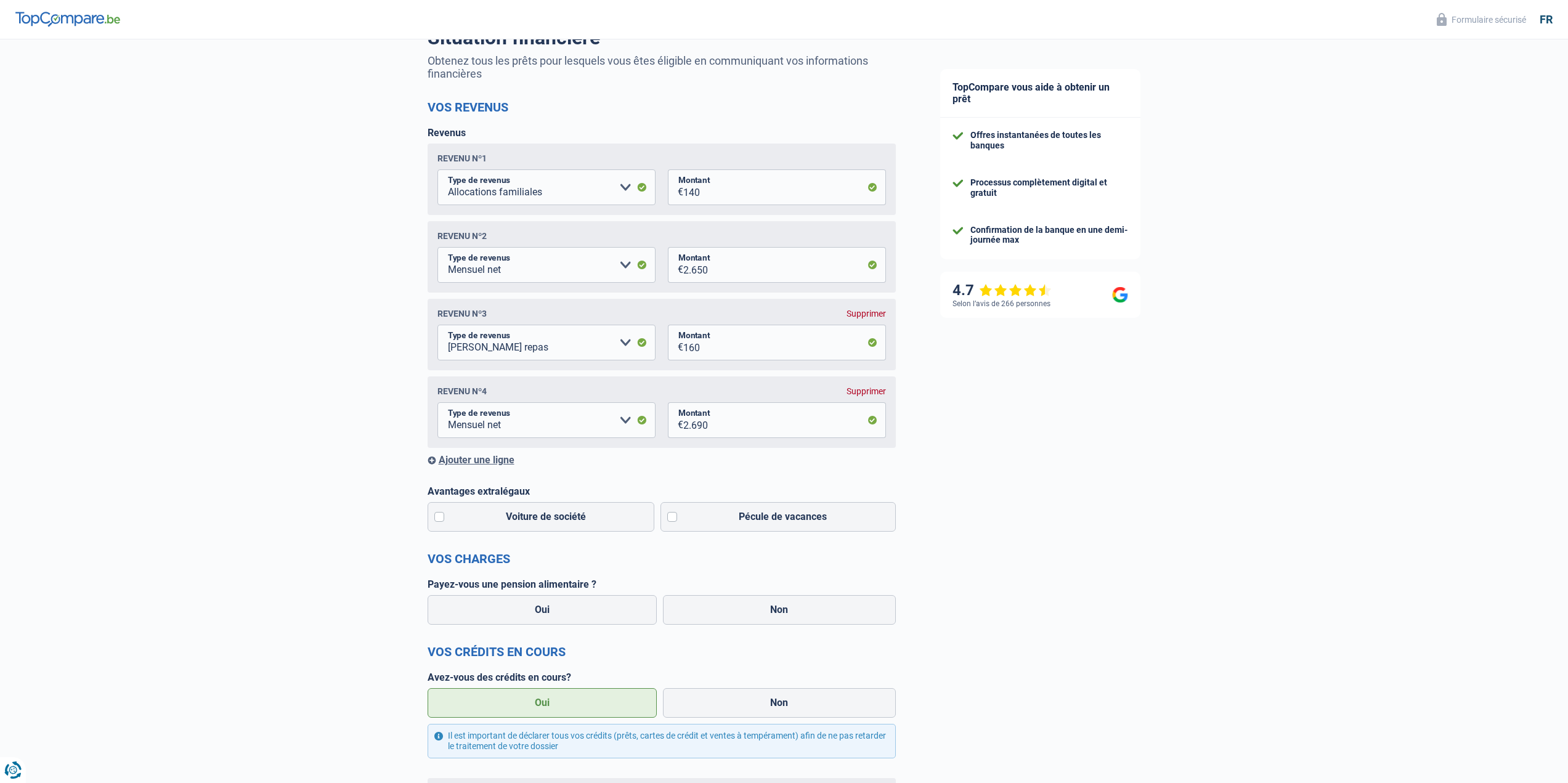
scroll to position [185, 0]
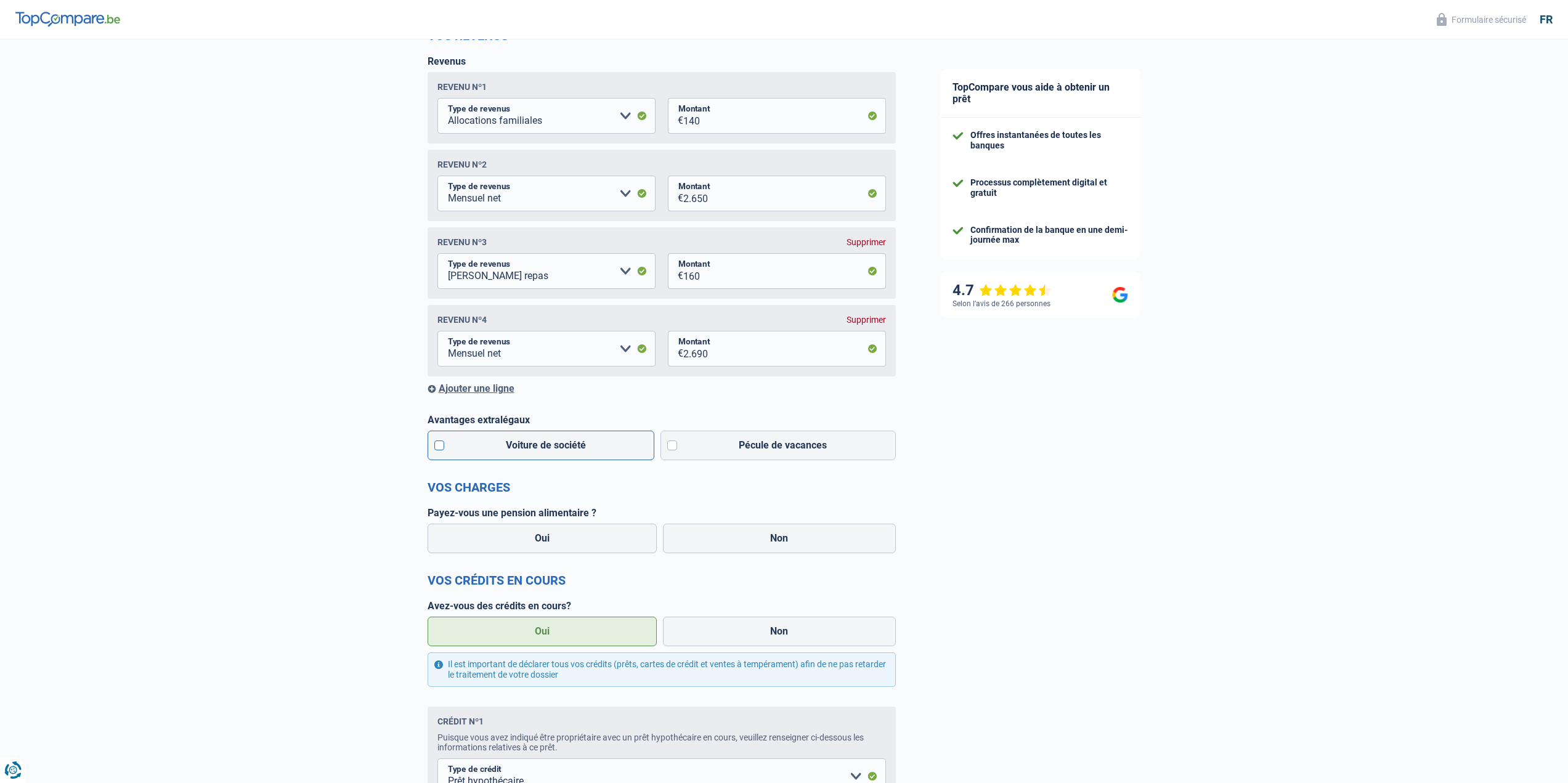
click at [441, 449] on label "Voiture de société" at bounding box center [541, 445] width 227 height 29
click at [441, 449] on input "Voiture de société" at bounding box center [541, 445] width 227 height 29
checkbox input "true"
click at [675, 449] on label "Pécule de vacances" at bounding box center [778, 445] width 235 height 29
click at [675, 449] on input "Pécule de vacances" at bounding box center [778, 445] width 235 height 29
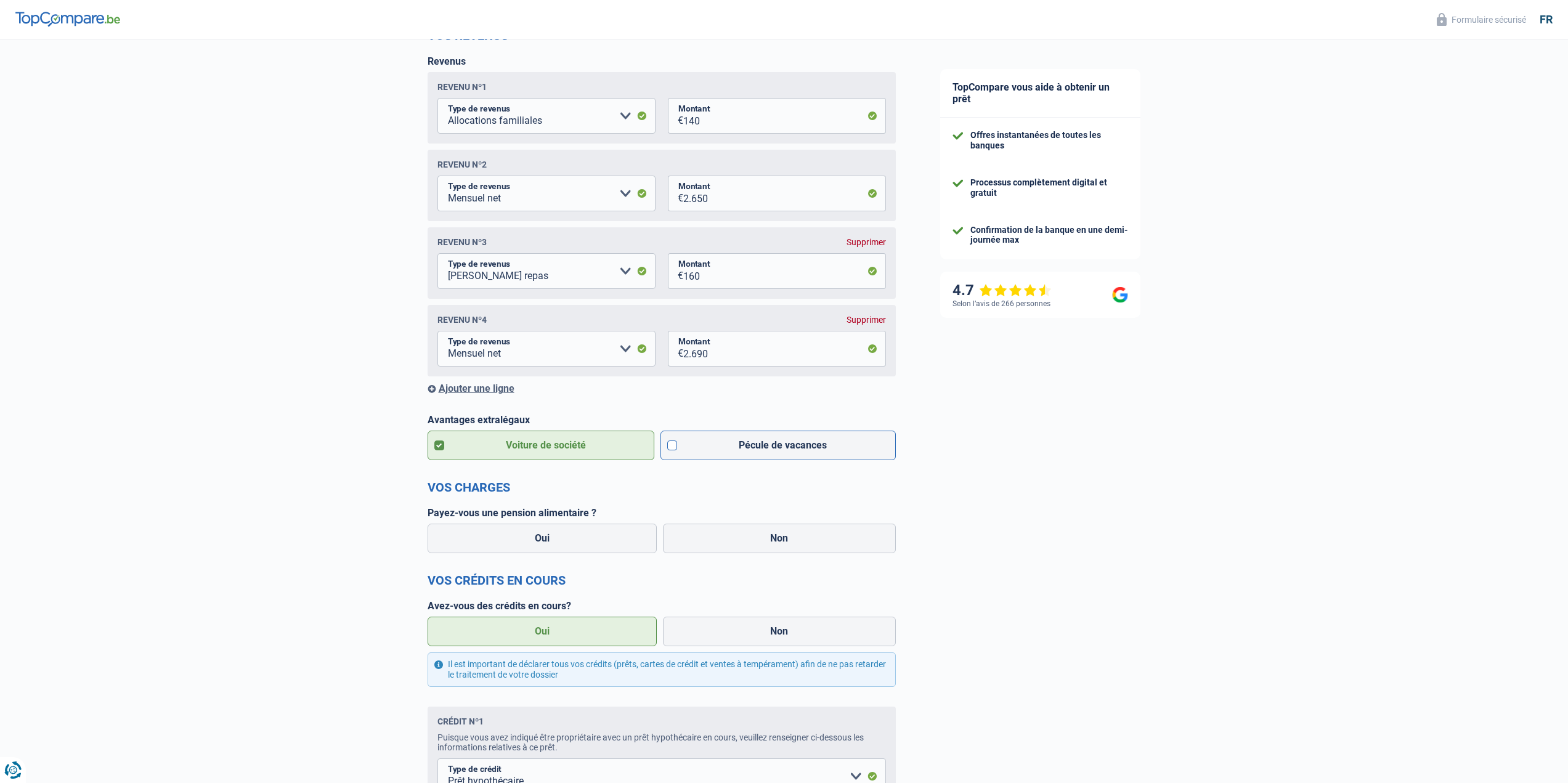
checkbox input "true"
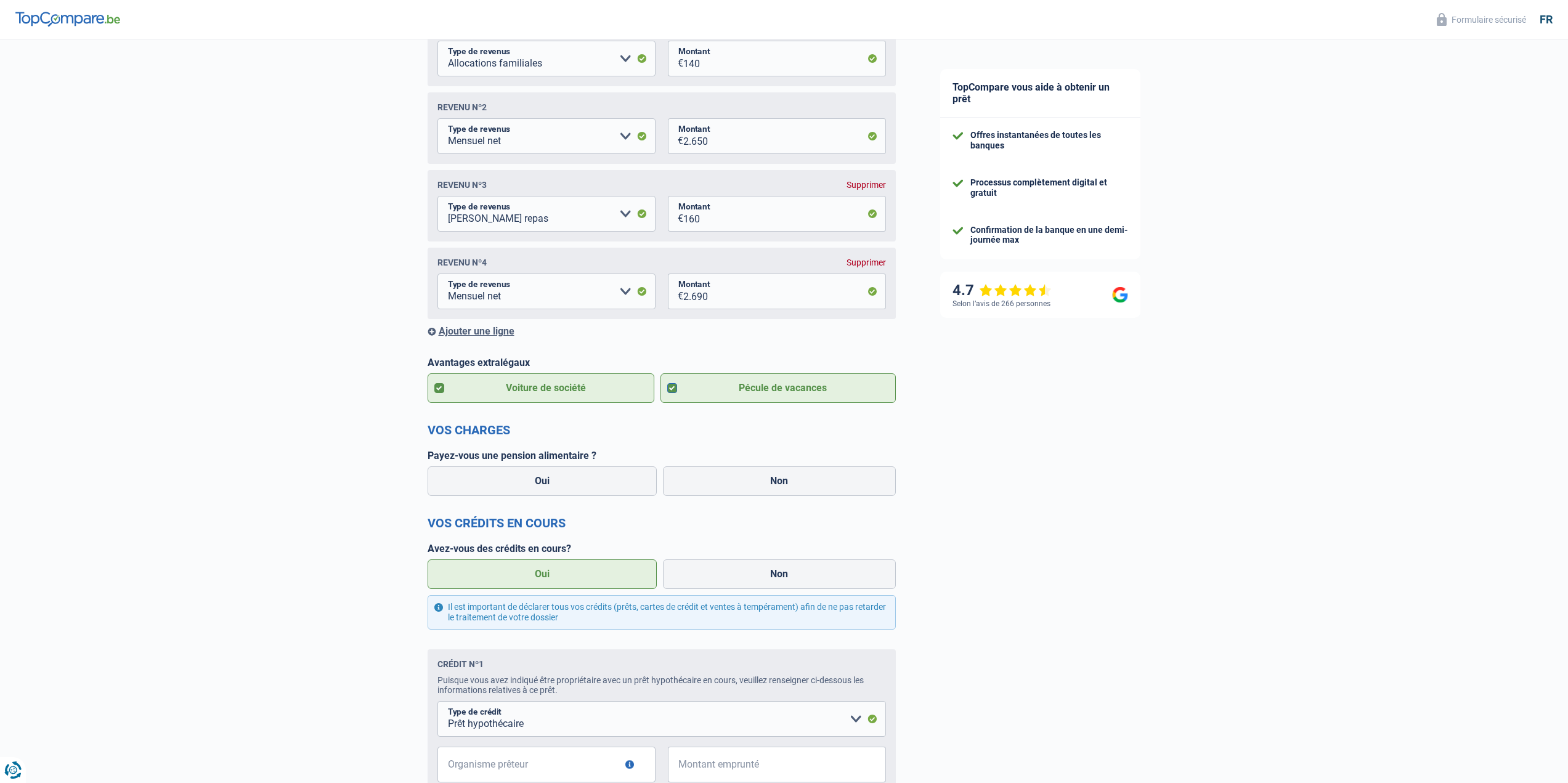
scroll to position [247, 0]
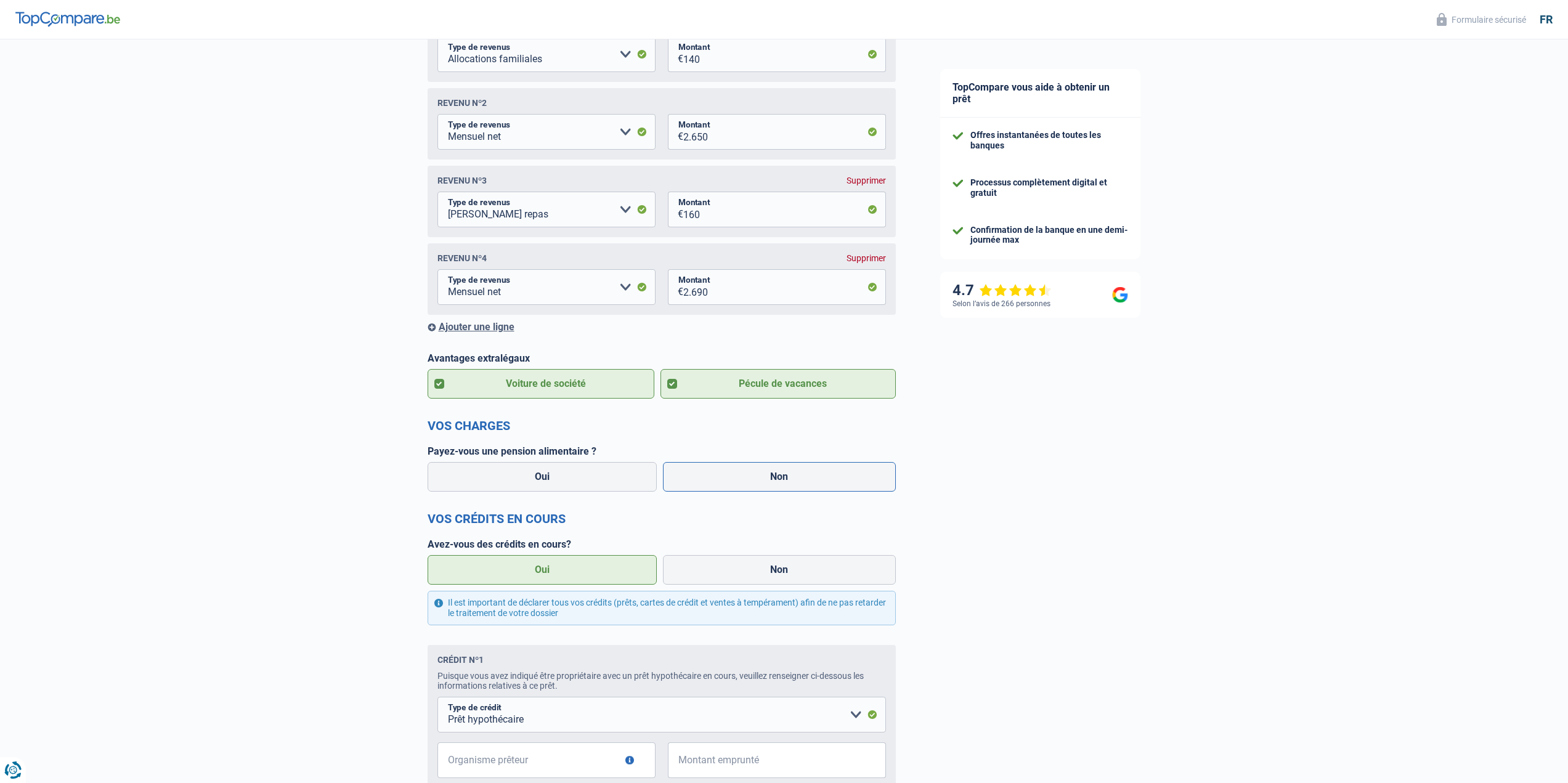
click at [788, 478] on label "Non" at bounding box center [780, 476] width 233 height 29
click at [788, 478] on input "Non" at bounding box center [780, 476] width 233 height 29
radio input "true"
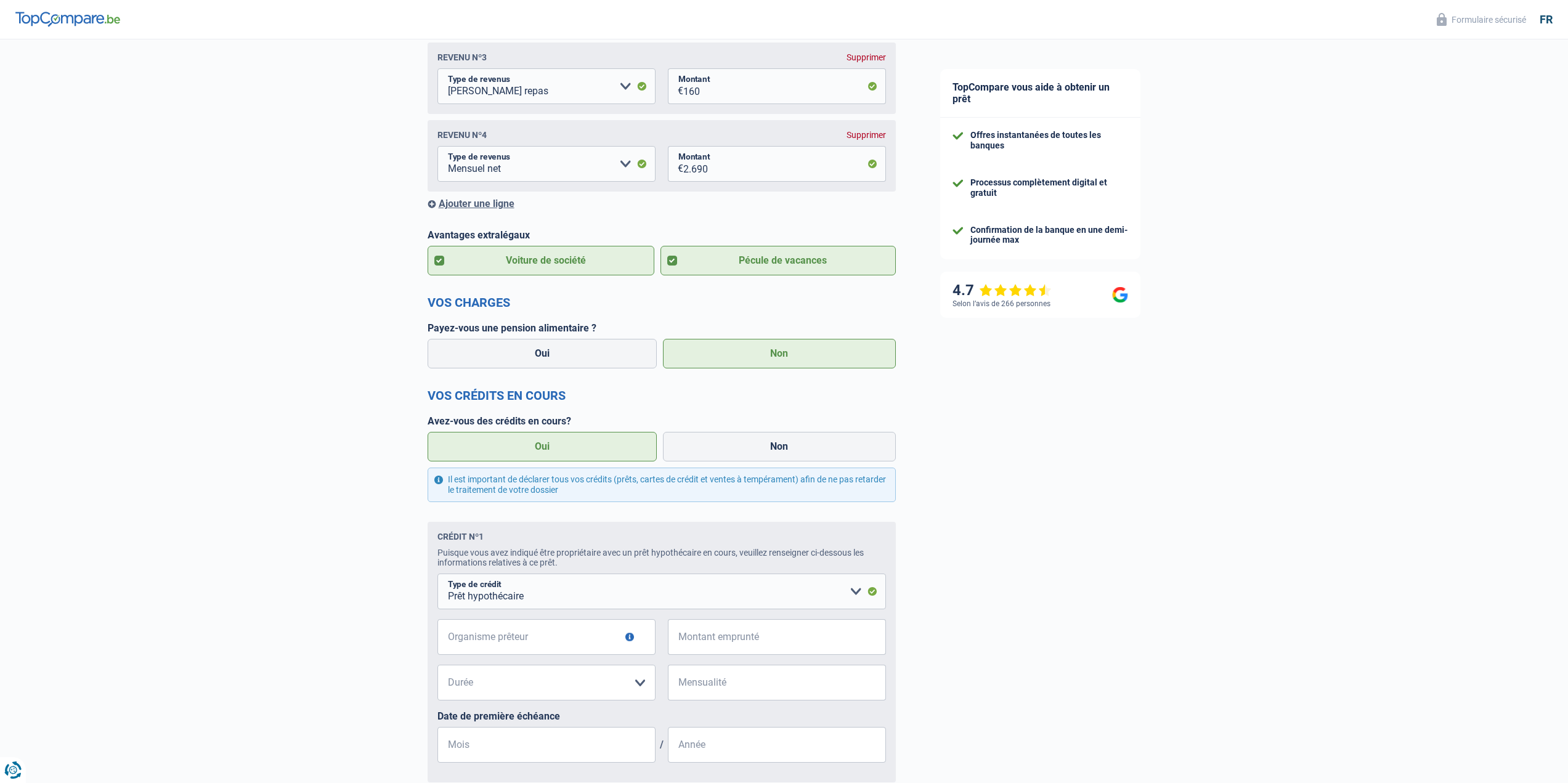
scroll to position [493, 0]
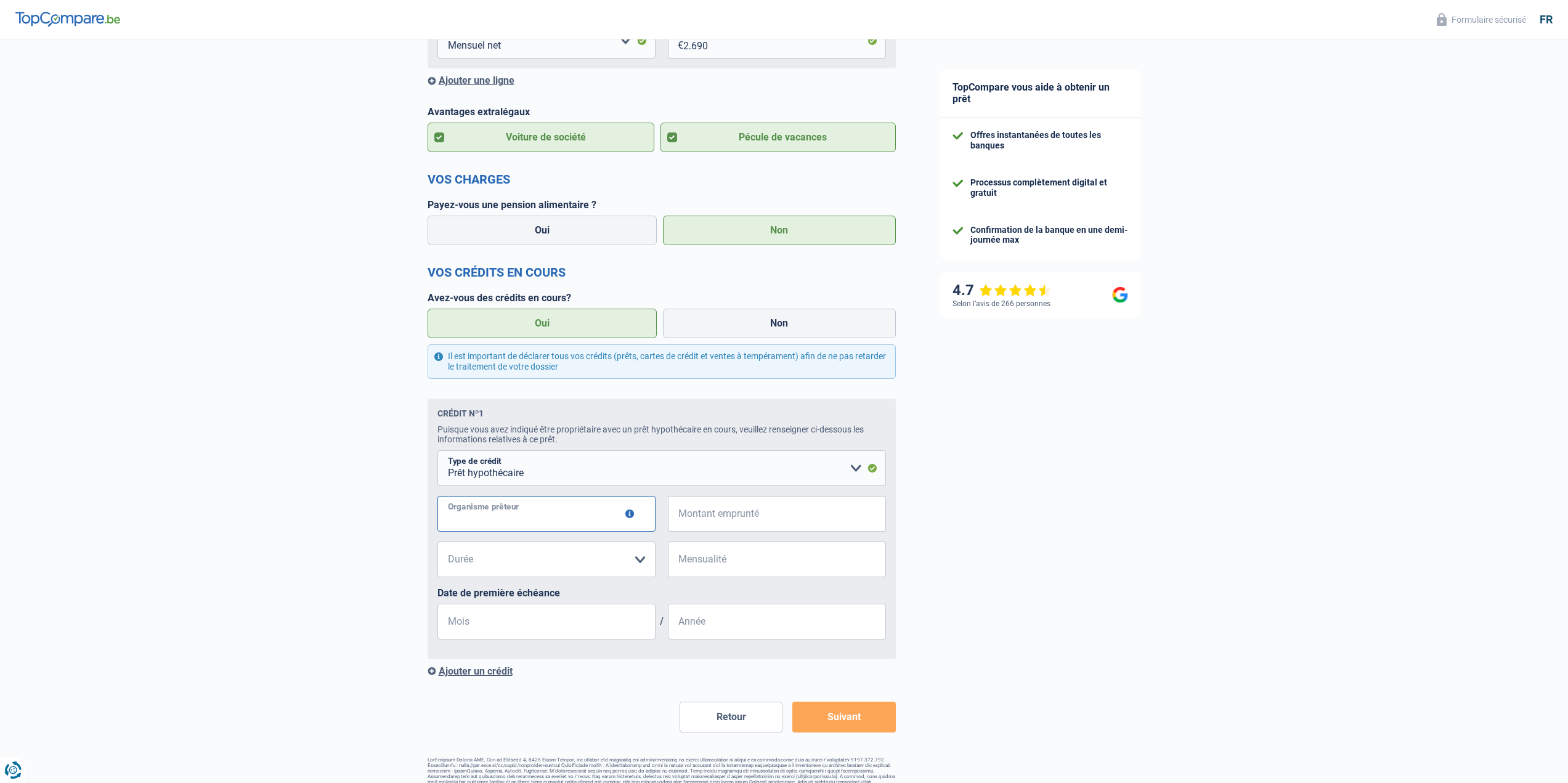
click at [546, 517] on input "Organisme prêteur" at bounding box center [546, 513] width 218 height 36
type input "crelan"
click at [342, 530] on div "Chance de réussite de votre simulation est de 80% 1 2 3 4 5 Rajoutez +10% en co…" at bounding box center [459, 171] width 918 height 1259
click at [715, 526] on input "Montant emprunté" at bounding box center [785, 513] width 203 height 36
type input "340.000"
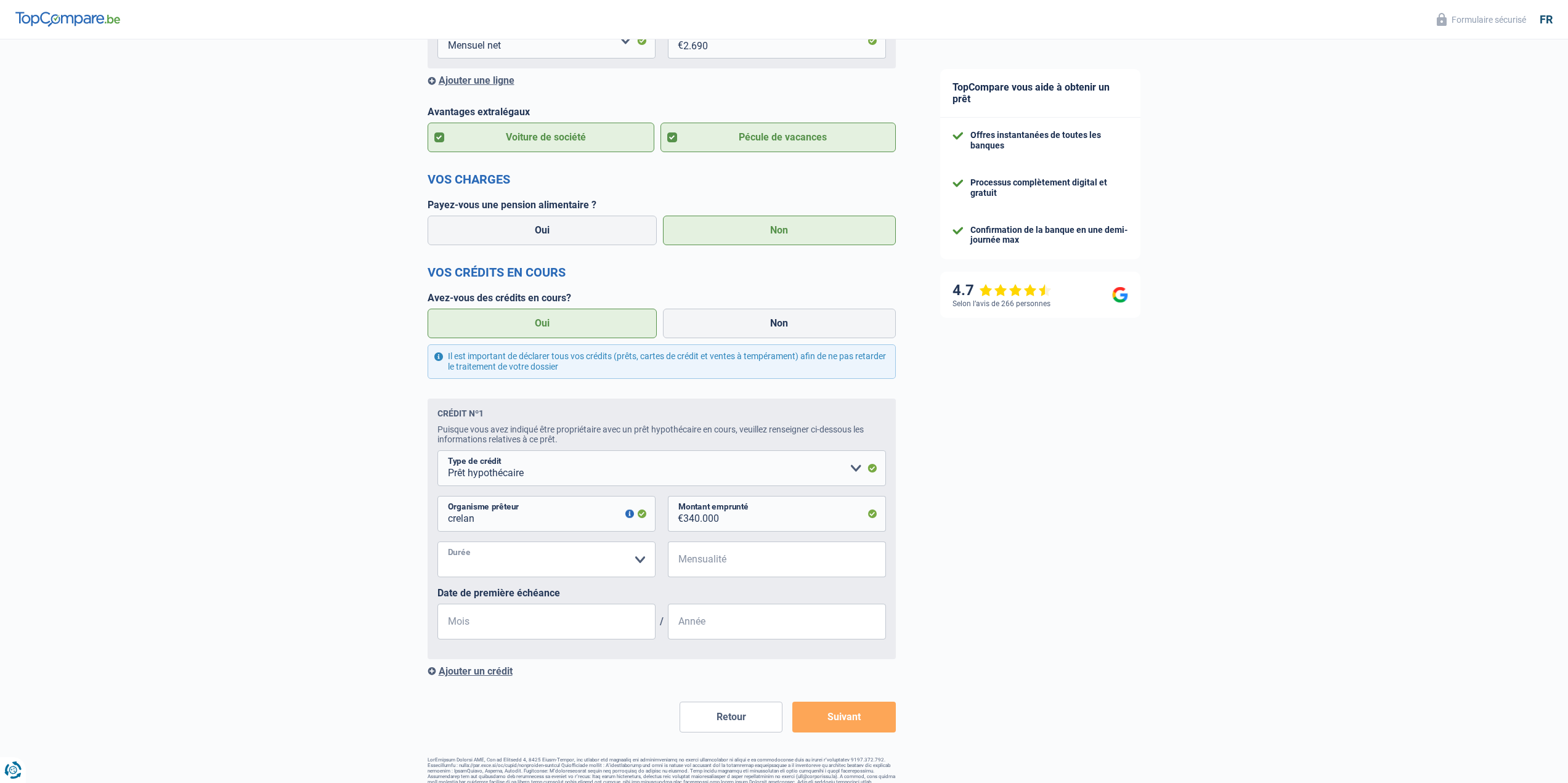
click at [634, 567] on select "120 mois 180 mois 240 mois 300 mois 360 mois 420 mois Veuillez sélectionner une…" at bounding box center [546, 559] width 218 height 36
select select "300"
click at [437, 546] on select "120 mois 180 mois 240 mois 300 mois 360 mois 420 mois Veuillez sélectionner une…" at bounding box center [546, 559] width 218 height 36
click at [708, 565] on input "Mensualité" at bounding box center [785, 559] width 203 height 36
type input "1.540"
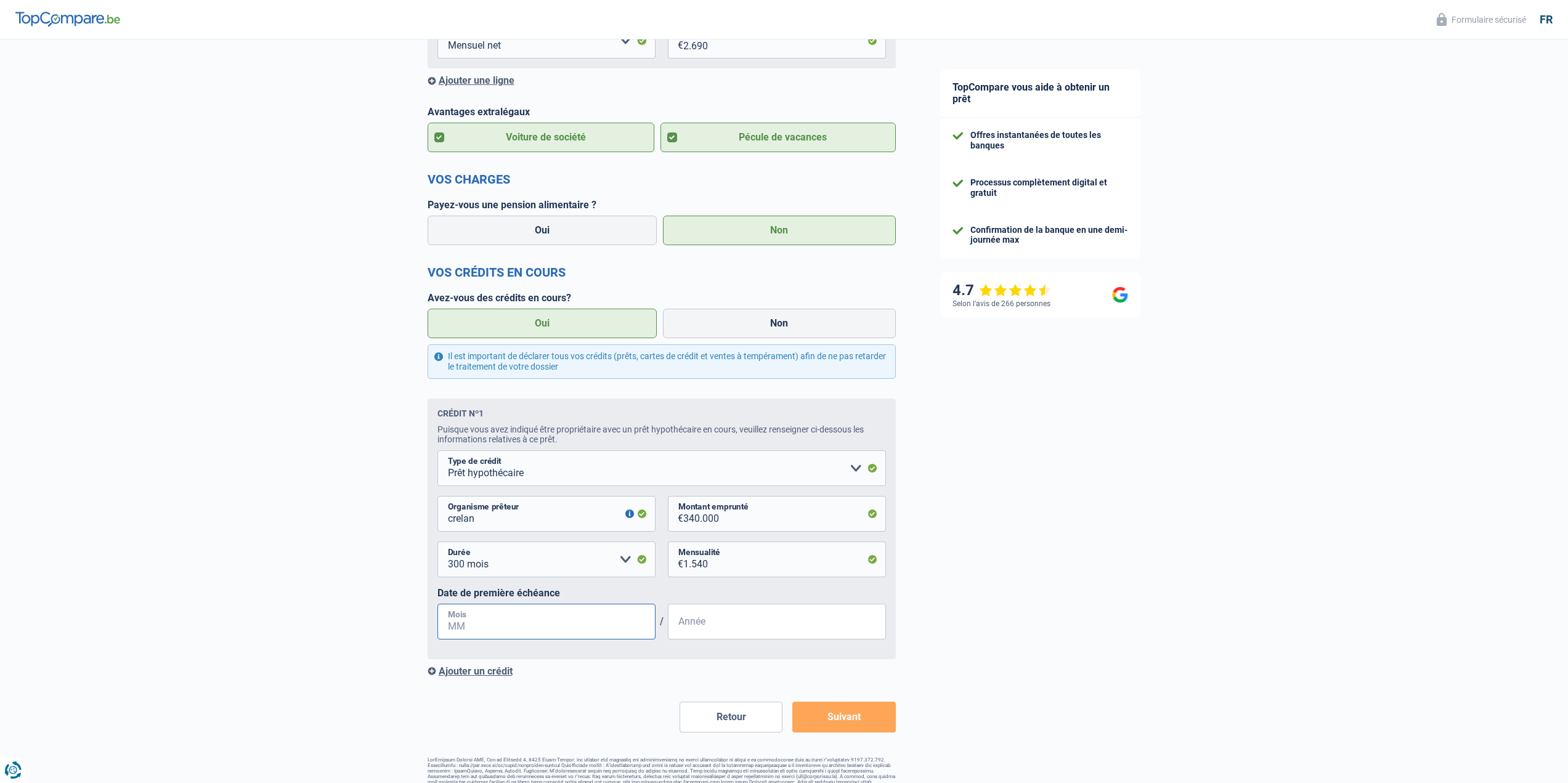
click at [493, 630] on input "Mois" at bounding box center [546, 621] width 218 height 36
type input "10"
type input "2022"
click at [851, 723] on button "Suivant" at bounding box center [843, 716] width 103 height 31
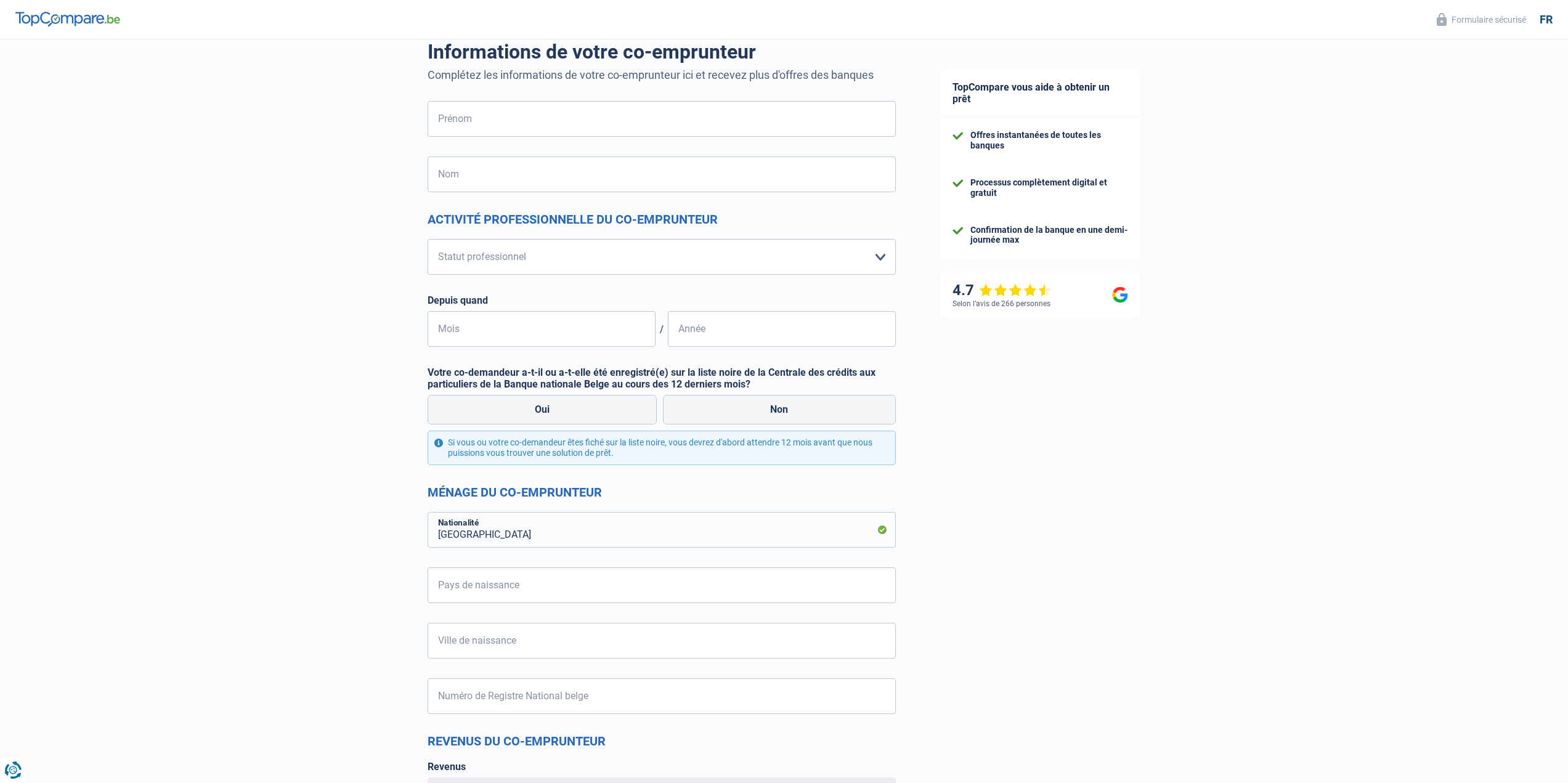
scroll to position [123, 0]
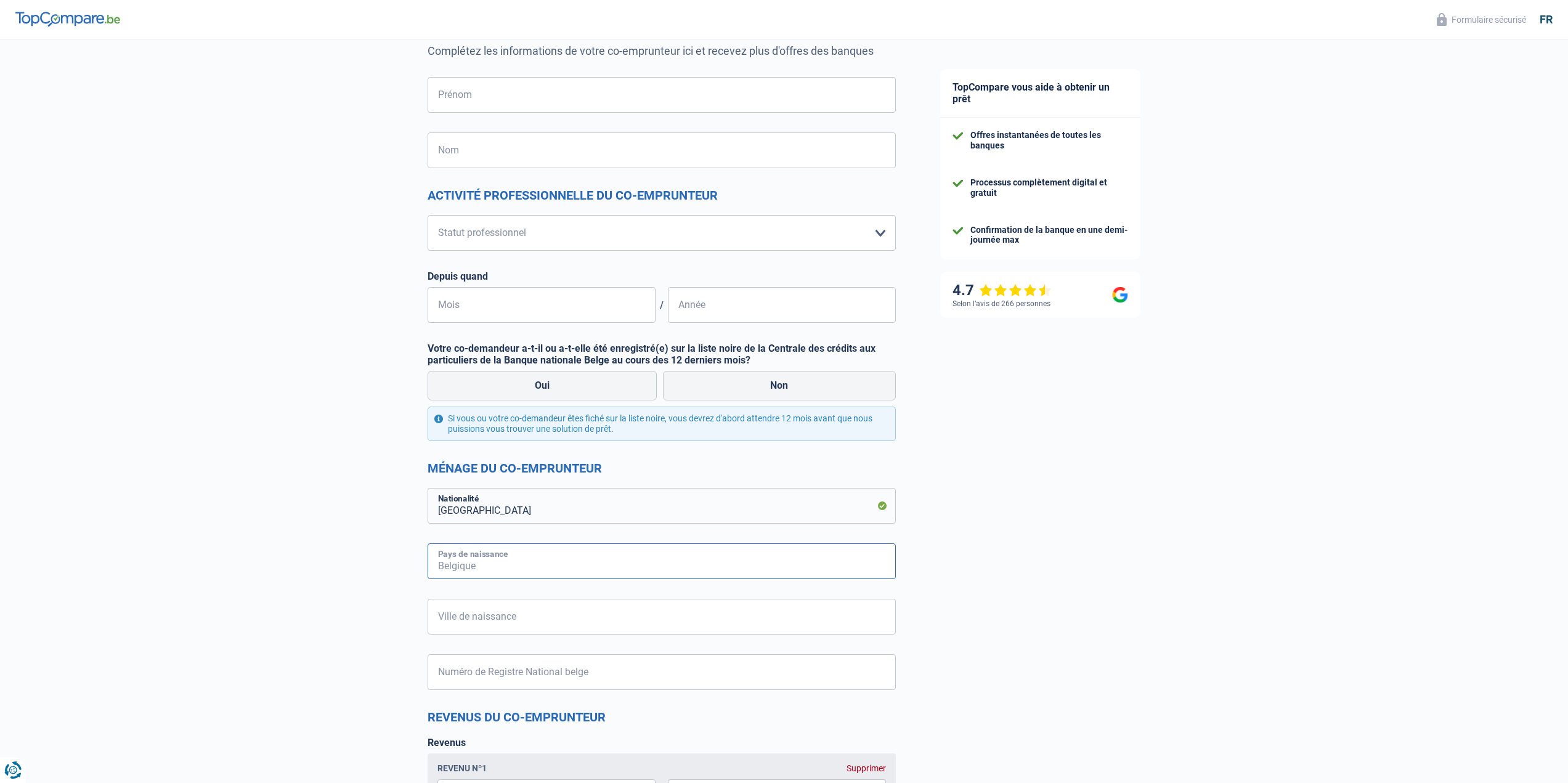
click at [524, 572] on input "Pays de naissance" at bounding box center [661, 561] width 468 height 36
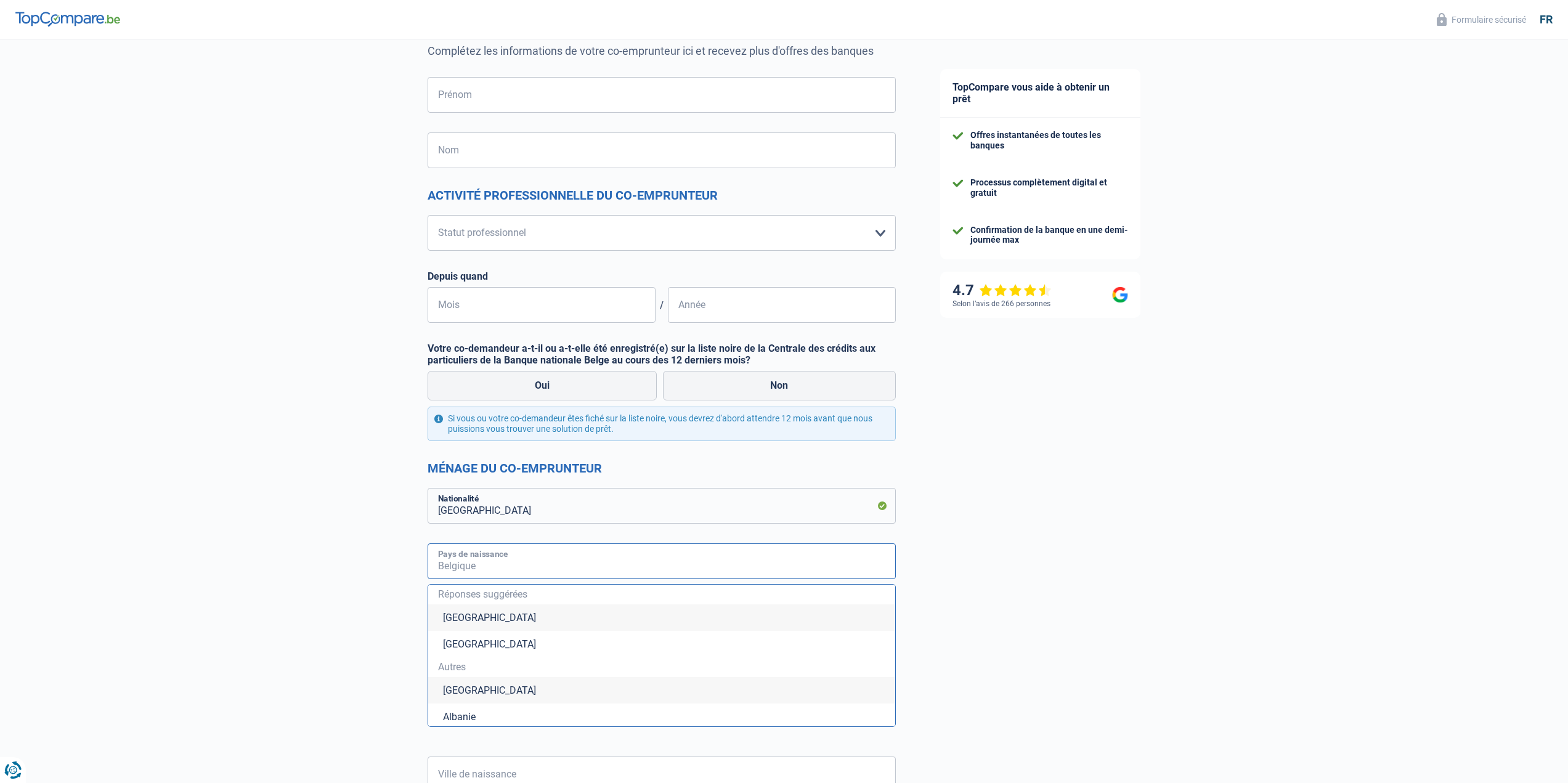
type input "[GEOGRAPHIC_DATA]"
type input "[PERSON_NAME]"
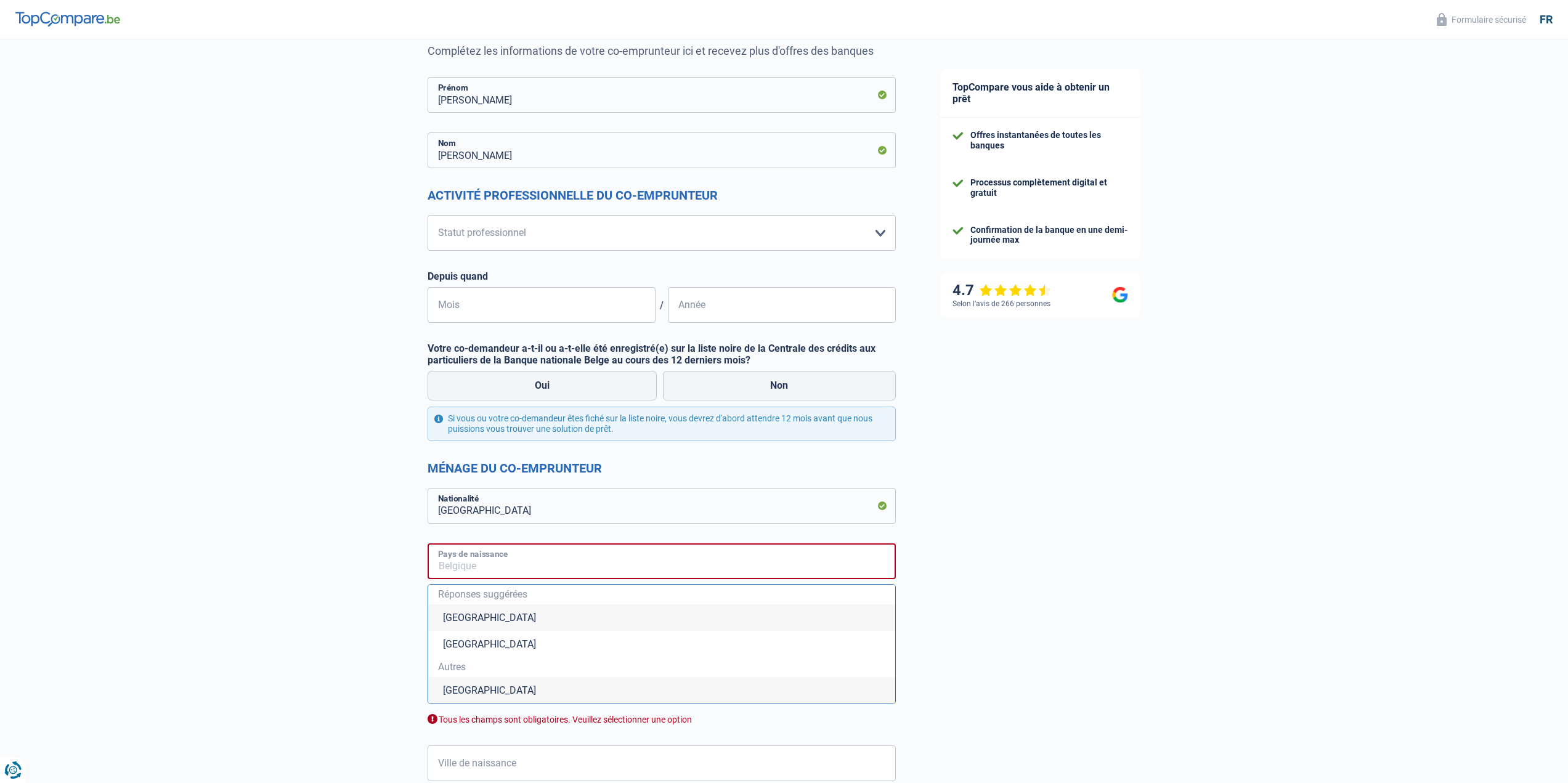
type input "[GEOGRAPHIC_DATA]"
click at [471, 611] on li "[GEOGRAPHIC_DATA]" at bounding box center [661, 617] width 467 height 27
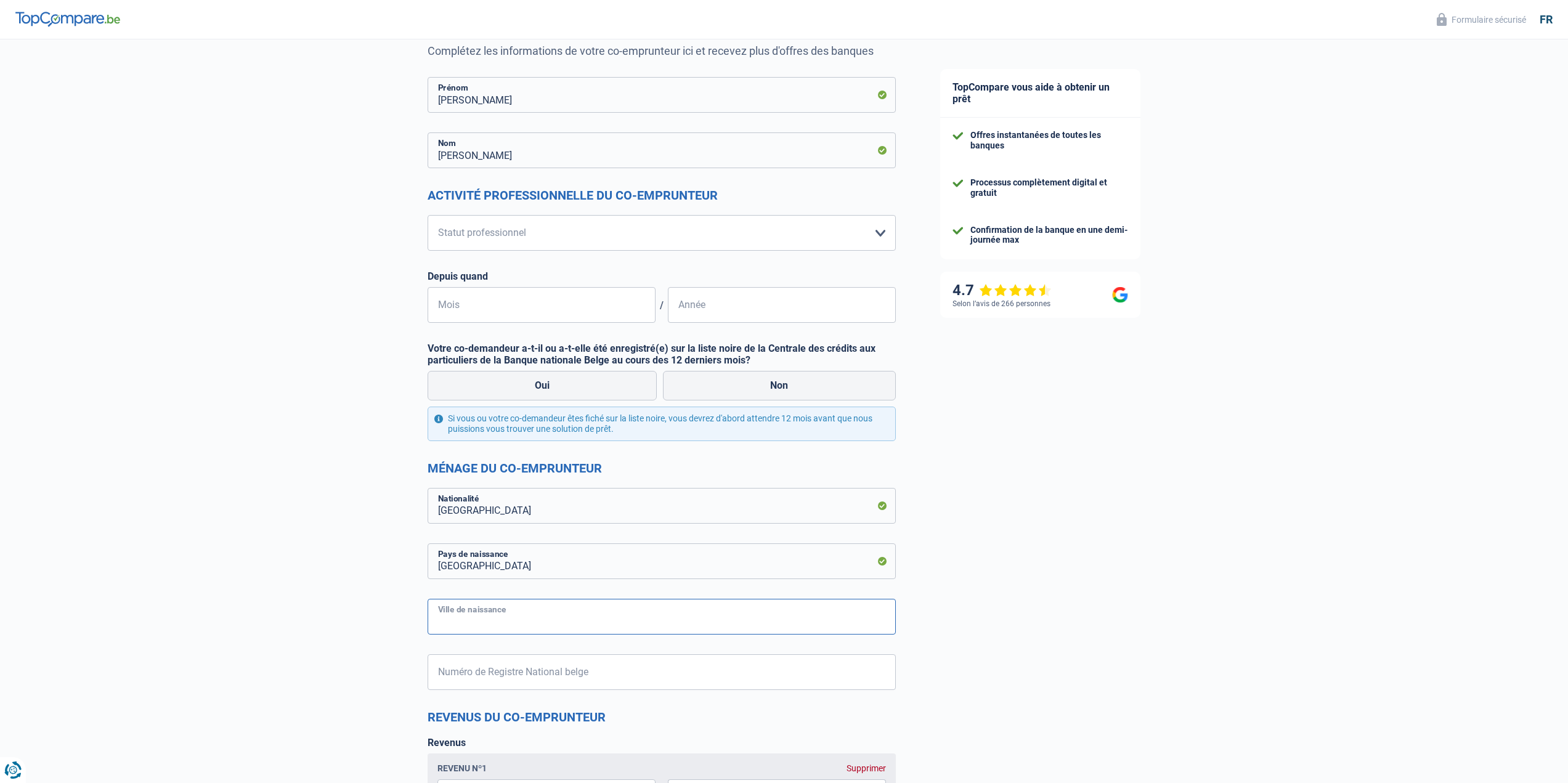
click at [493, 622] on input "Ville de naissance" at bounding box center [661, 616] width 468 height 36
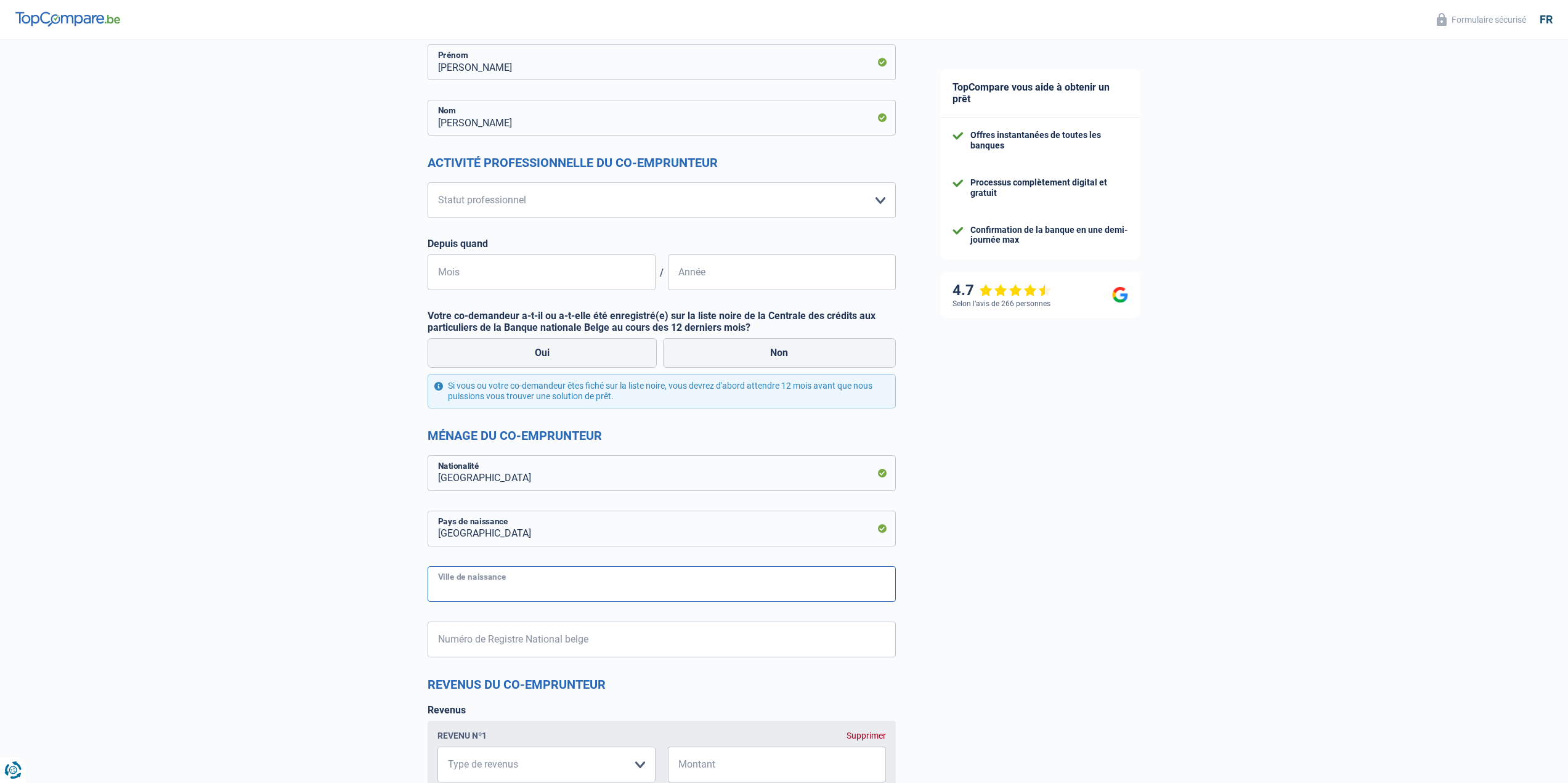
scroll to position [247, 0]
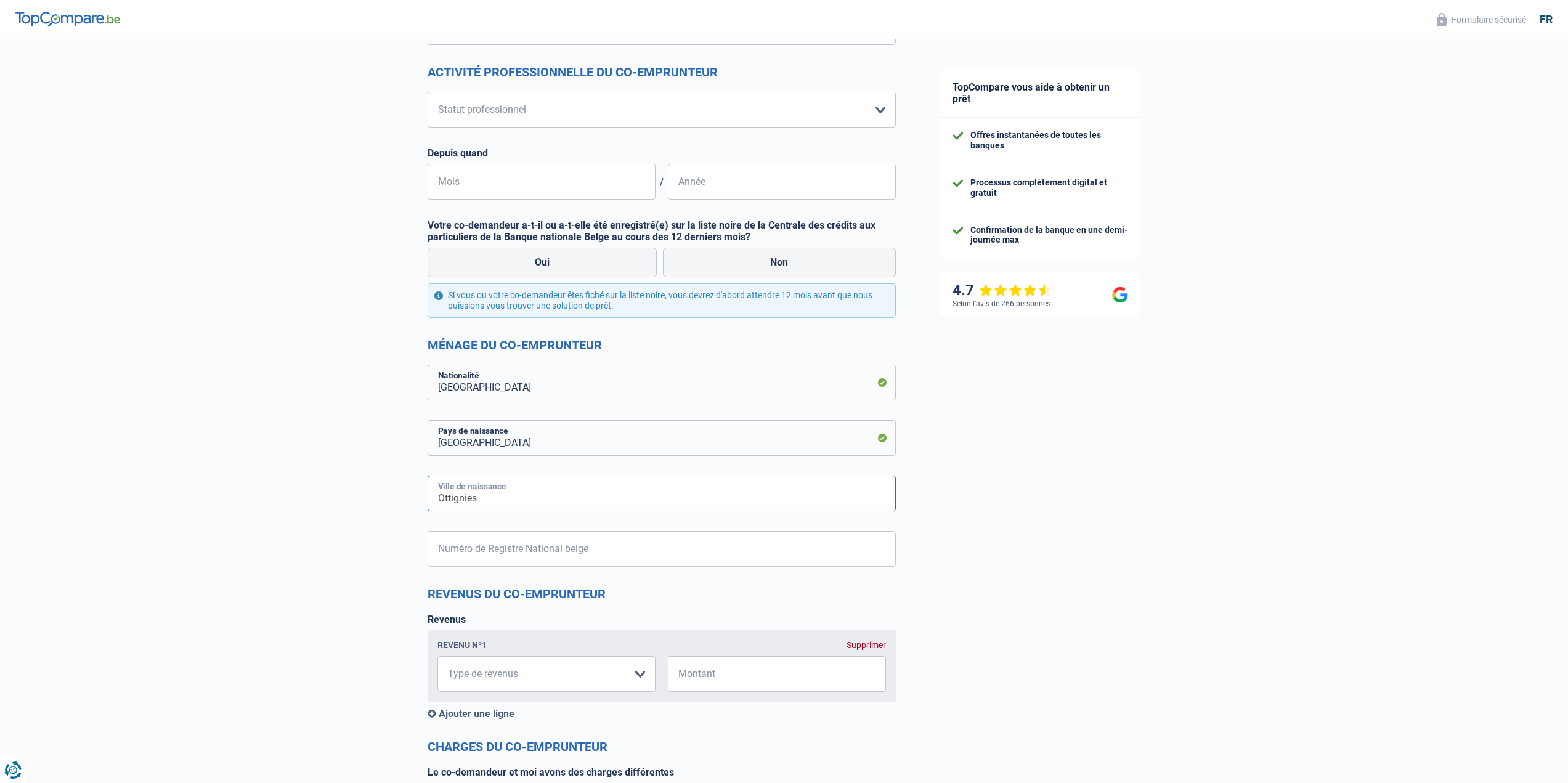
type input "Ottignies"
click at [498, 554] on input "Numéro de Registre National belge" at bounding box center [661, 549] width 468 height 36
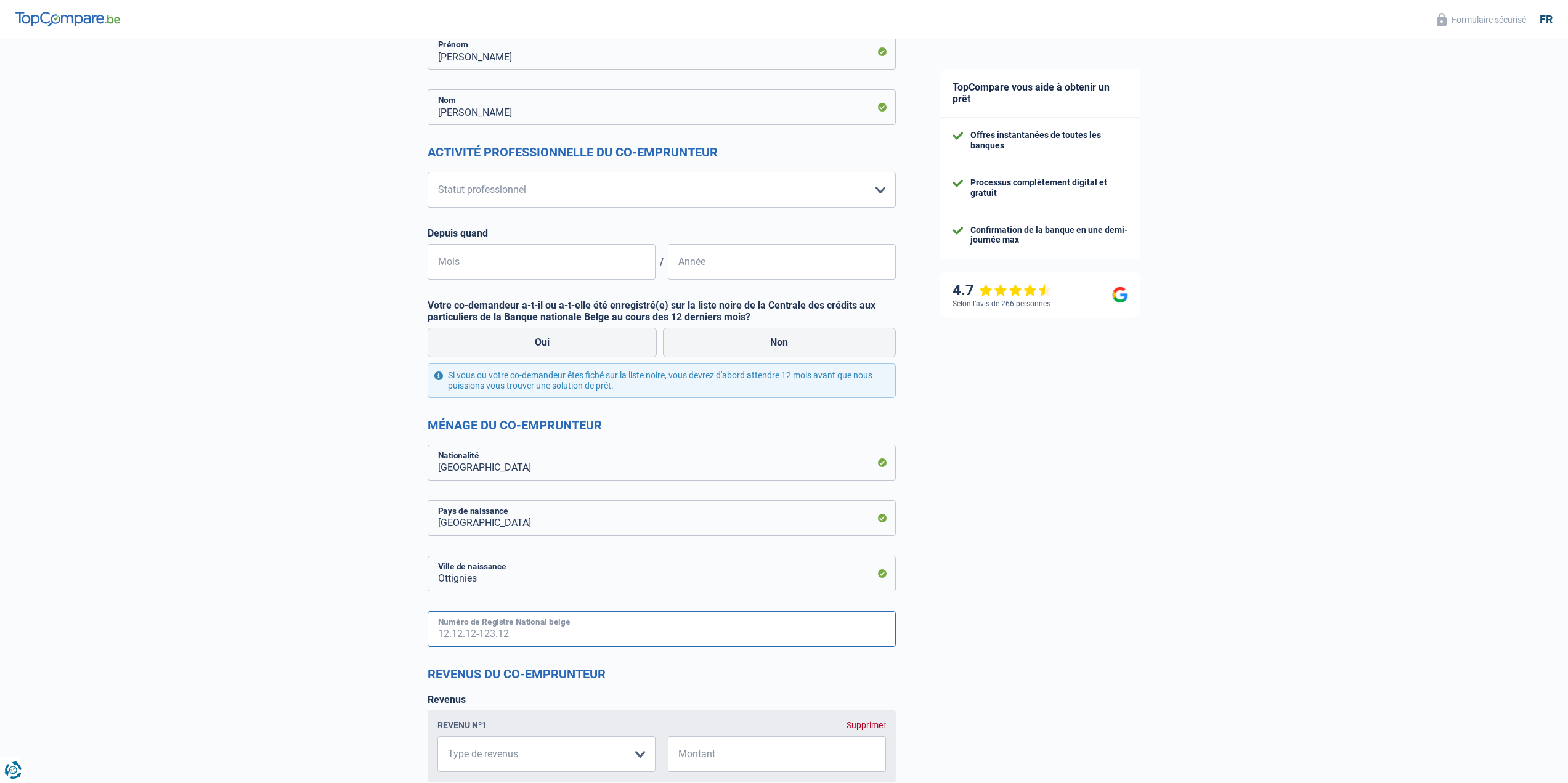
scroll to position [0, 0]
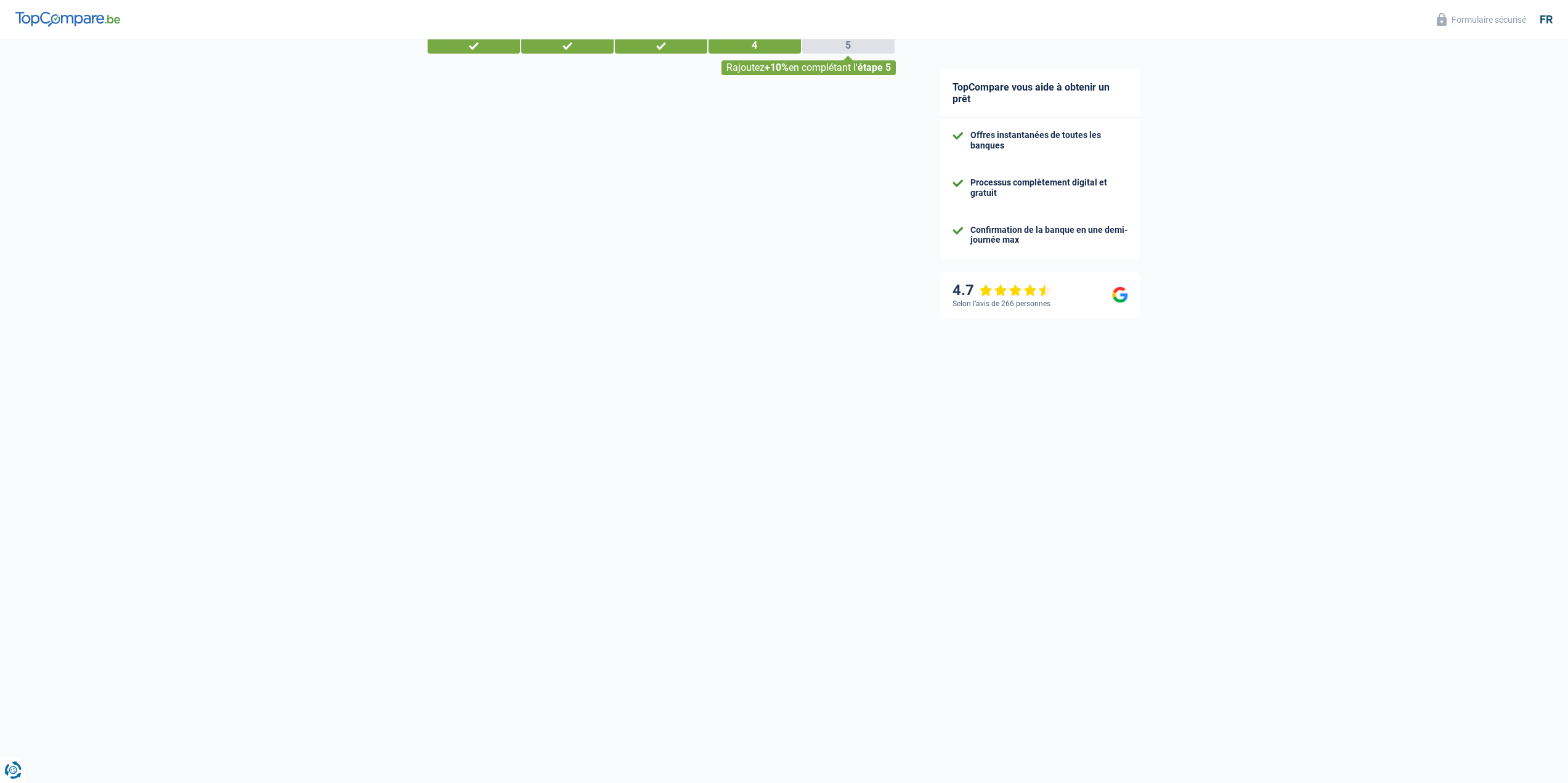
scroll to position [4, 0]
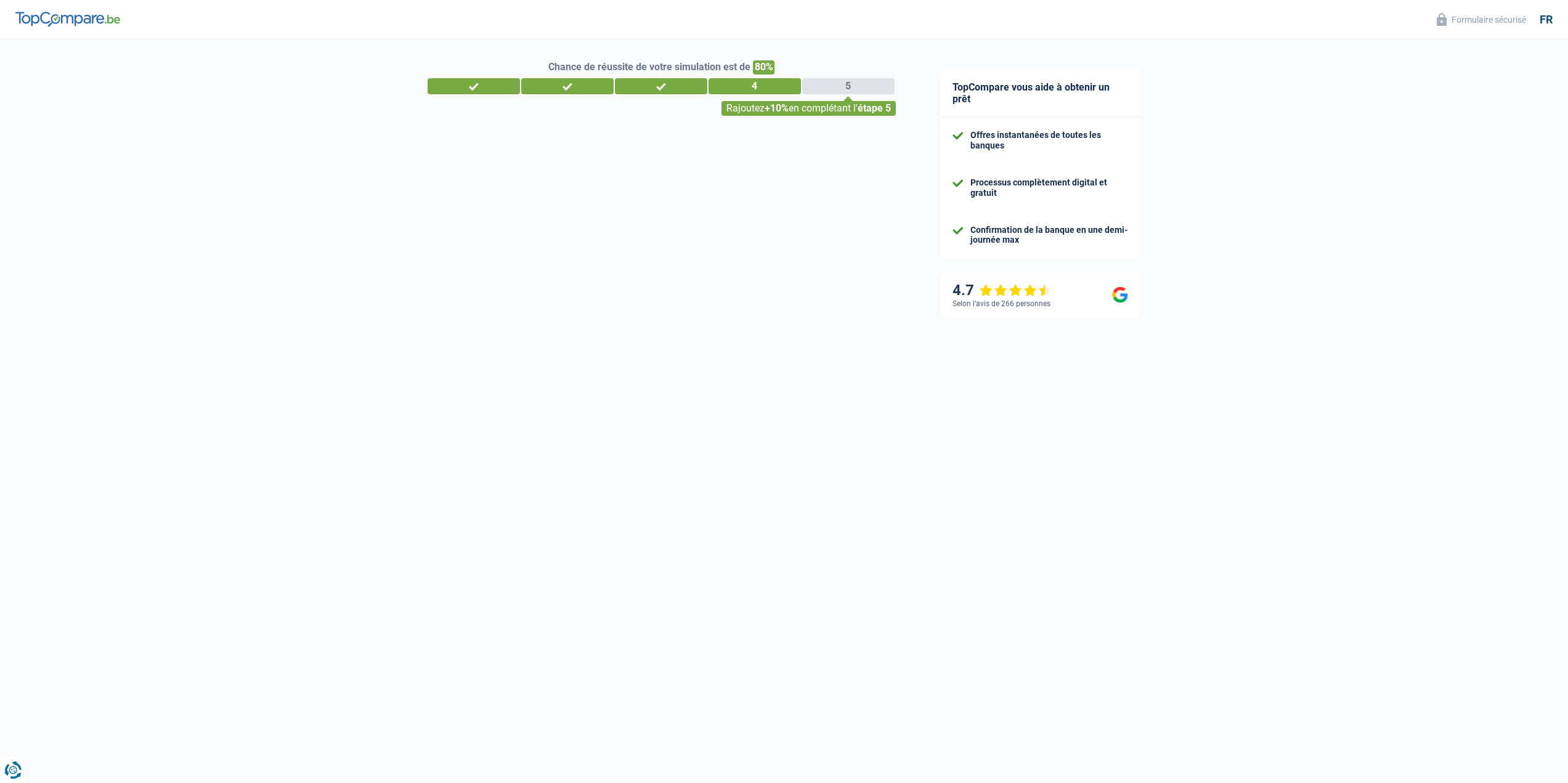
select select "familyAllowances"
select select "netSalary"
select select "mealVouchers"
select select "netSalary"
select select "mortgage"
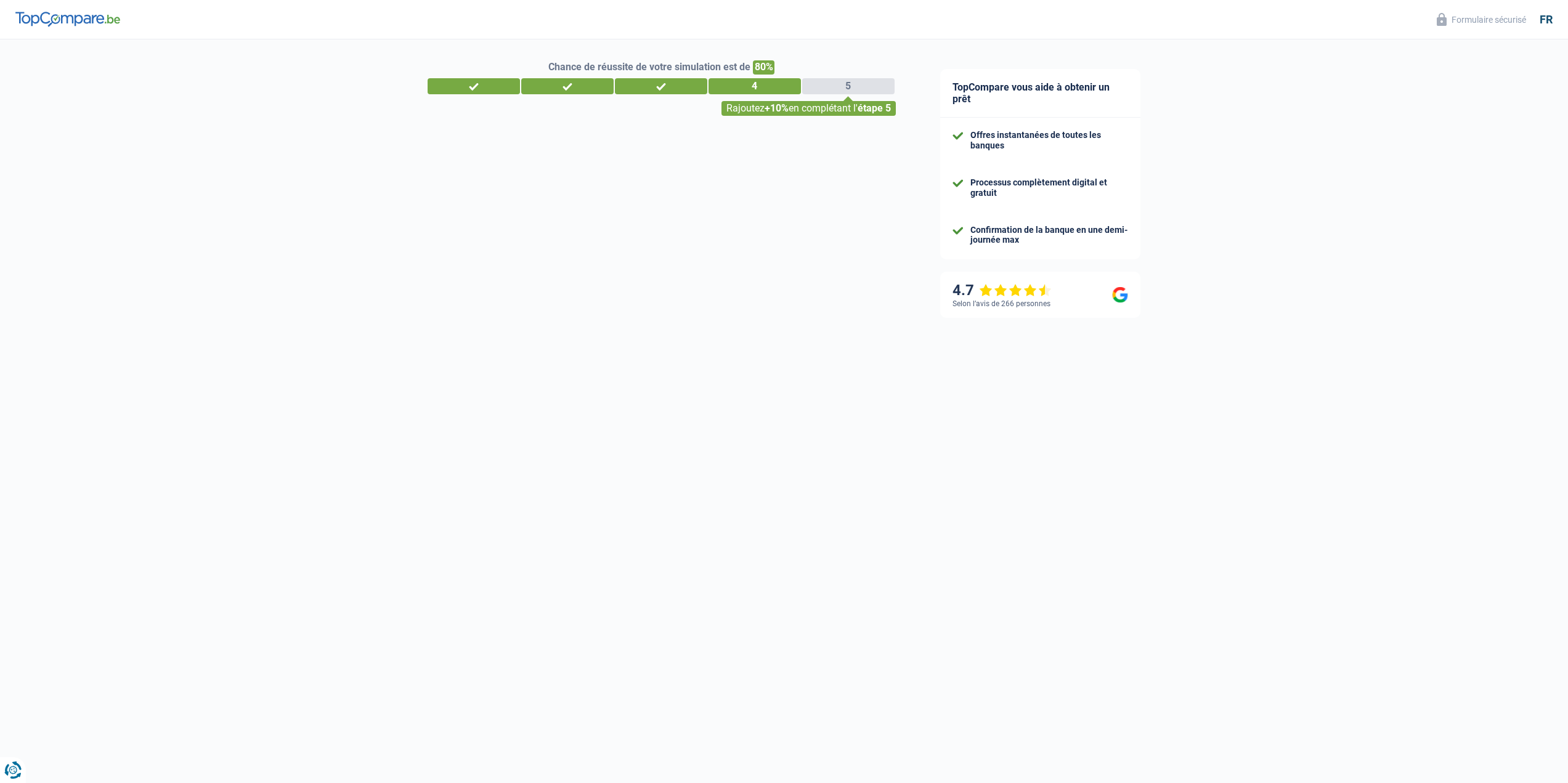
select select "300"
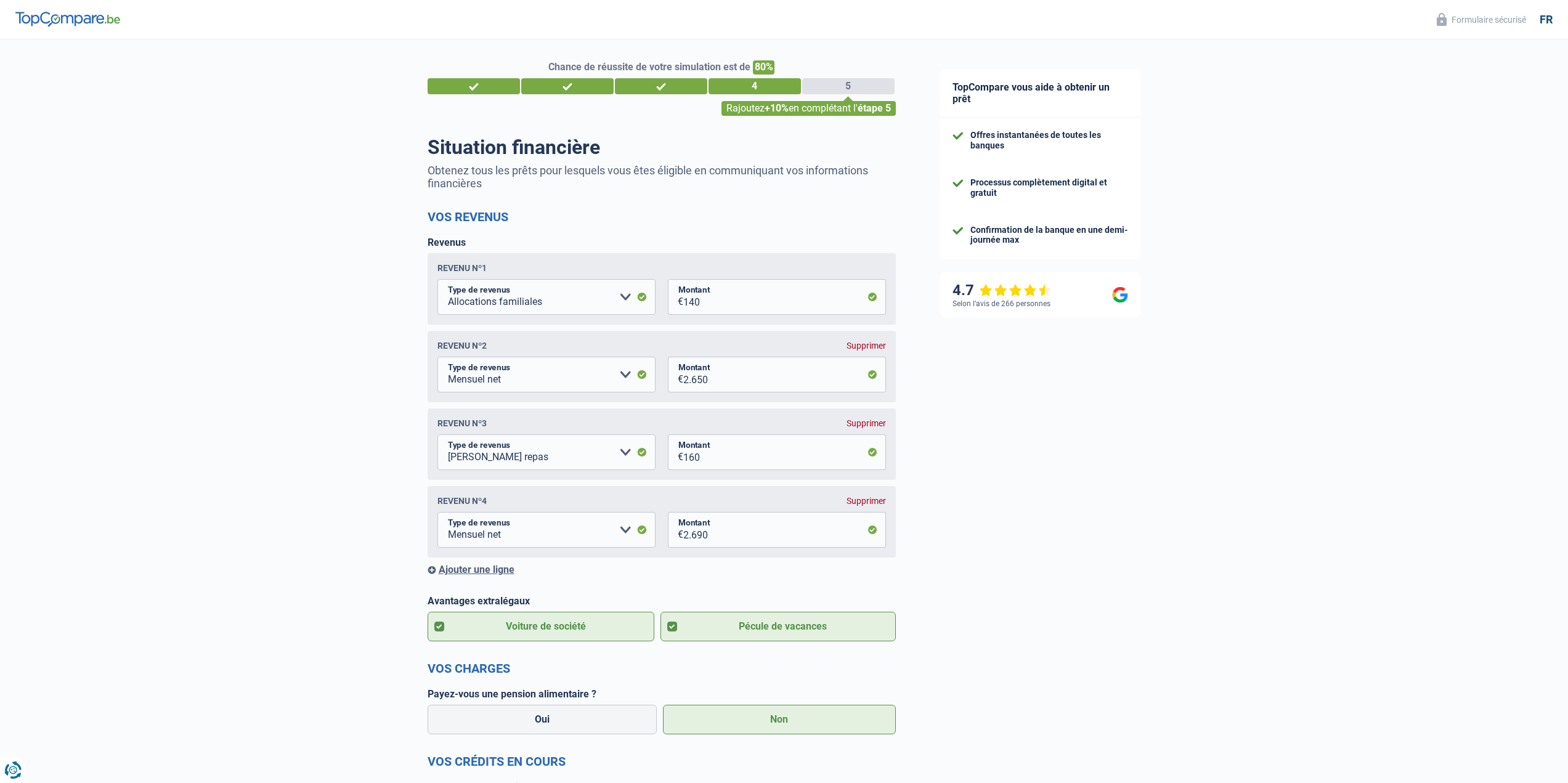
scroll to position [0, 0]
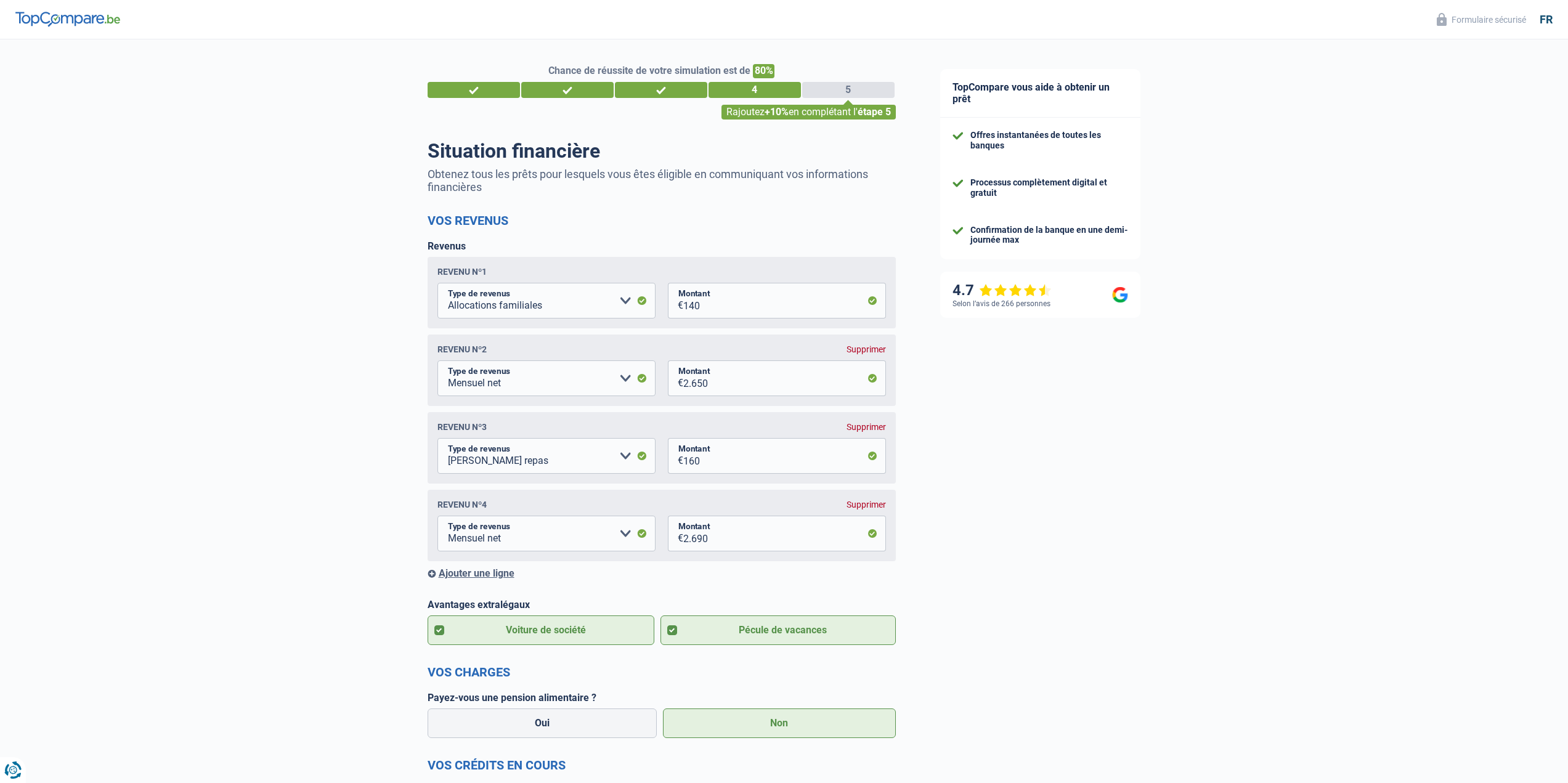
click at [870, 508] on div "Supprimer" at bounding box center [866, 505] width 40 height 10
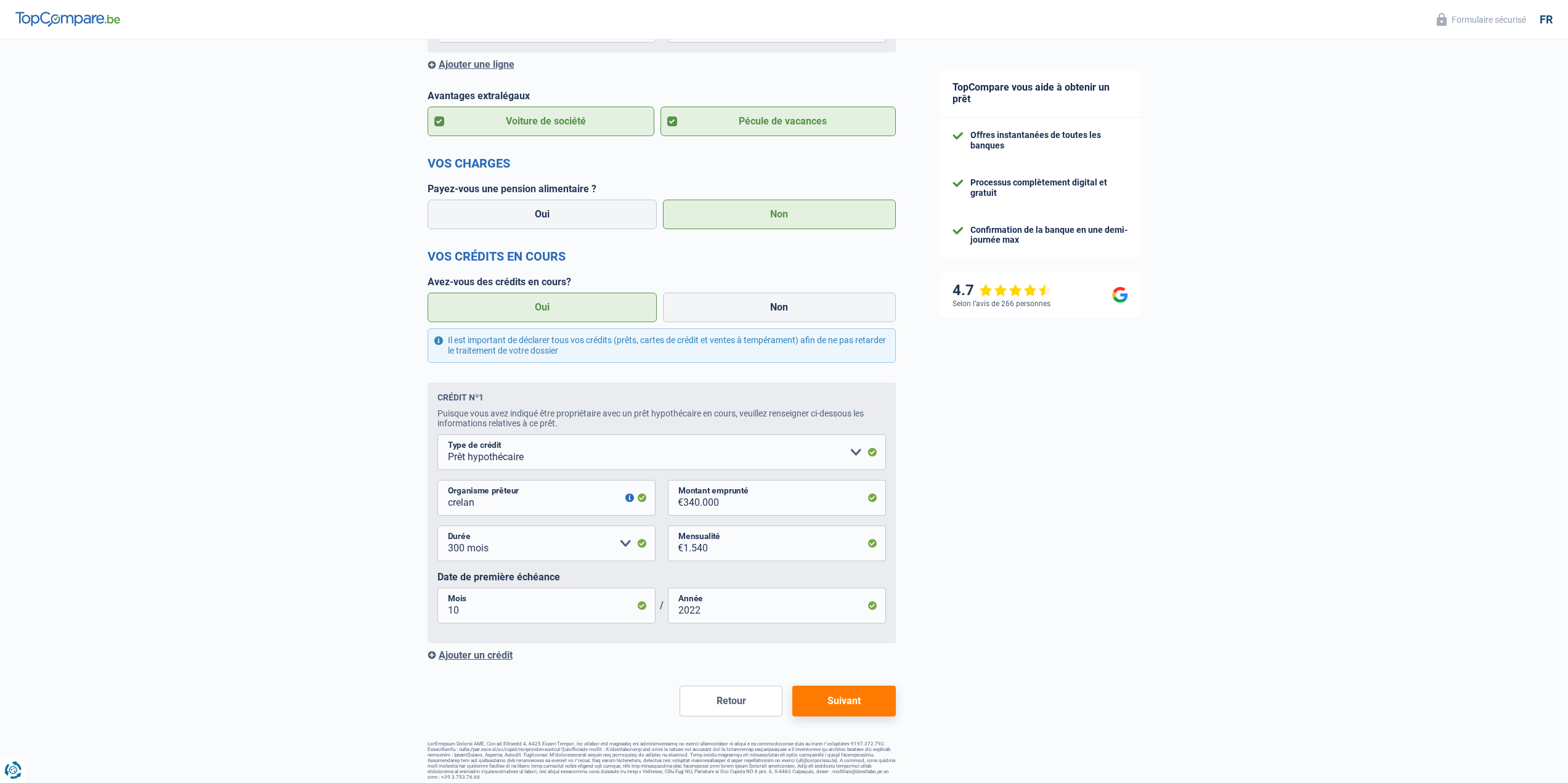
scroll to position [441, 0]
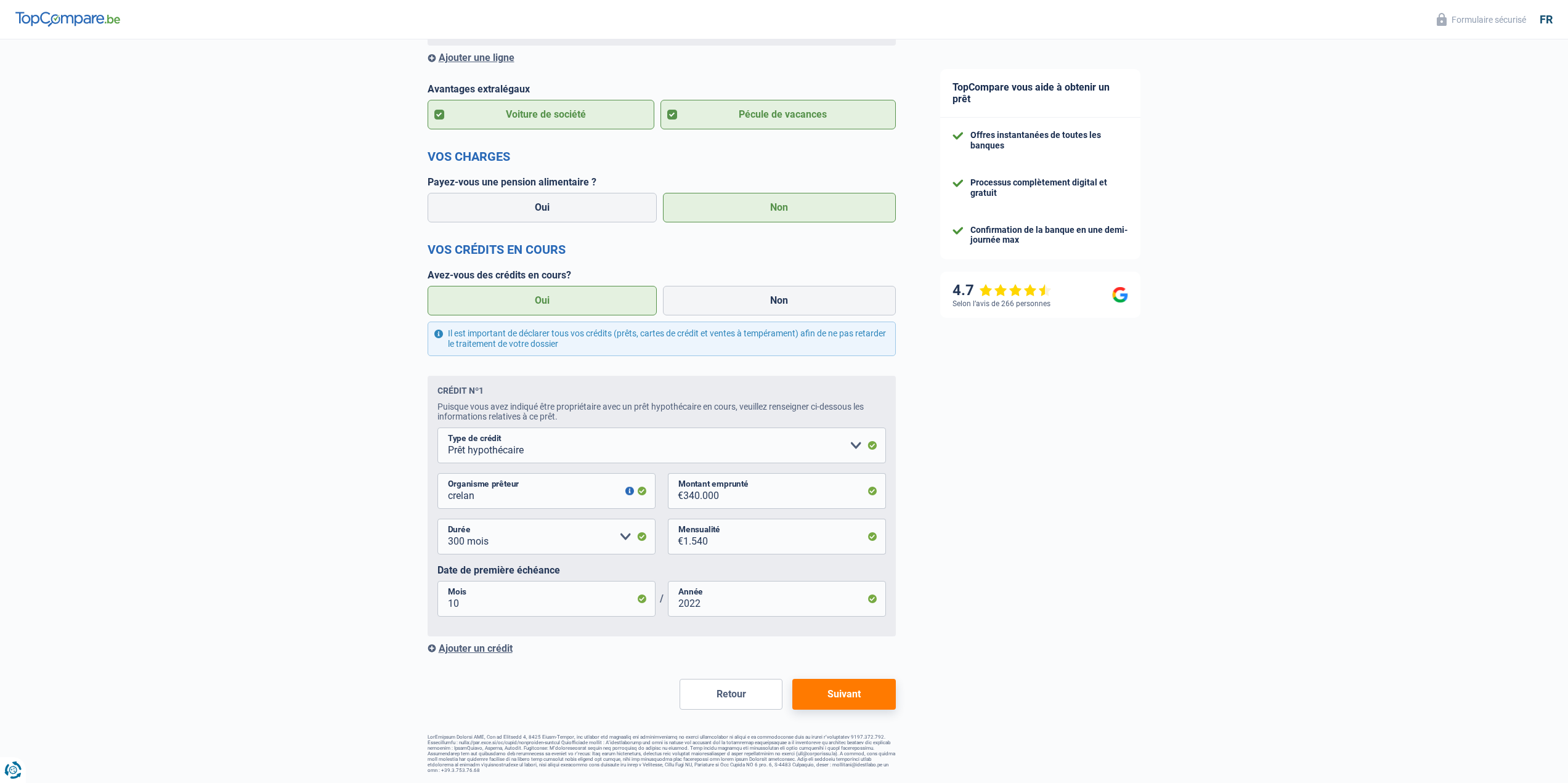
click at [845, 695] on button "Suivant" at bounding box center [843, 694] width 103 height 31
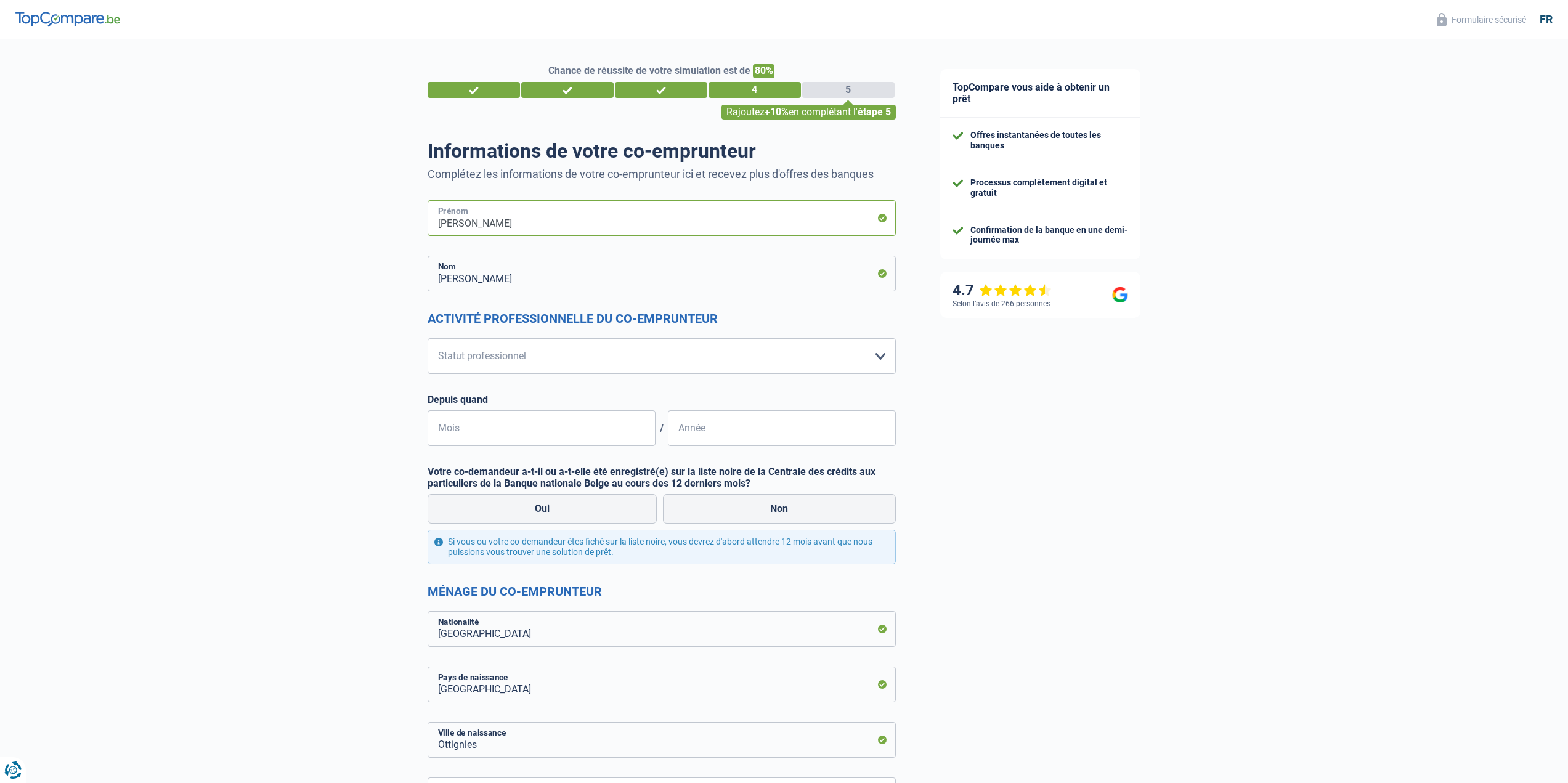
drag, startPoint x: 490, startPoint y: 224, endPoint x: 430, endPoint y: 224, distance: 60.0
click at [430, 224] on input "[PERSON_NAME]" at bounding box center [661, 218] width 468 height 36
type input "Virginie"
drag, startPoint x: 442, startPoint y: 283, endPoint x: 429, endPoint y: 283, distance: 13.0
click at [429, 283] on input "[PERSON_NAME]" at bounding box center [661, 273] width 468 height 36
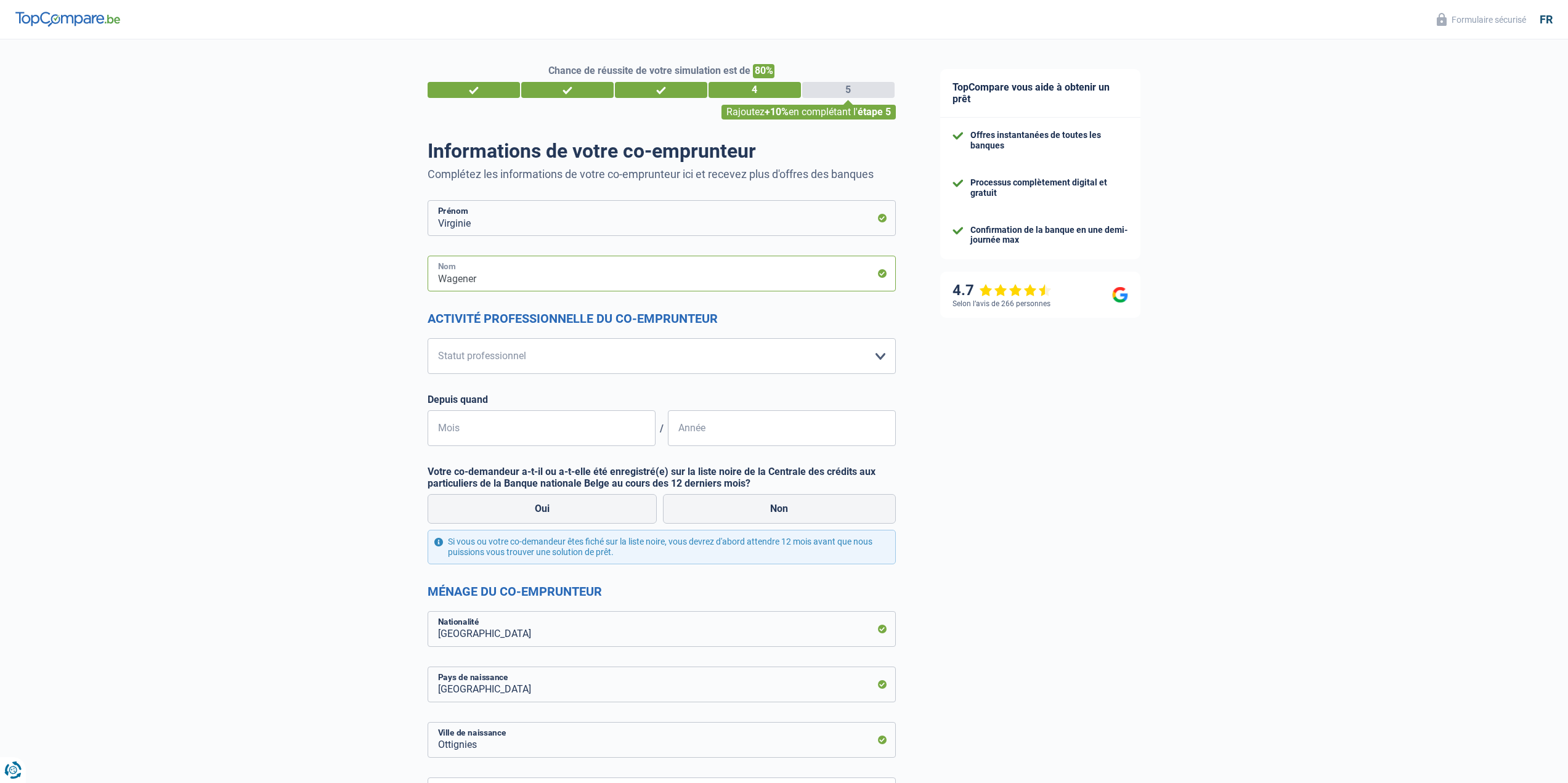
type input "Wagener"
click at [530, 354] on select "Ouvrier Employé privé Employé public Invalide Indépendant Pensionné Chômeur Mut…" at bounding box center [661, 356] width 468 height 36
select select "publicEmployee"
click at [427, 339] on select "Ouvrier Employé privé Employé public Invalide Indépendant Pensionné Chômeur Mut…" at bounding box center [661, 356] width 468 height 36
select select "netSalary"
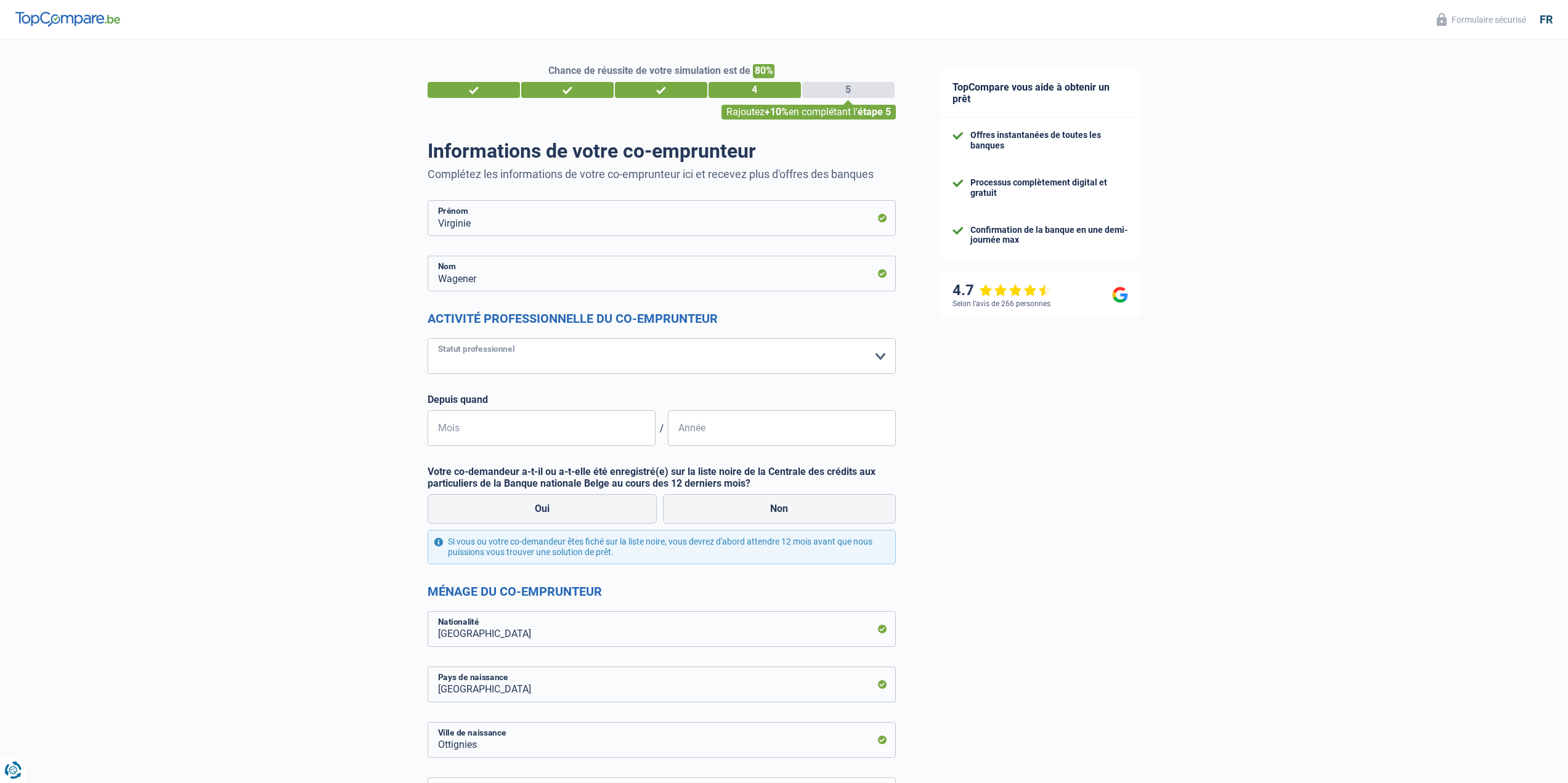
select select "mealVouchers"
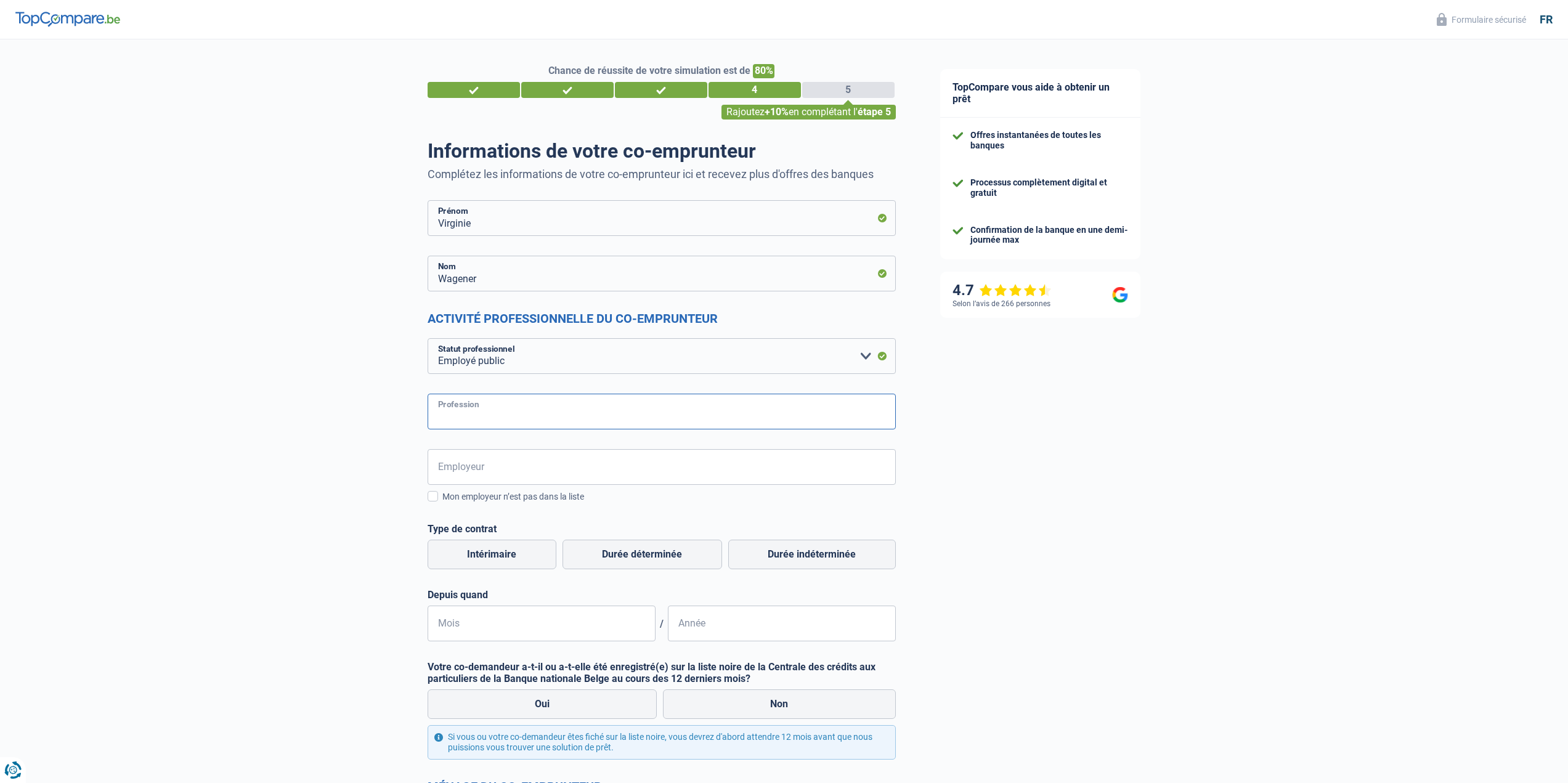
click at [487, 408] on input "Profession" at bounding box center [661, 411] width 468 height 36
type input "Enseignate"
click at [465, 468] on input "Employeur" at bounding box center [661, 467] width 468 height 36
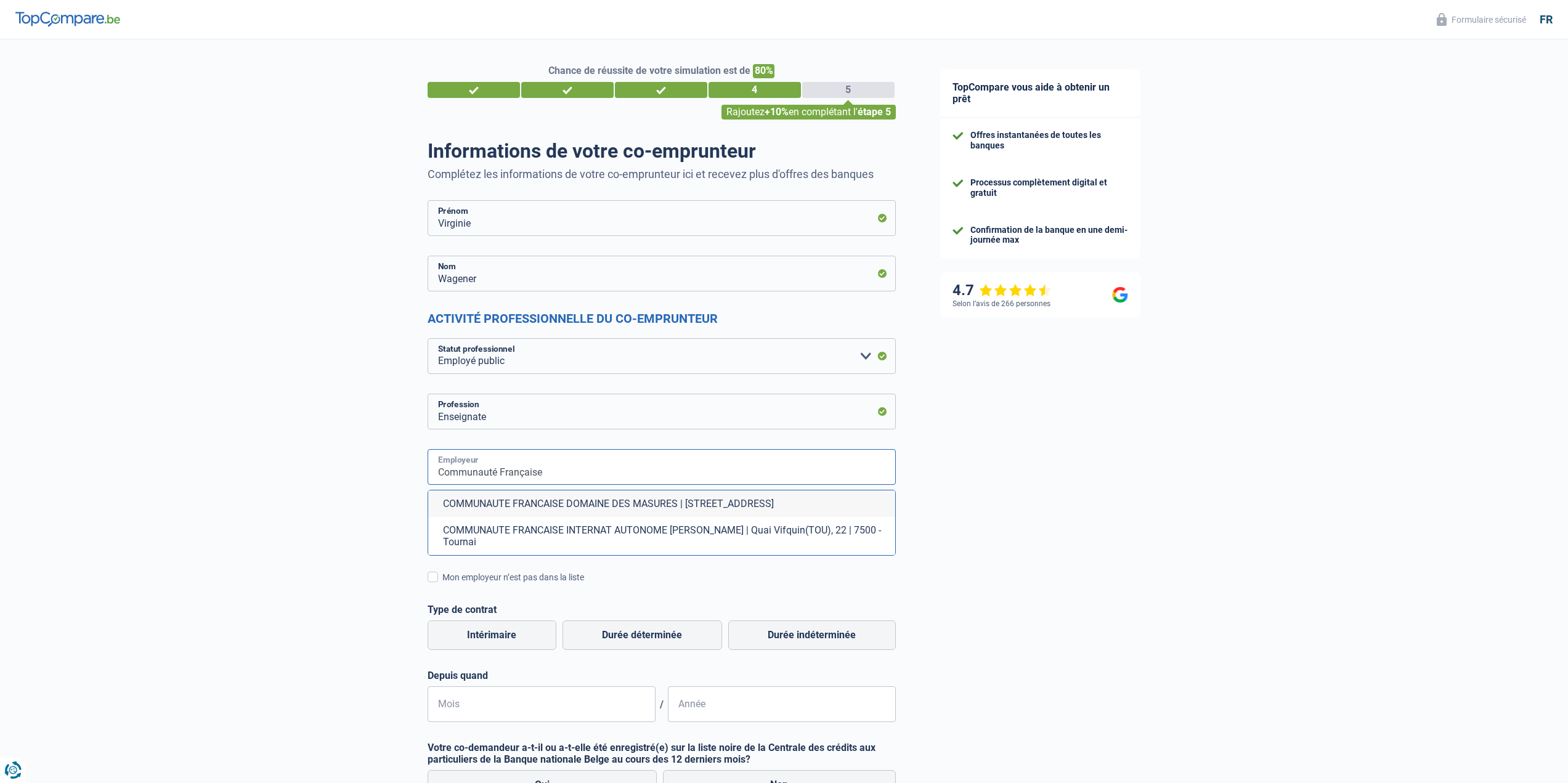
drag, startPoint x: 549, startPoint y: 472, endPoint x: 434, endPoint y: 472, distance: 115.0
click at [434, 472] on input "Communauté Française" at bounding box center [661, 467] width 468 height 36
type input "C"
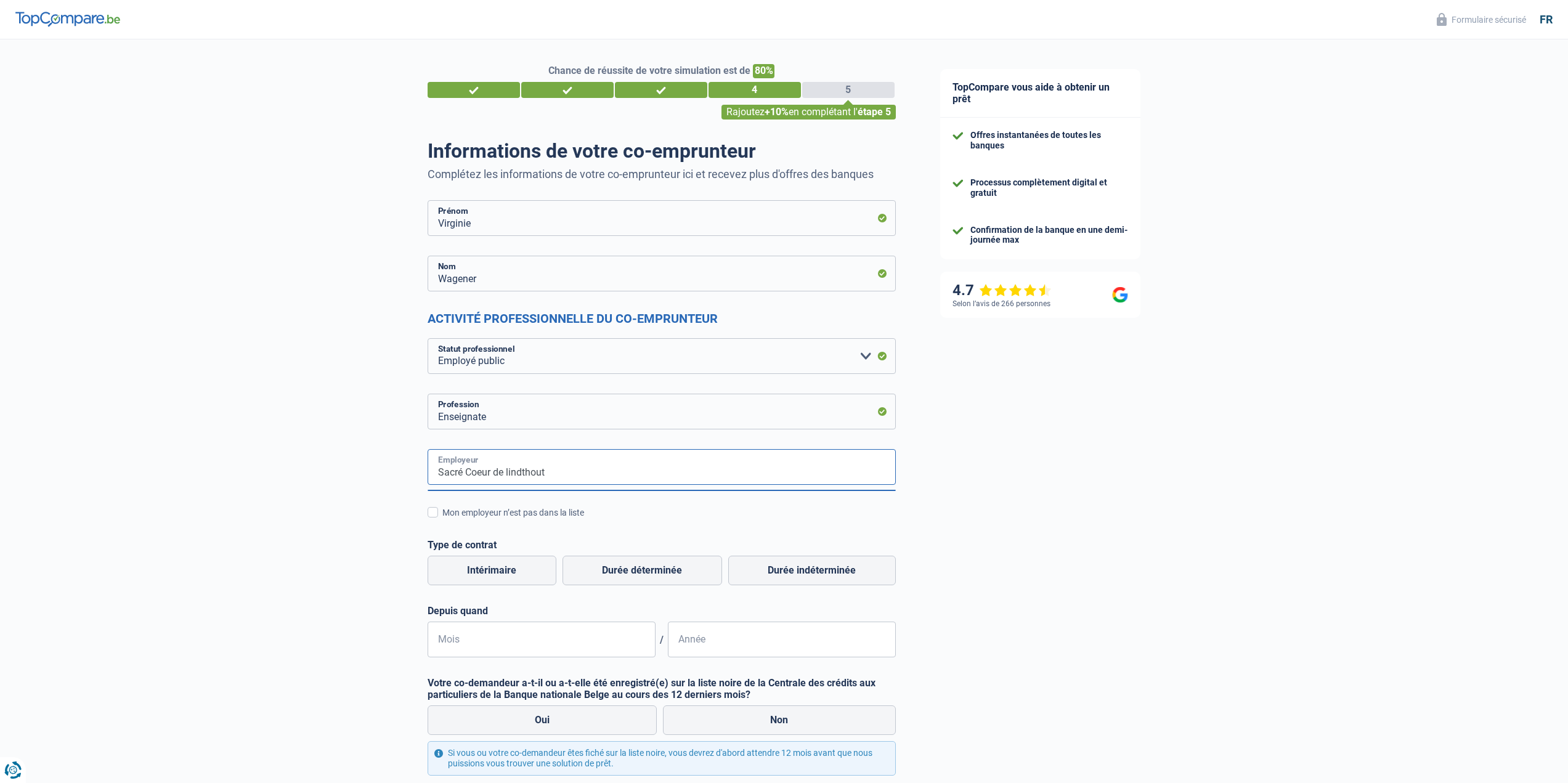
drag, startPoint x: 439, startPoint y: 472, endPoint x: 507, endPoint y: 474, distance: 68.0
click at [440, 472] on input "Sacré Coeur de lindthout" at bounding box center [661, 467] width 468 height 36
type input "Sacré Coeur de lindthout"
drag, startPoint x: 564, startPoint y: 474, endPoint x: 428, endPoint y: 473, distance: 136.0
click at [428, 473] on input "Sacré Coeur de lindthout" at bounding box center [661, 467] width 468 height 36
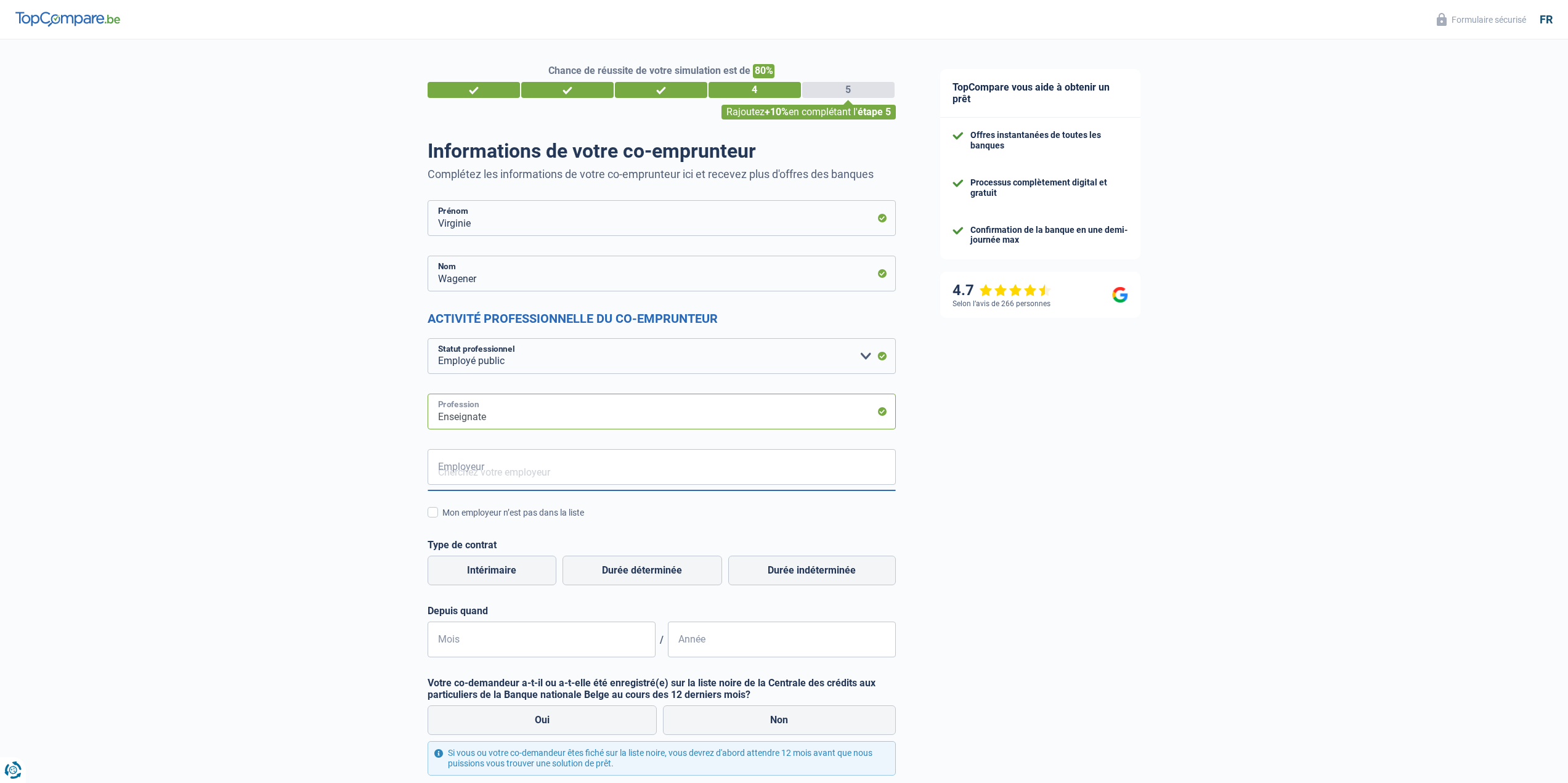
drag, startPoint x: 478, startPoint y: 414, endPoint x: 529, endPoint y: 434, distance: 54.8
click at [478, 414] on input "Enseignate" at bounding box center [661, 411] width 468 height 36
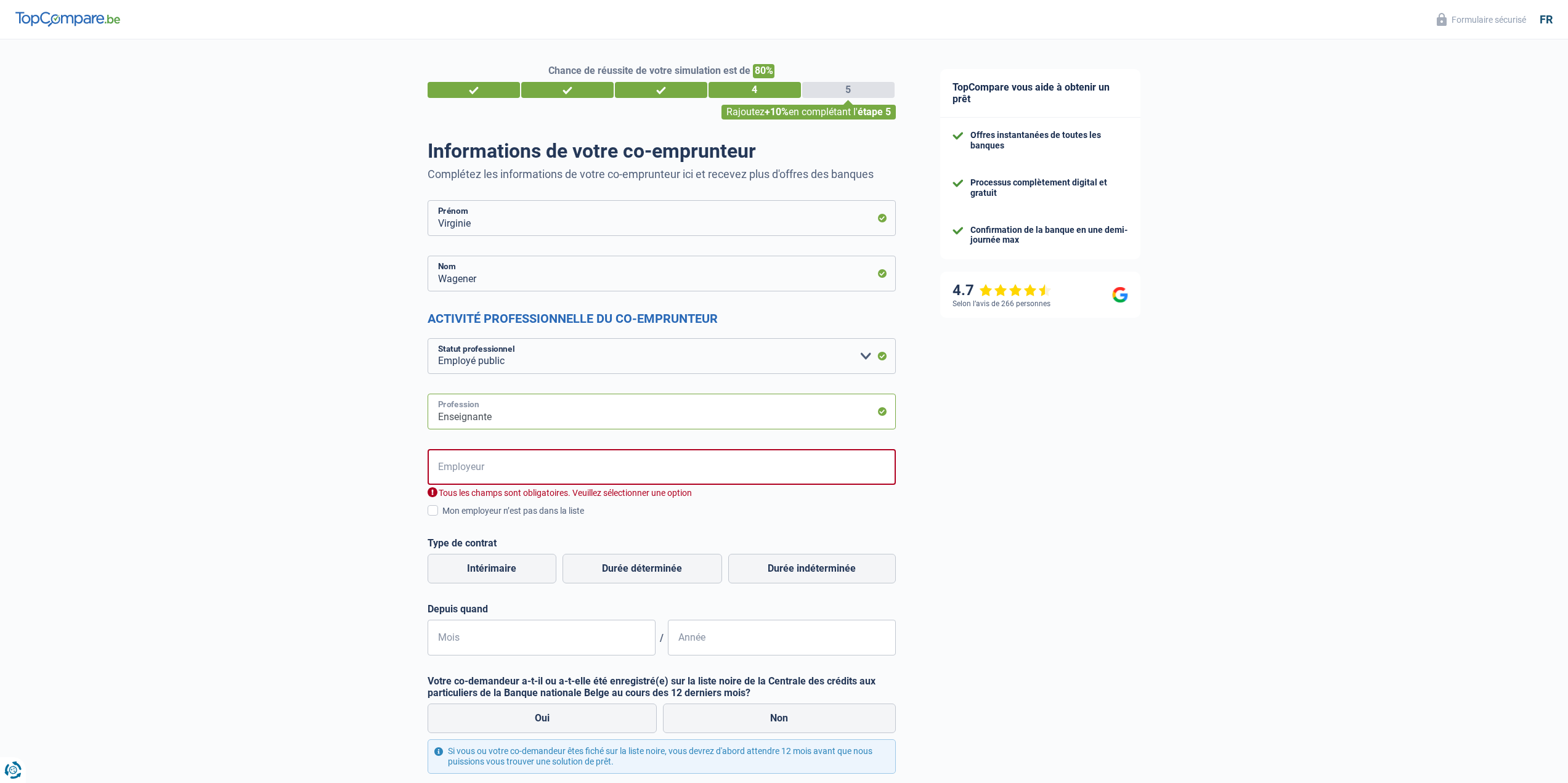
type input "Enseignante"
click at [452, 463] on input "Employeur" at bounding box center [661, 467] width 468 height 36
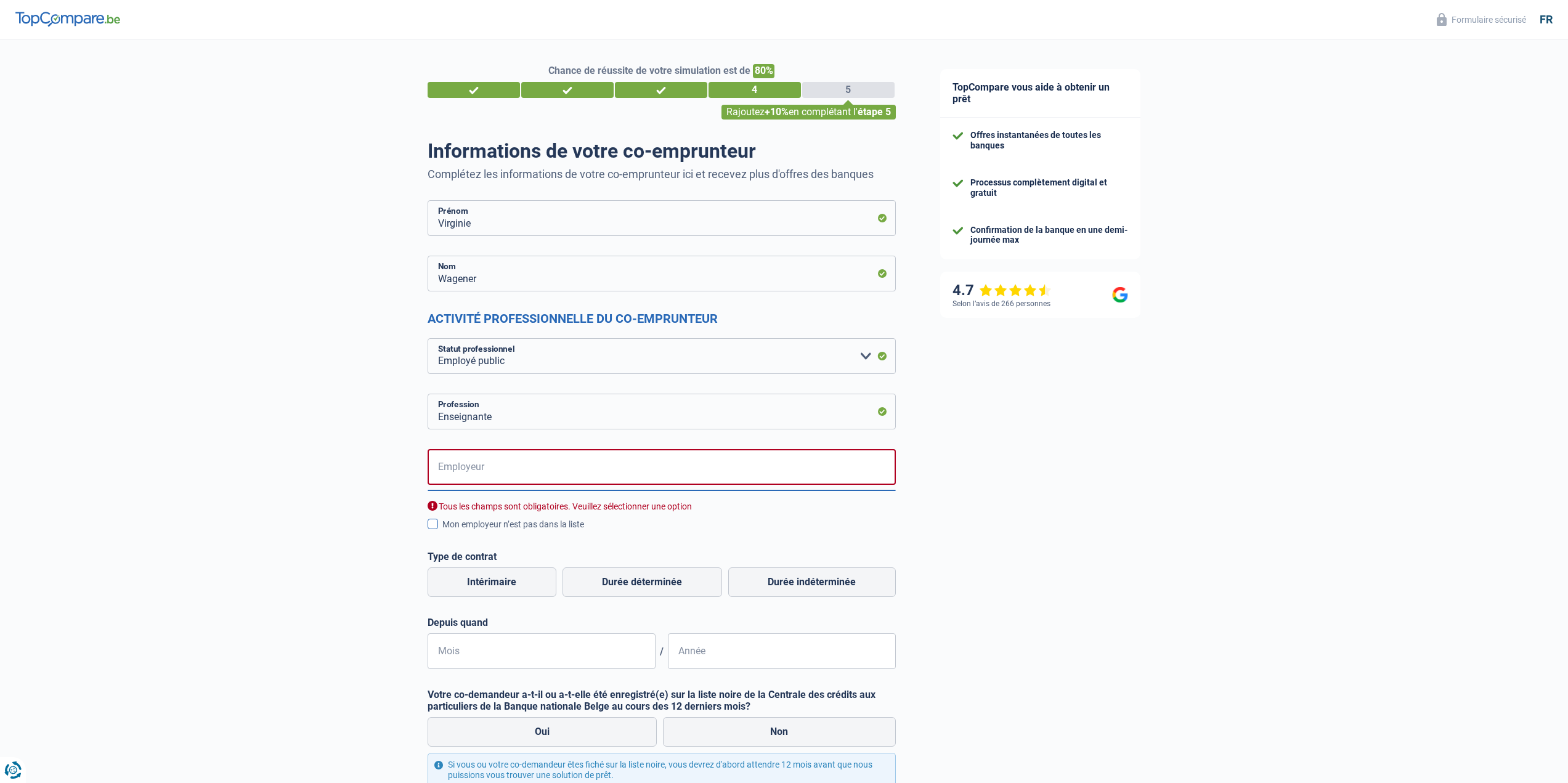
click at [433, 526] on span at bounding box center [432, 523] width 11 height 11
click at [442, 531] on input "Mon employeur n’est pas dans la liste" at bounding box center [442, 531] width 0 height 0
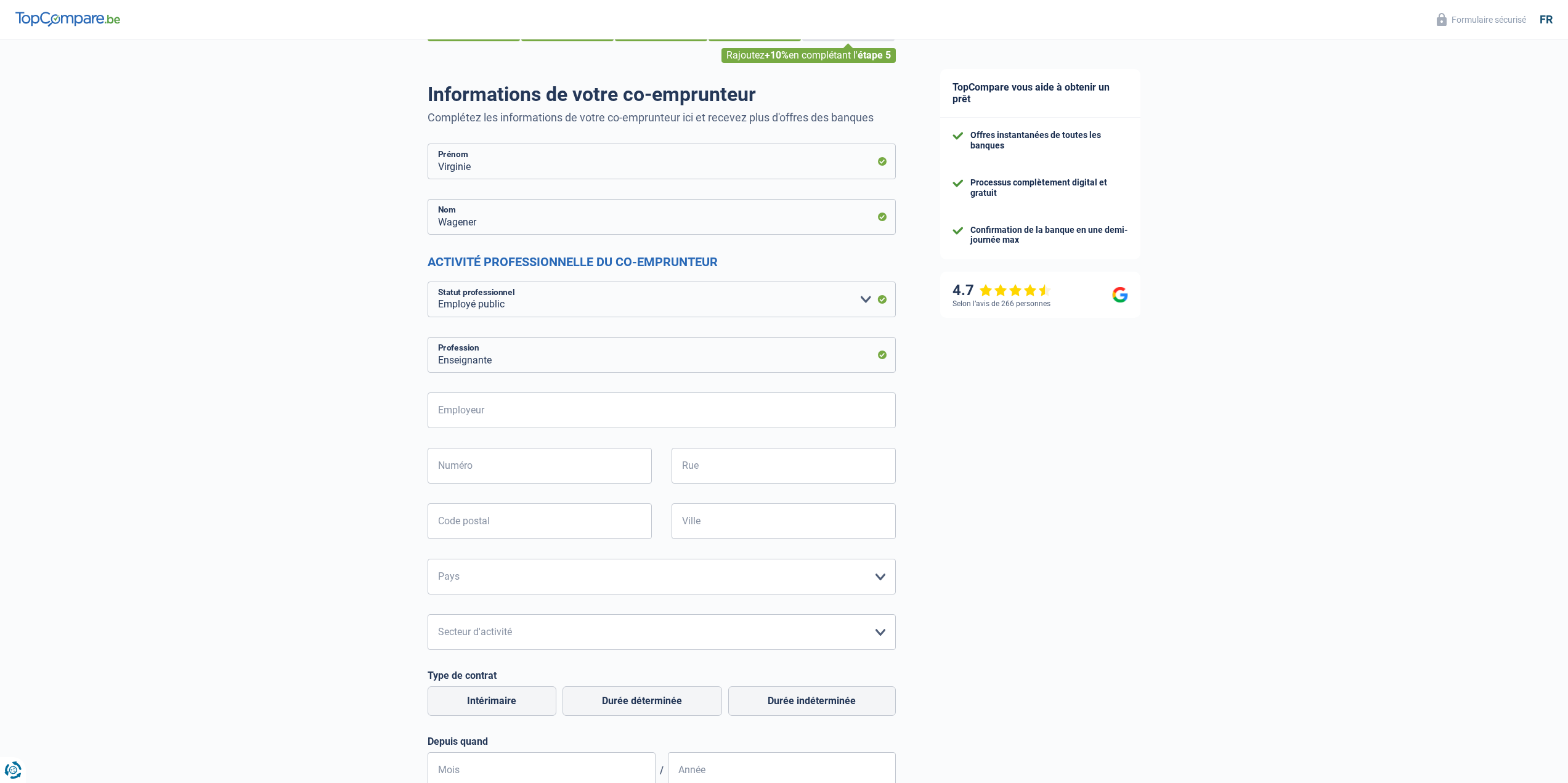
scroll to position [62, 0]
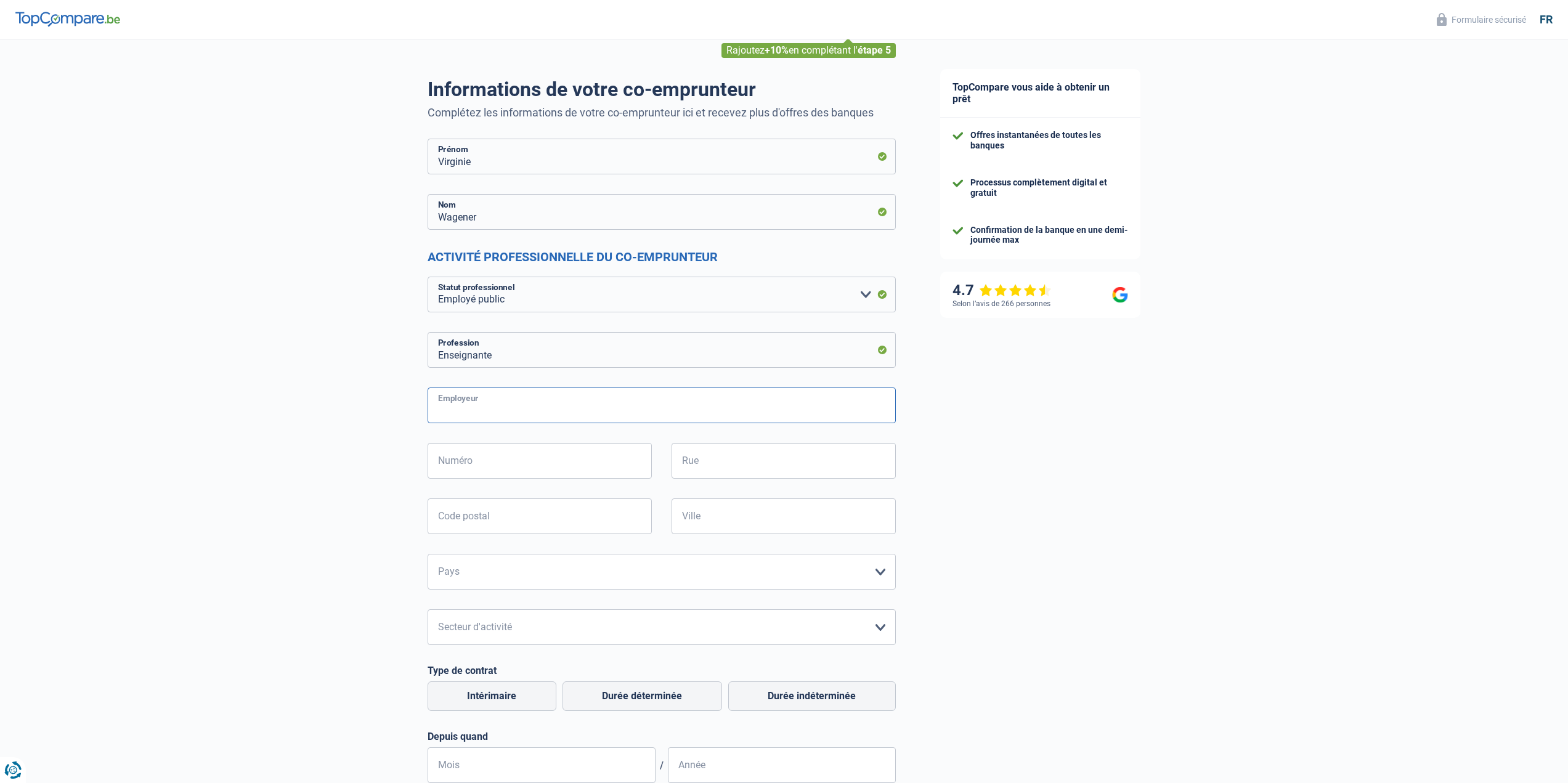
click at [489, 412] on input "Employeur" at bounding box center [661, 406] width 468 height 36
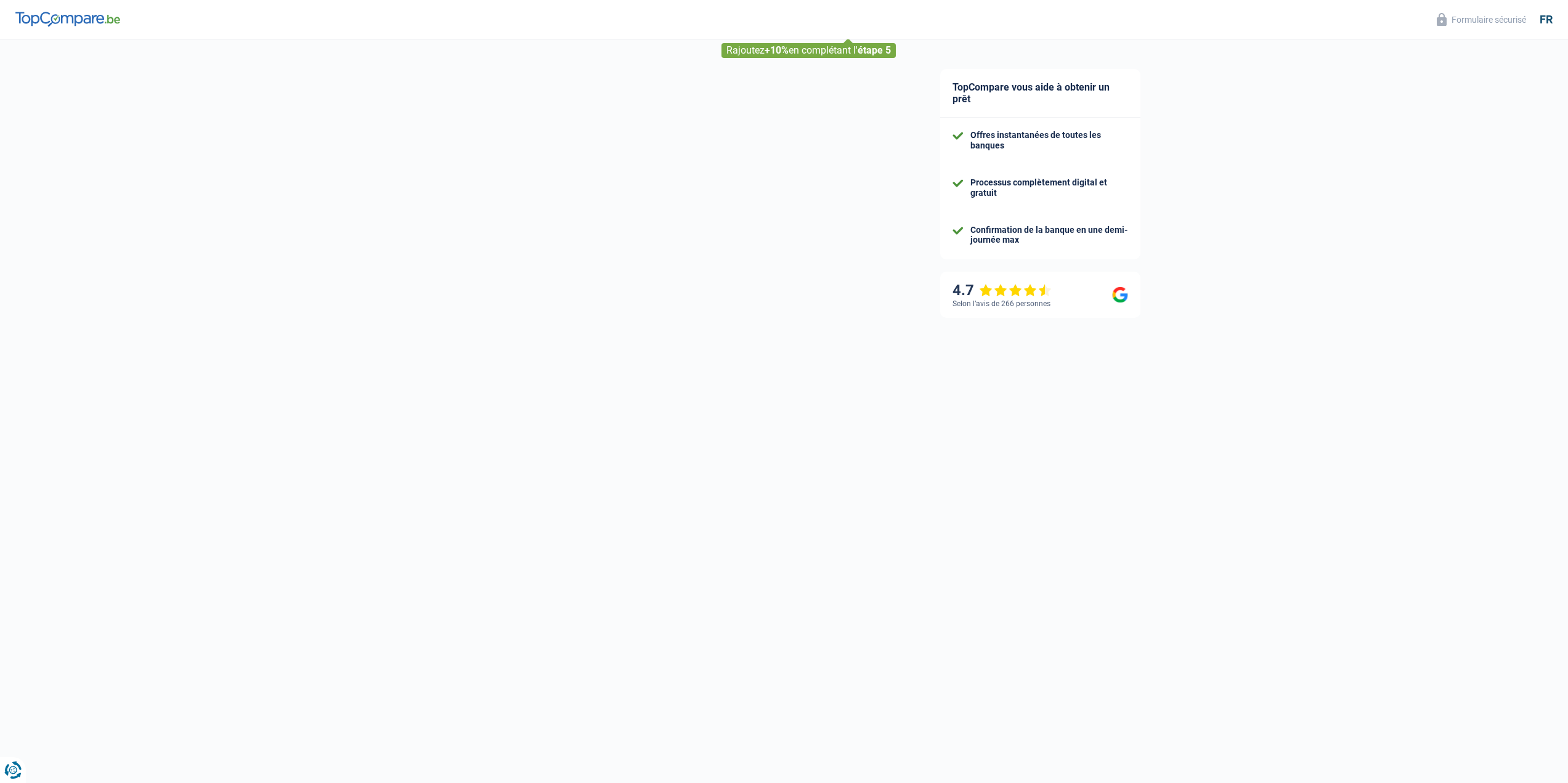
scroll to position [9, 0]
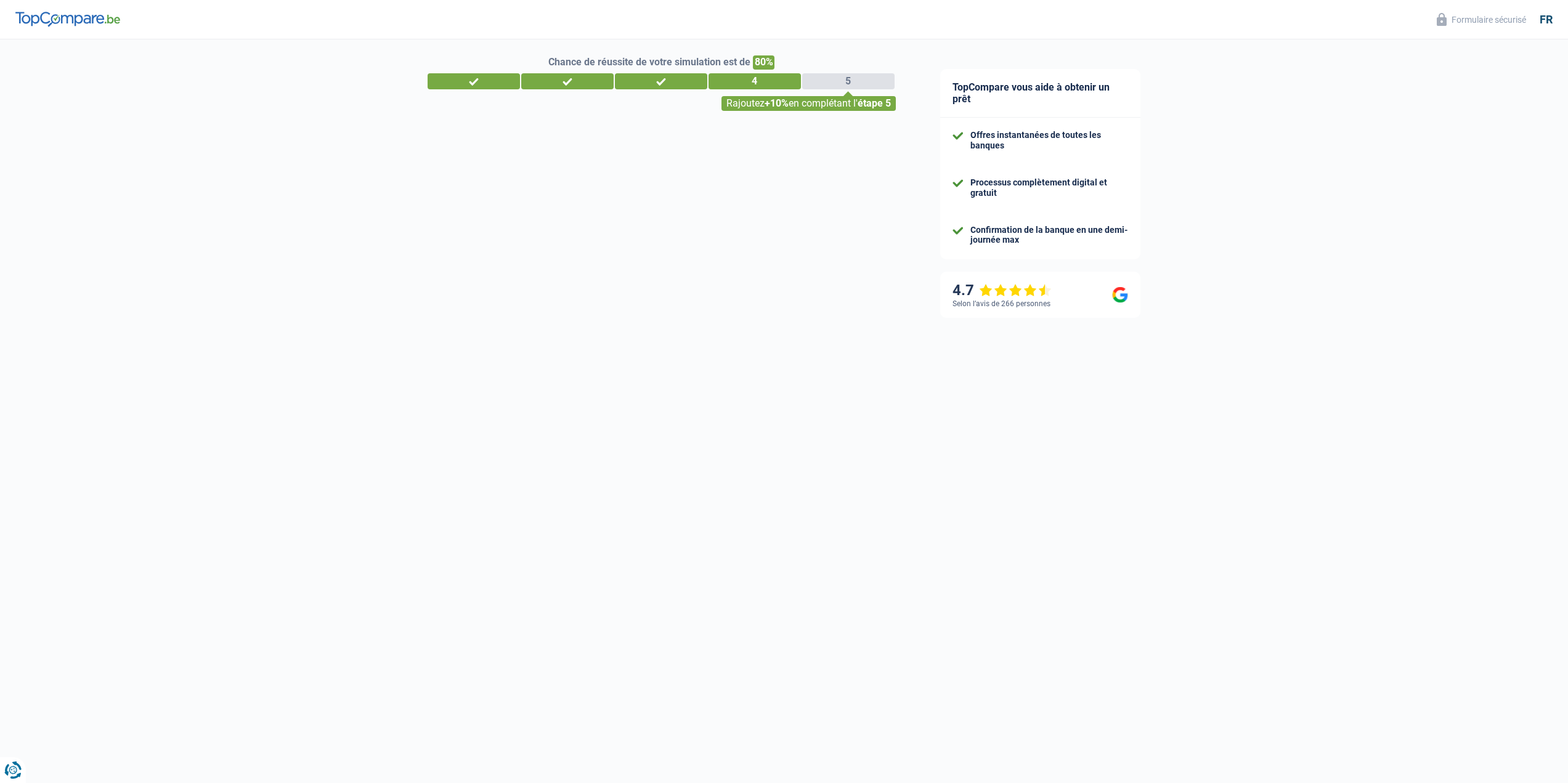
select select "familyAllowances"
select select "netSalary"
select select "mealVouchers"
select select "mortgage"
select select "300"
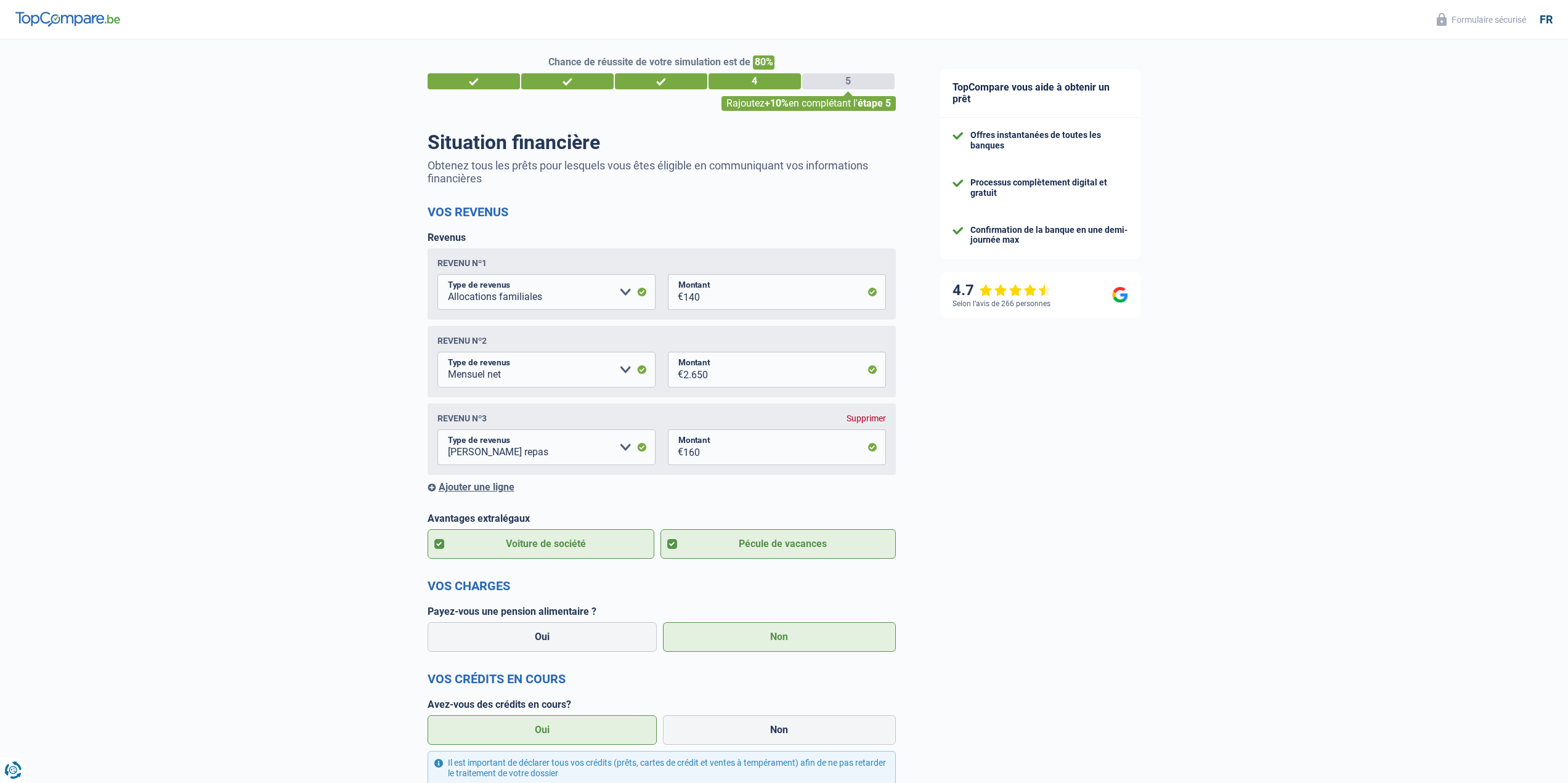
scroll to position [0, 0]
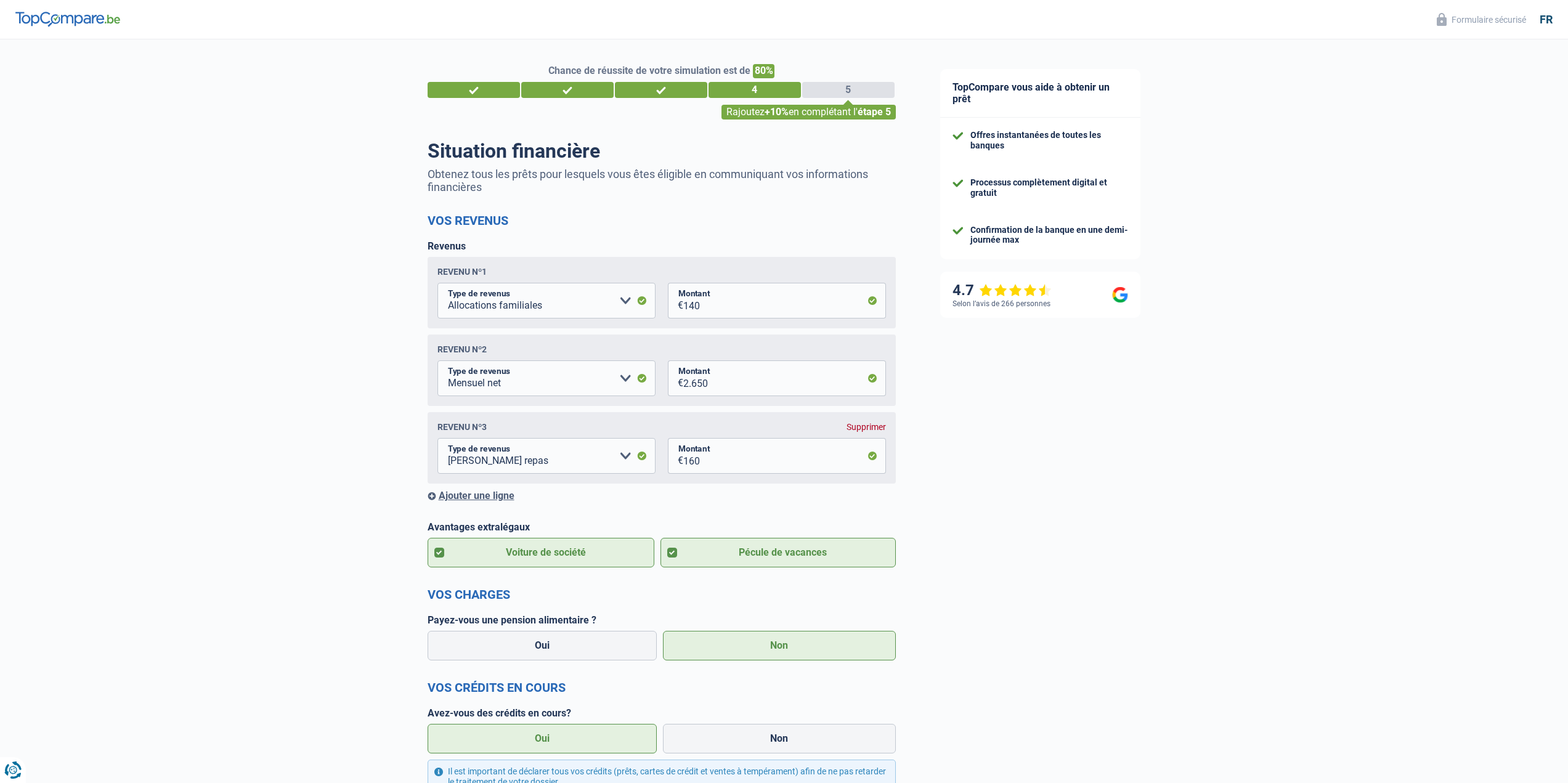
select select "publicEmployee"
select select "netSalary"
select select "mealVouchers"
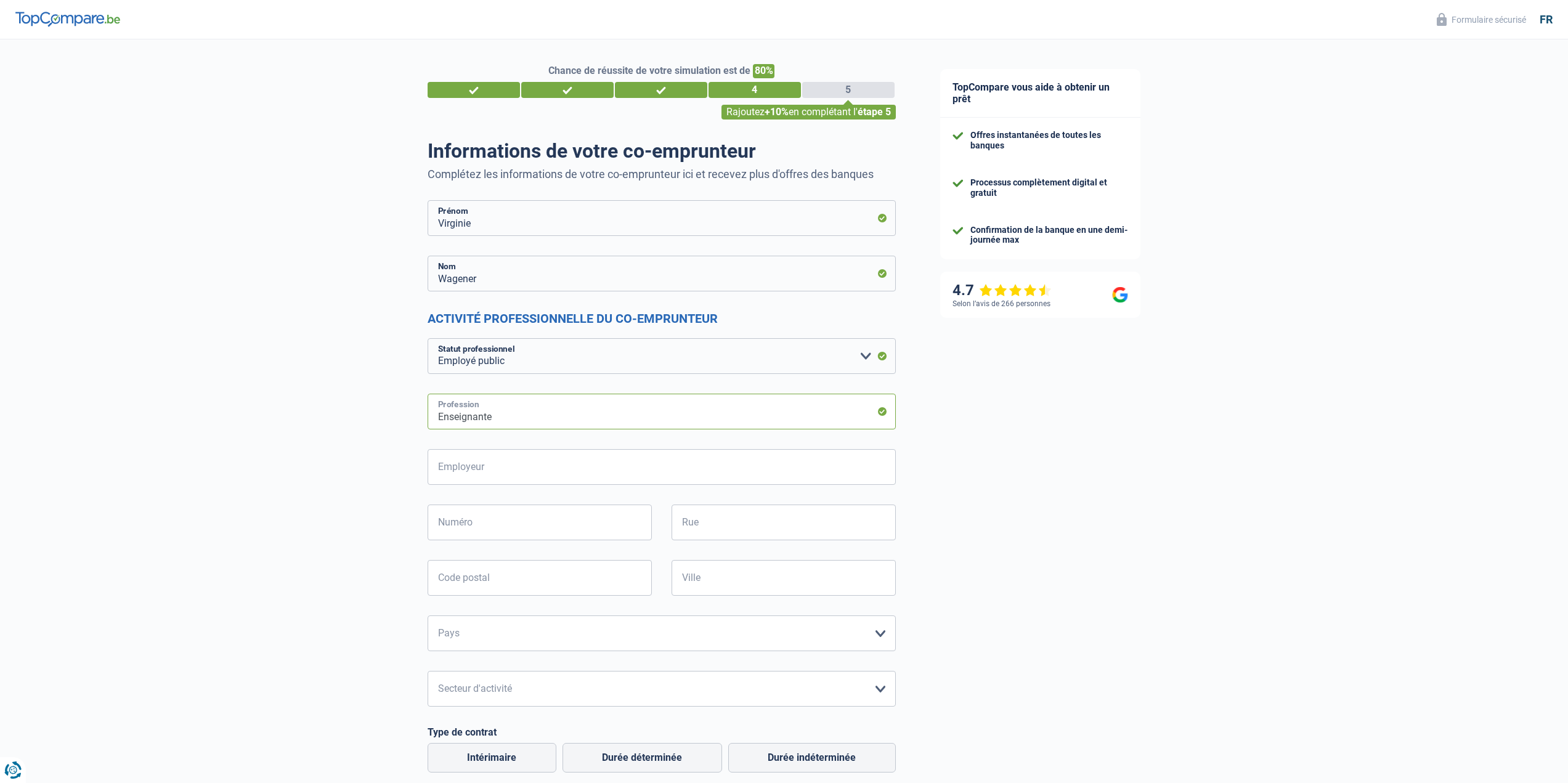
click at [861, 413] on input "Enseignante" at bounding box center [661, 411] width 468 height 36
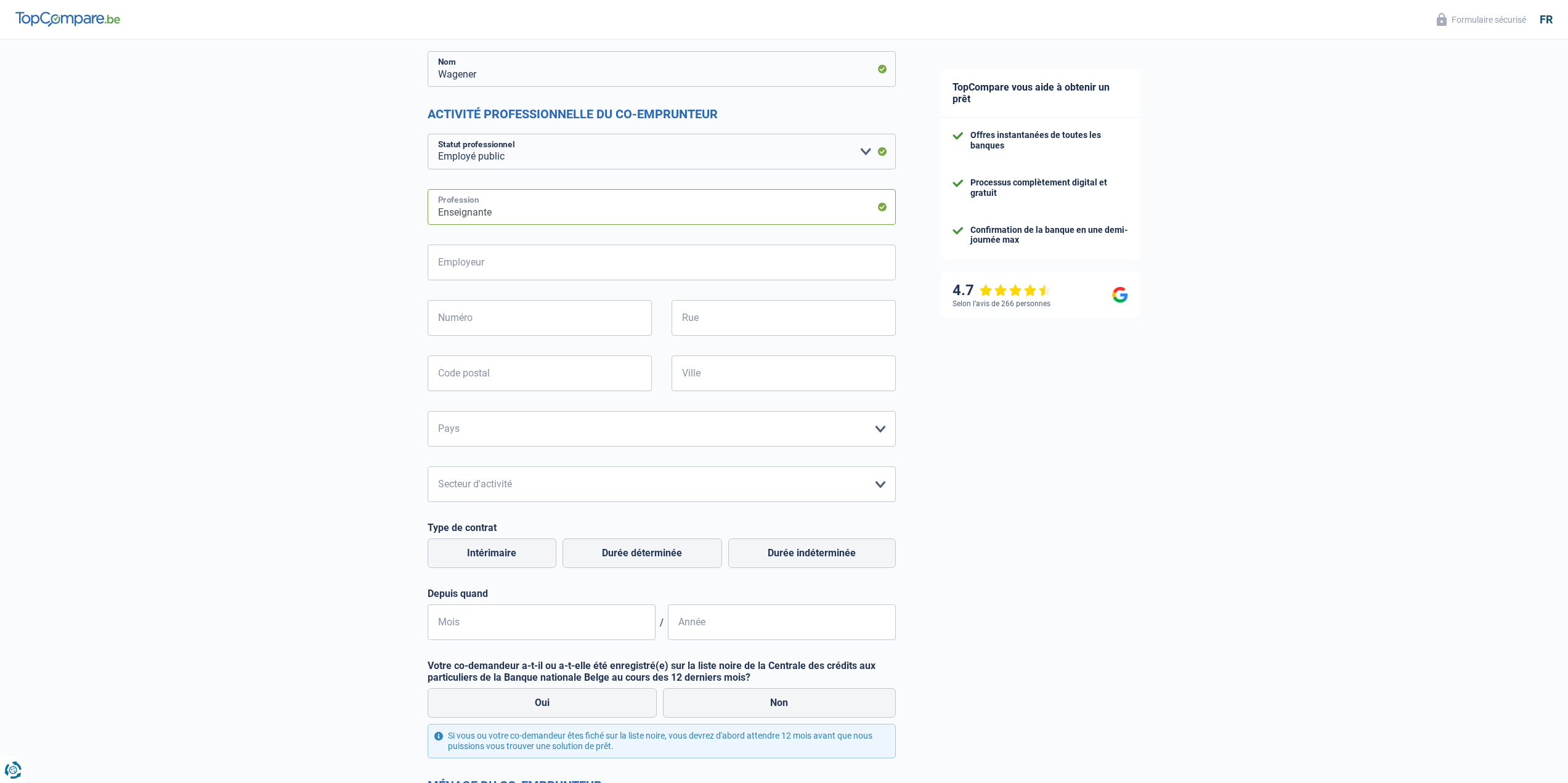
scroll to position [185, 0]
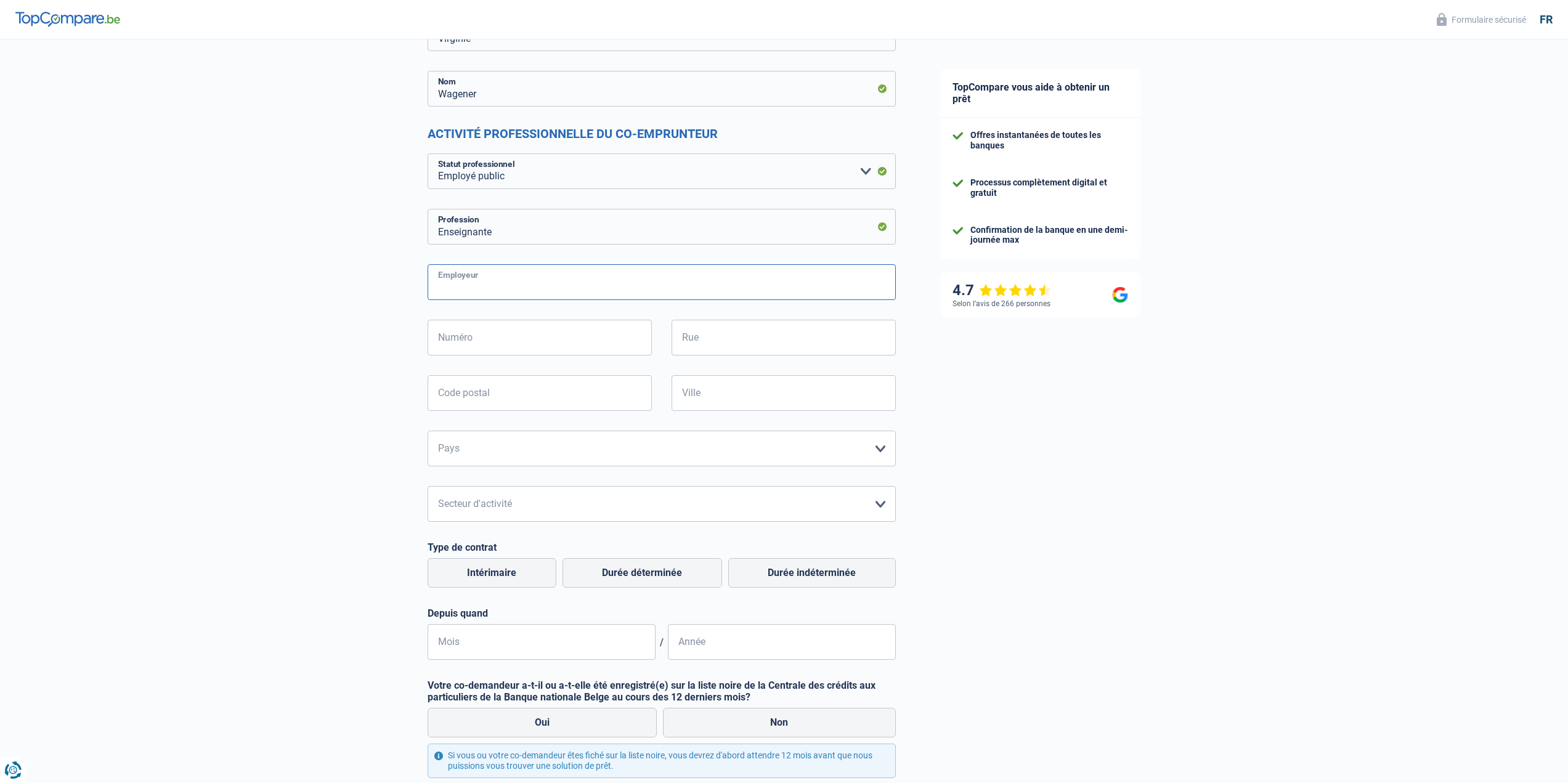
click at [457, 285] on input "Employeur" at bounding box center [661, 282] width 468 height 36
type input "C"
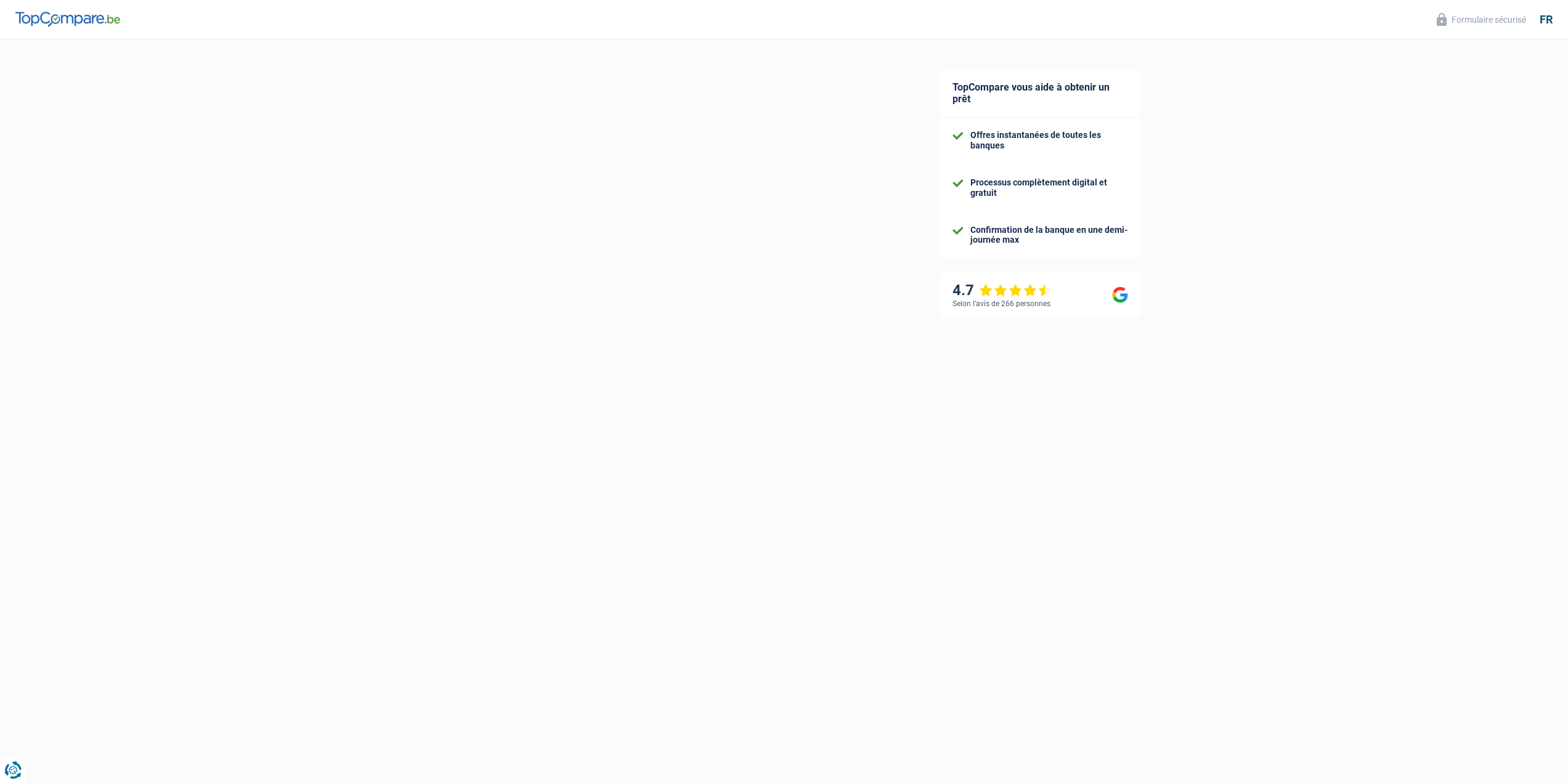
select select "familyAllowances"
select select "netSalary"
select select "mealVouchers"
select select "mortgage"
select select "300"
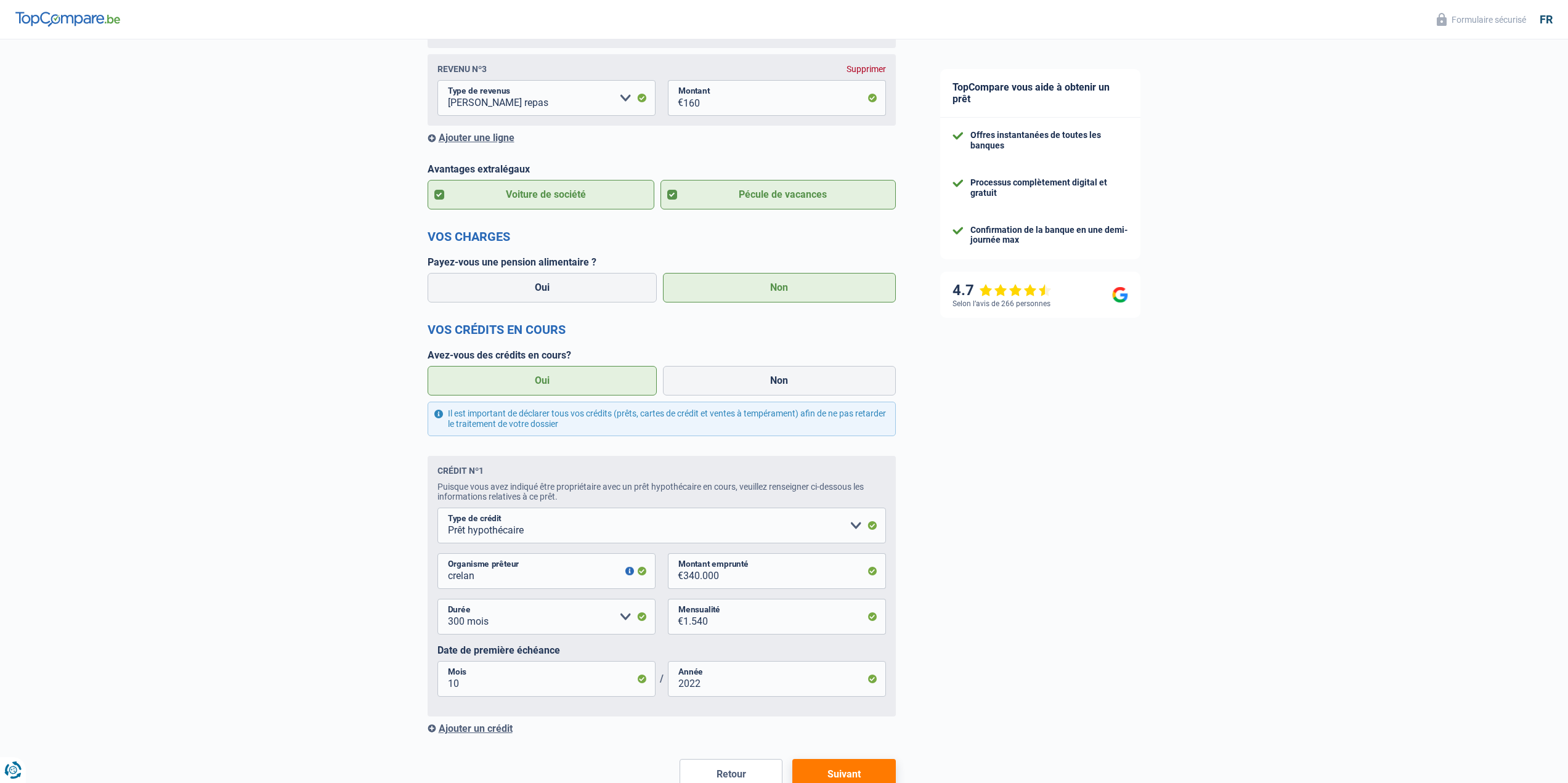
scroll to position [370, 0]
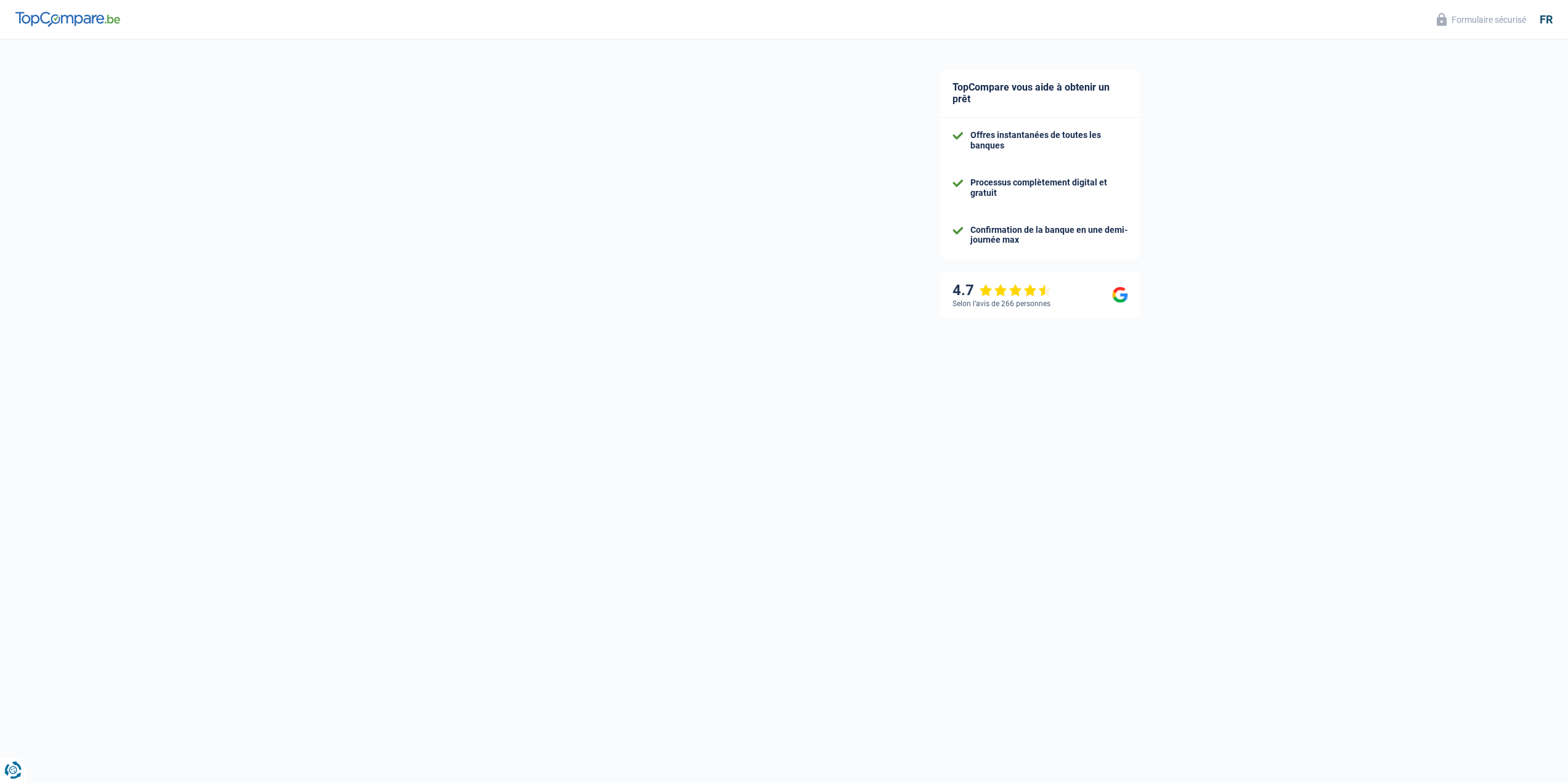
select select "married"
select select "ownerWithMortgage"
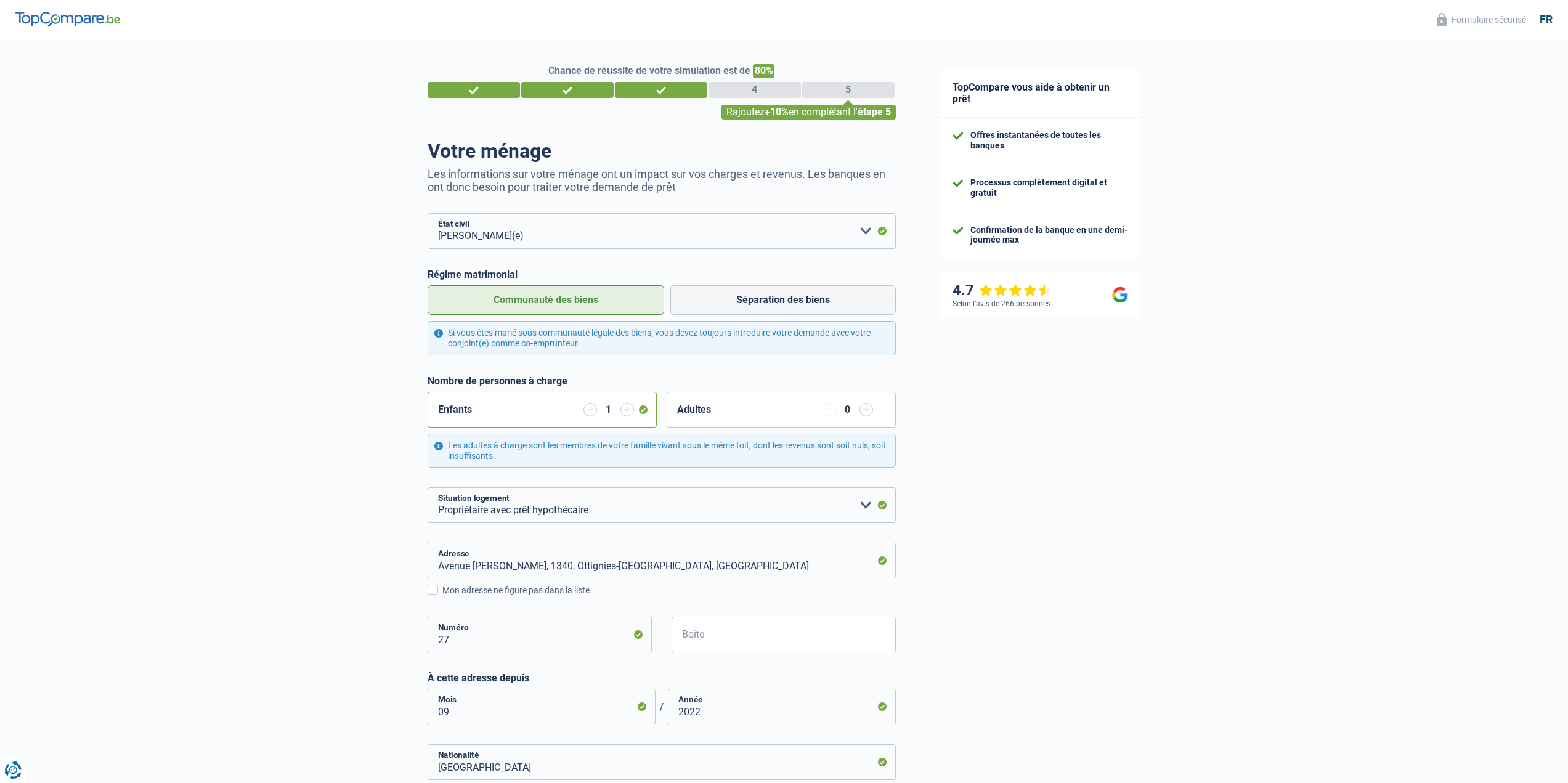
select select "privateEmployee"
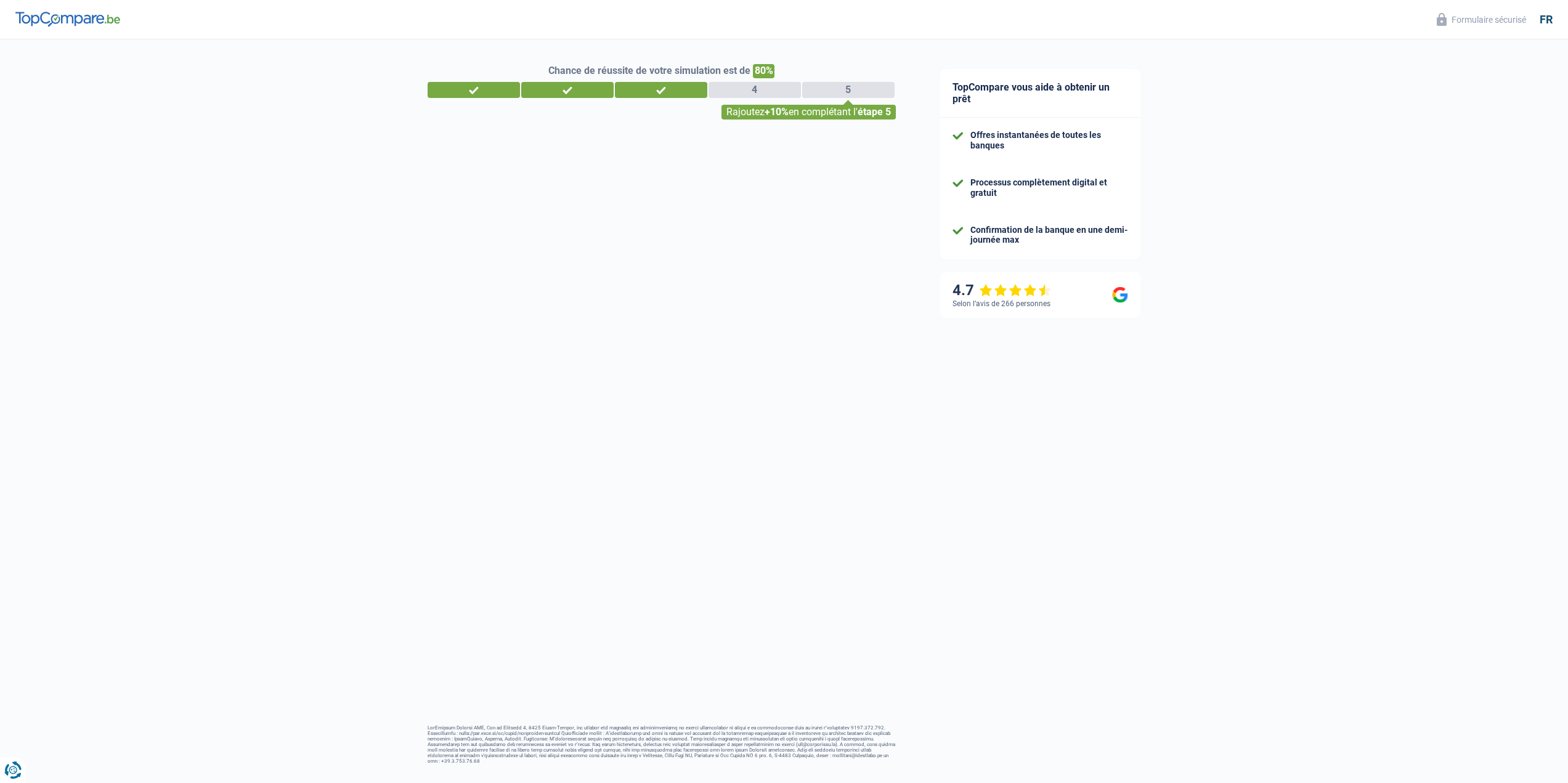
select select "32"
